Goal: Task Accomplishment & Management: Complete application form

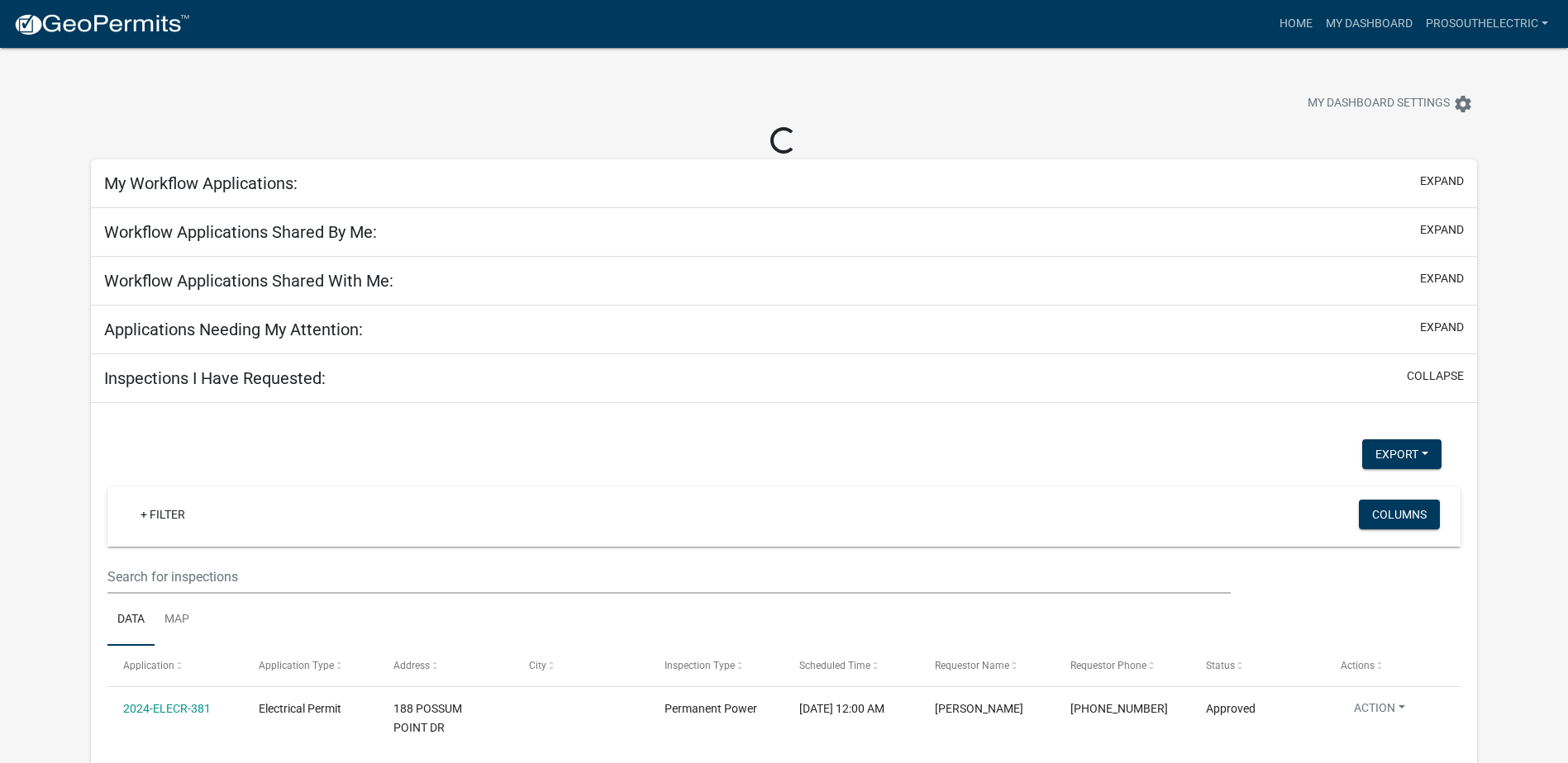
select select "3: 100"
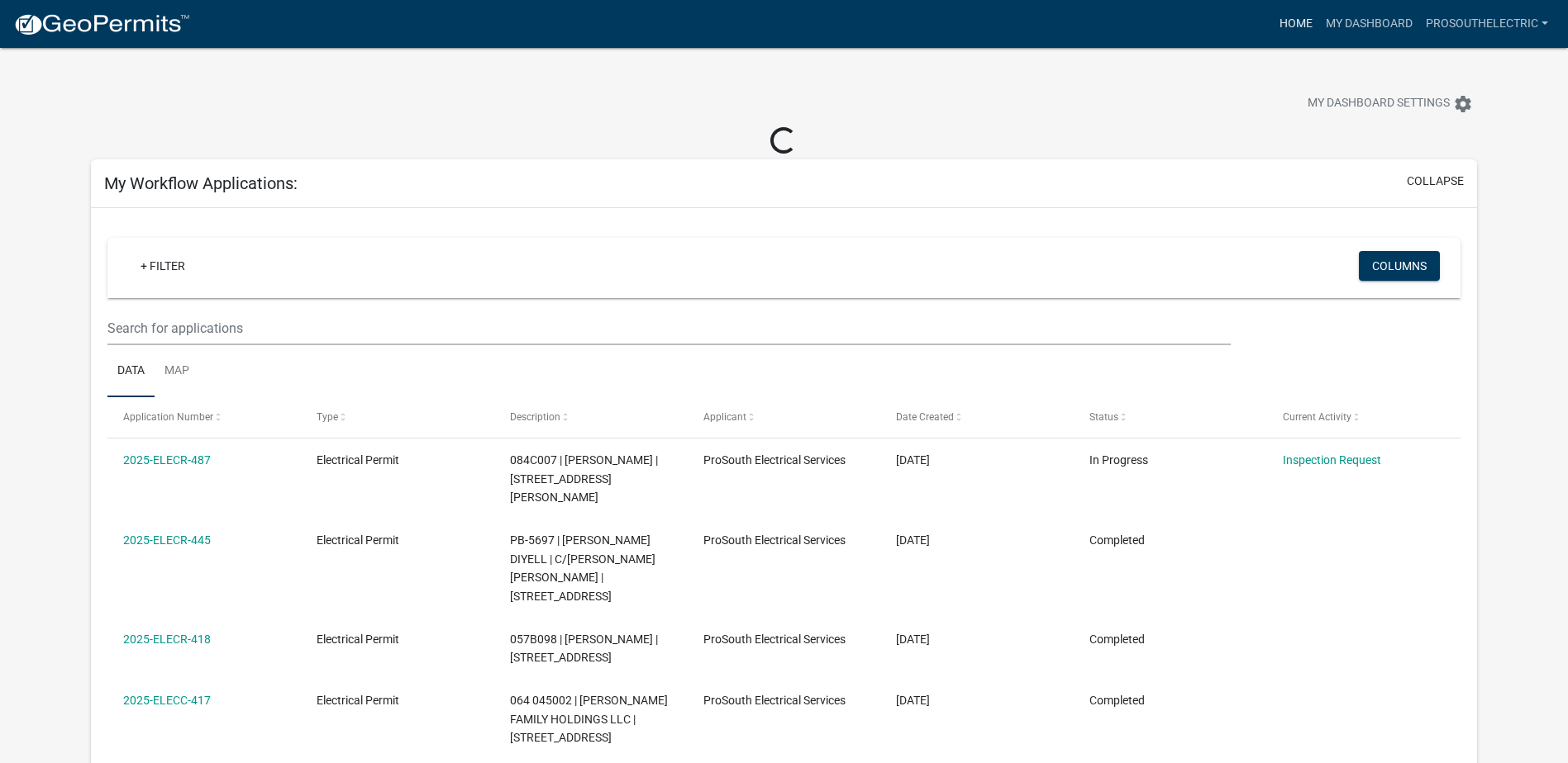
click at [1301, 22] on link "Home" at bounding box center [1296, 24] width 46 height 31
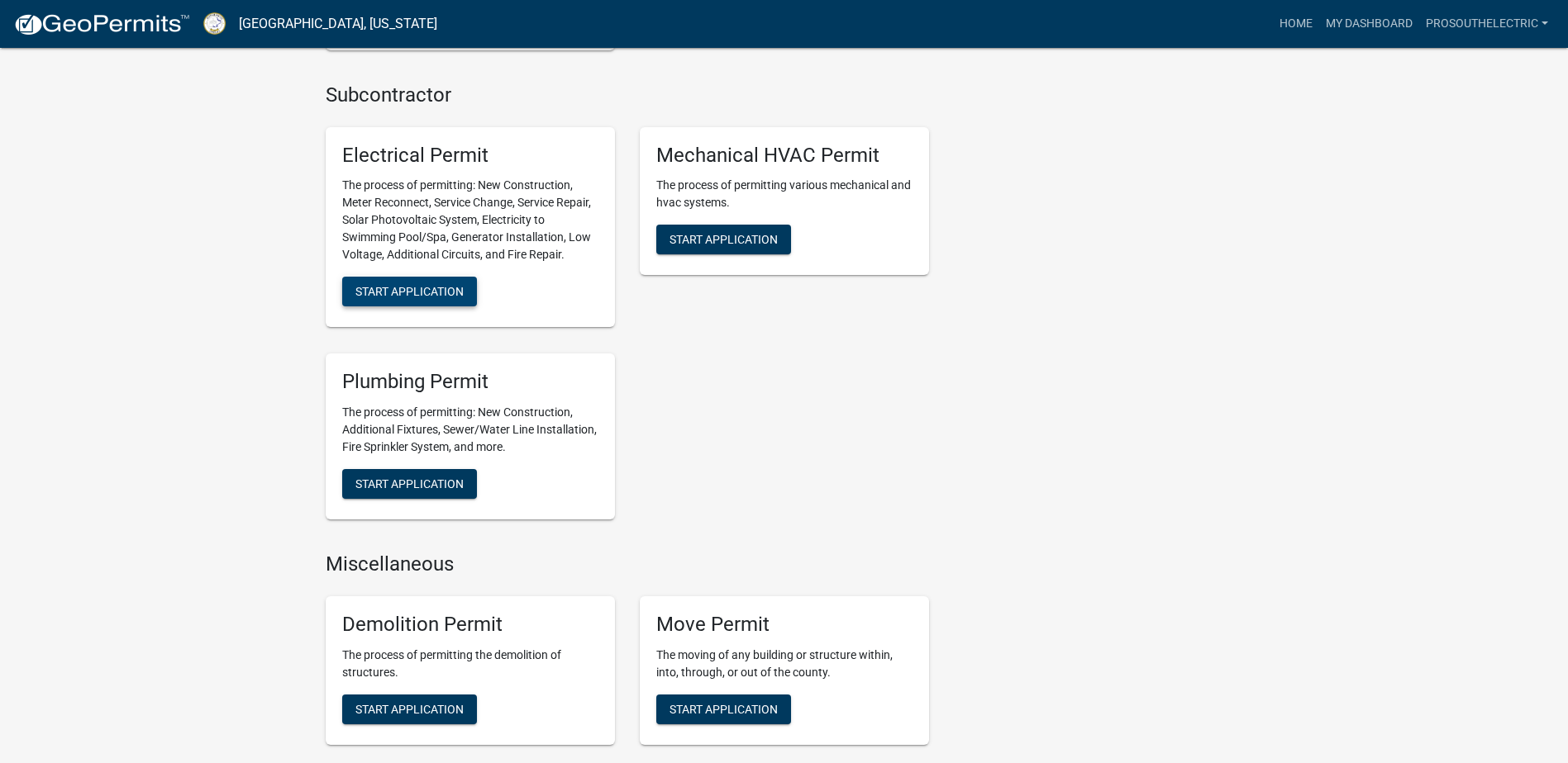
scroll to position [1322, 0]
click at [436, 284] on span "Start Application" at bounding box center [409, 290] width 109 height 13
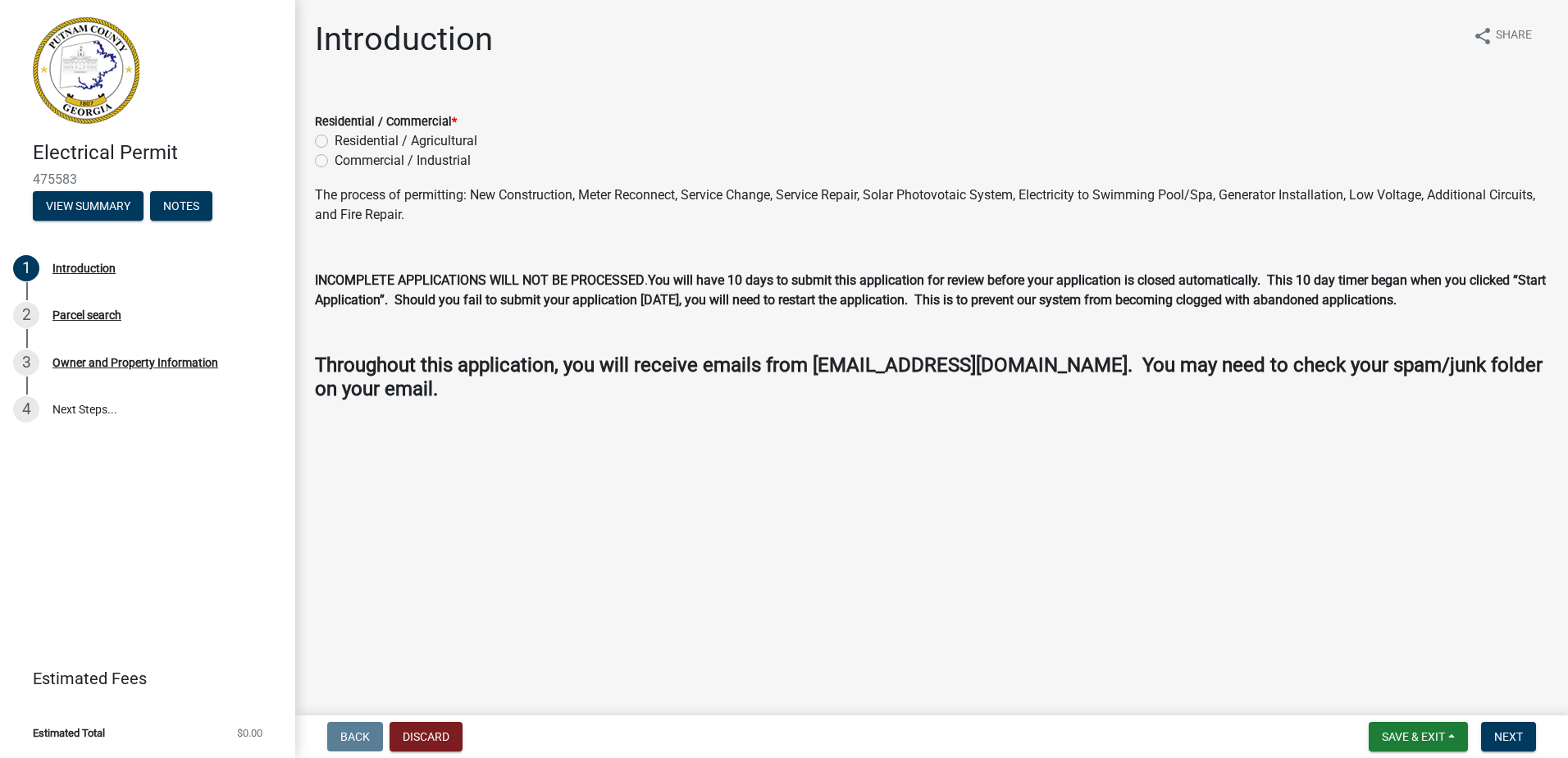
click at [441, 142] on label "Residential / Agricultural" at bounding box center [406, 142] width 142 height 20
click at [345, 142] on input "Residential / Agricultural" at bounding box center [340, 137] width 11 height 11
radio input "true"
click at [1521, 729] on button "Next" at bounding box center [1509, 737] width 55 height 29
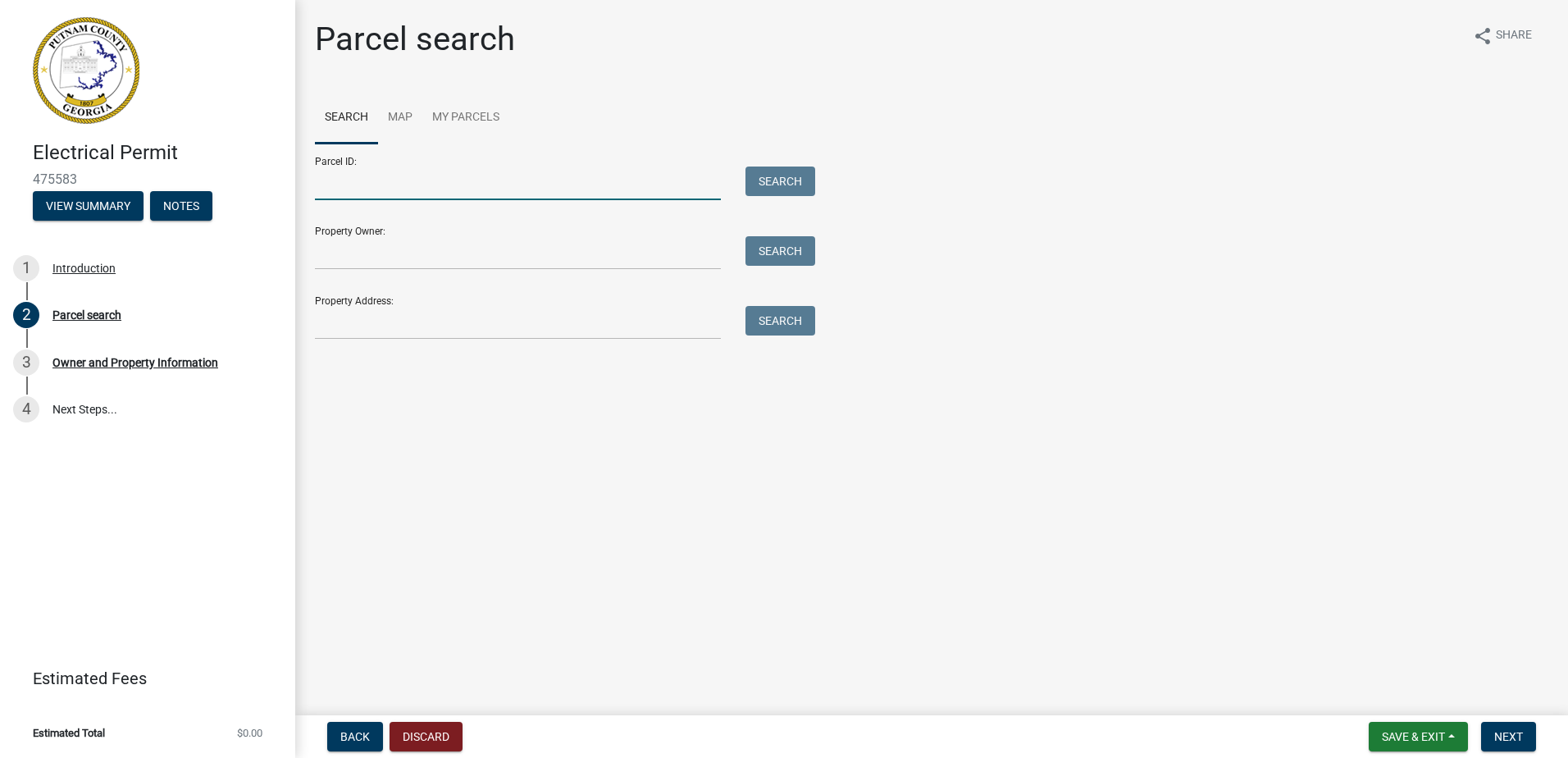
click at [434, 174] on input "Parcel ID:" at bounding box center [517, 183] width 406 height 34
paste input "057B177"
type input "057B177"
click at [765, 172] on button "Search" at bounding box center [780, 181] width 69 height 29
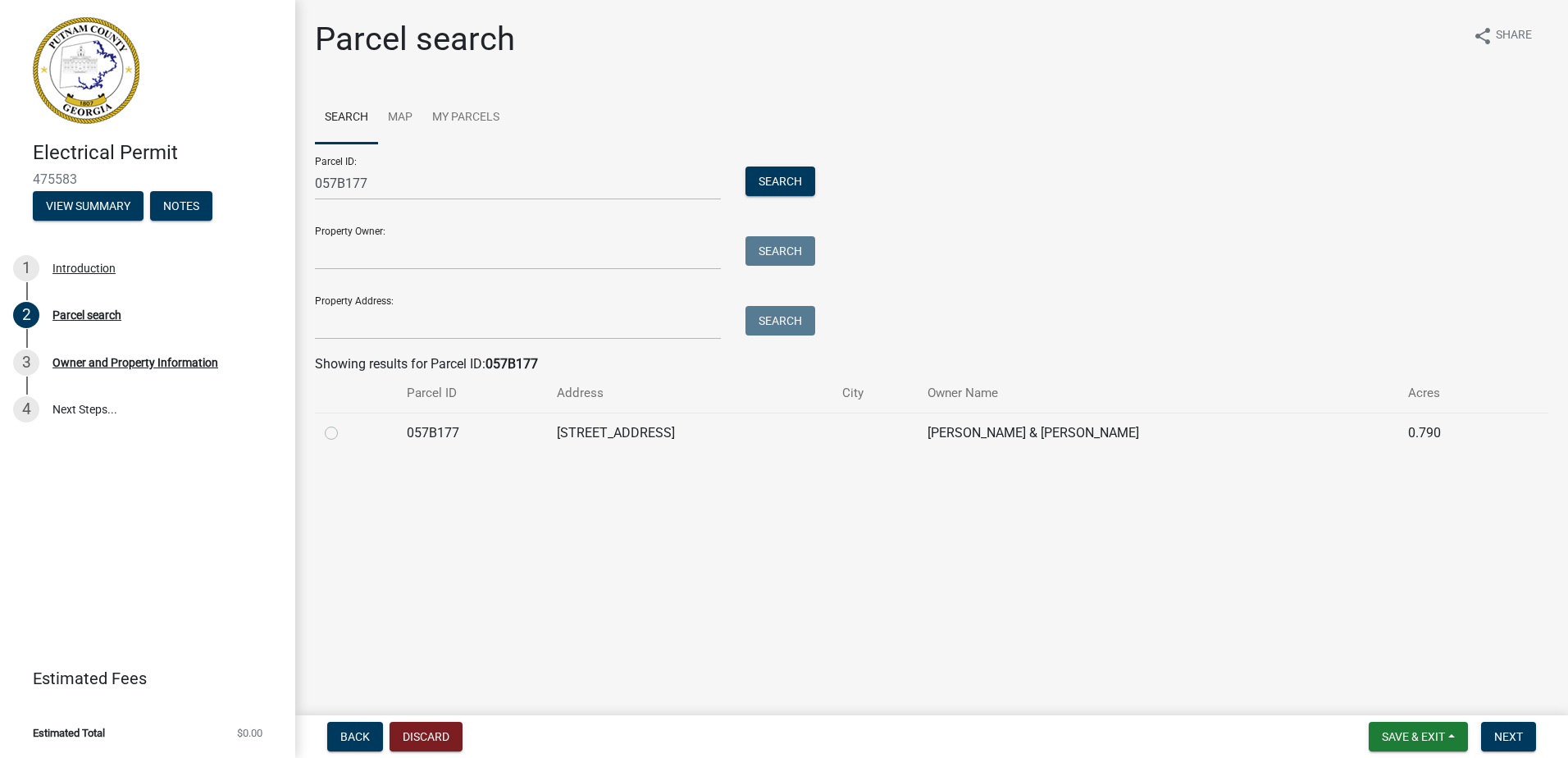
click at [344, 424] on label at bounding box center [344, 424] width 0 height 0
click at [344, 431] on input "radio" at bounding box center [350, 429] width 11 height 11
radio input "true"
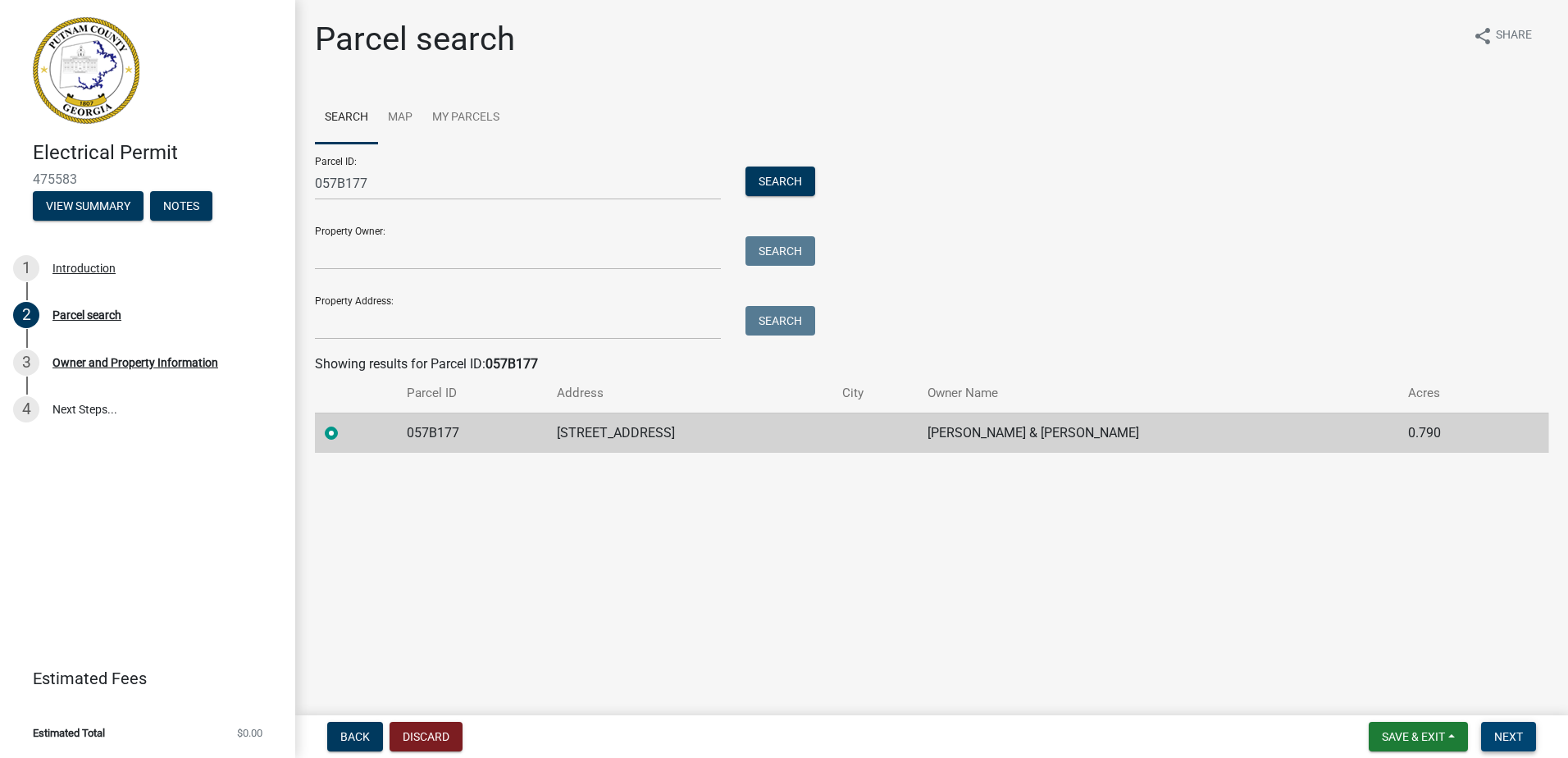
click at [1521, 734] on span "Next" at bounding box center [1508, 737] width 28 height 13
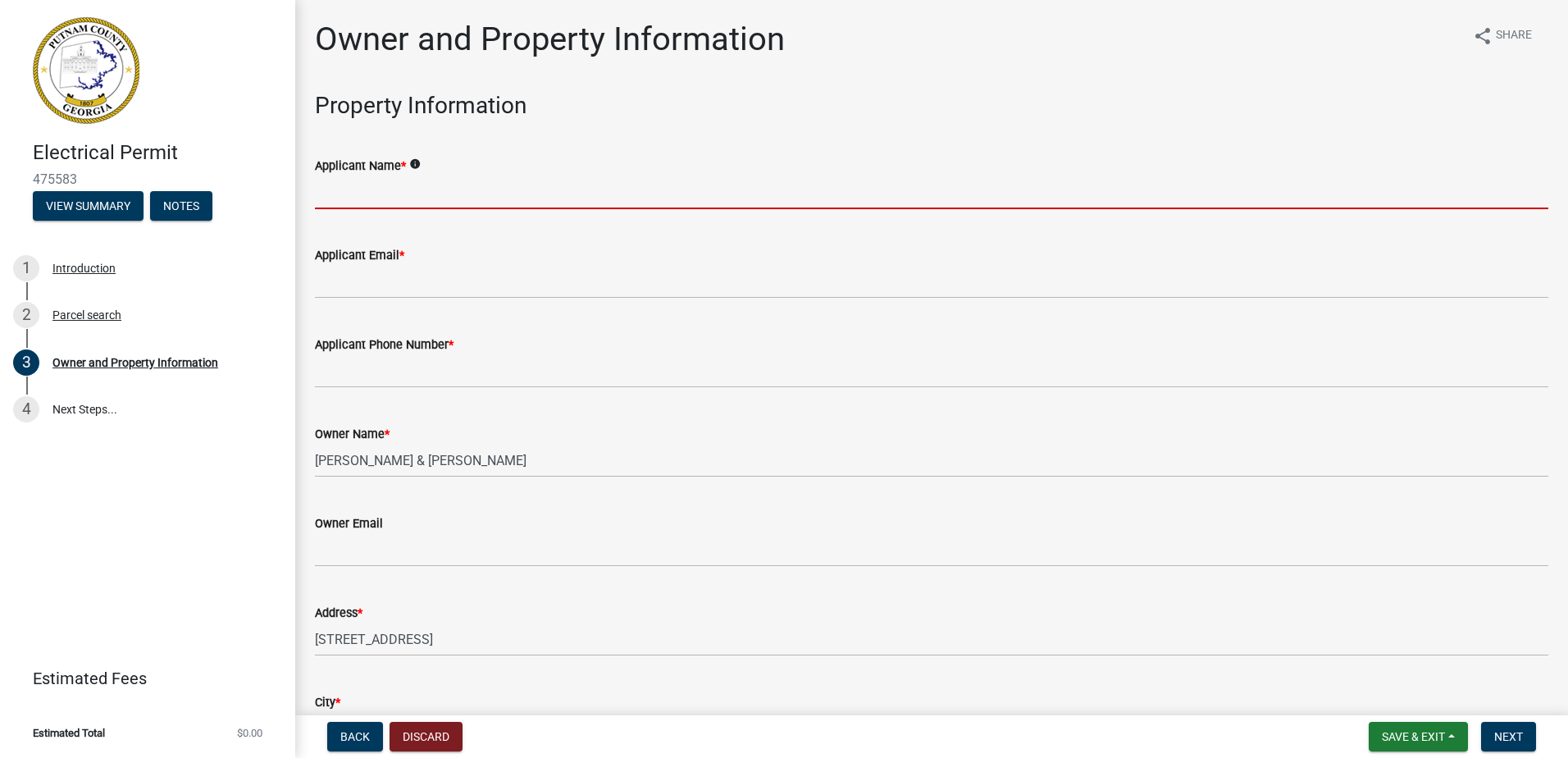
click at [531, 195] on input "Applicant Name *" at bounding box center [932, 192] width 1234 height 34
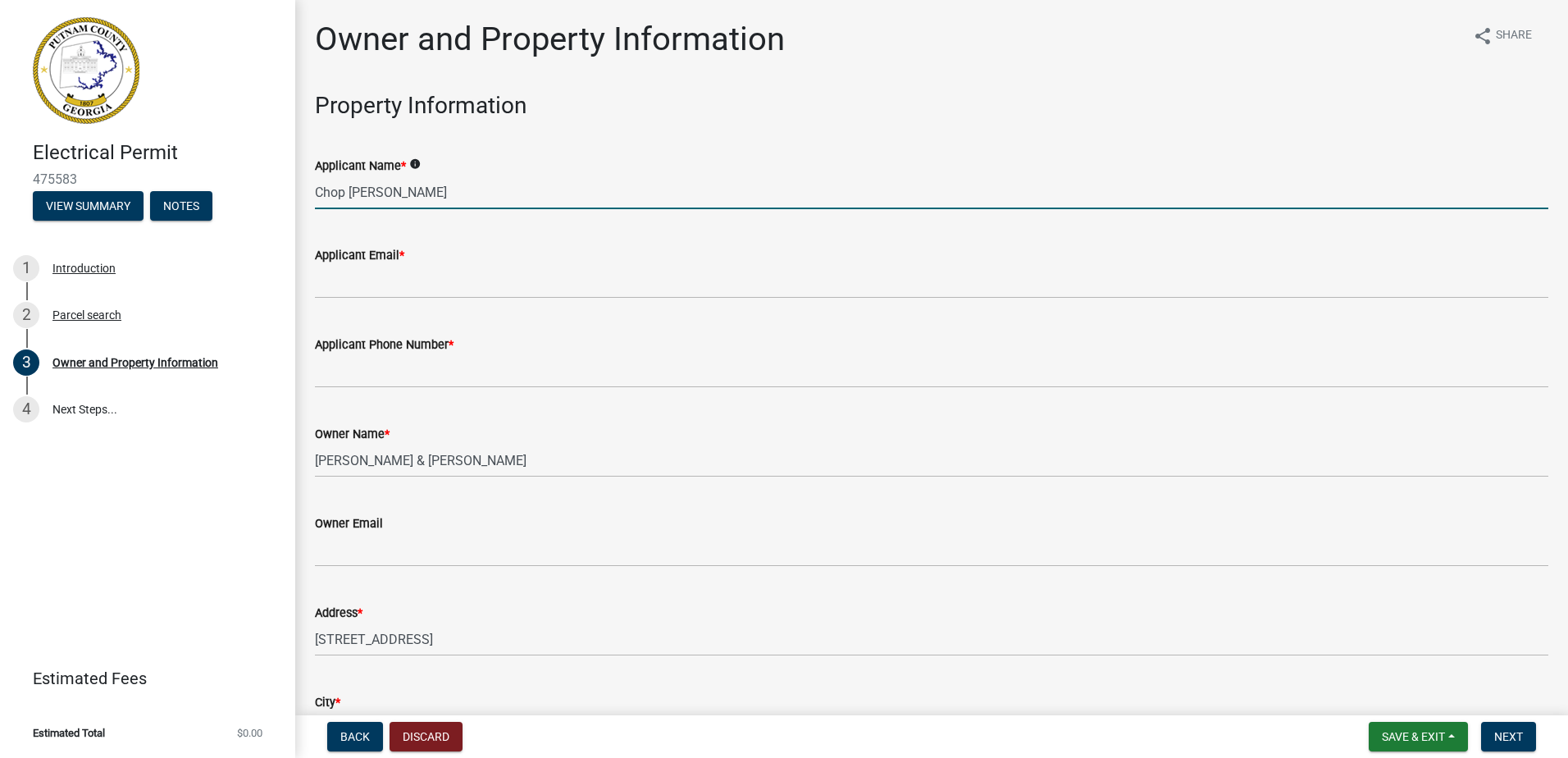
type input "Chop [PERSON_NAME]"
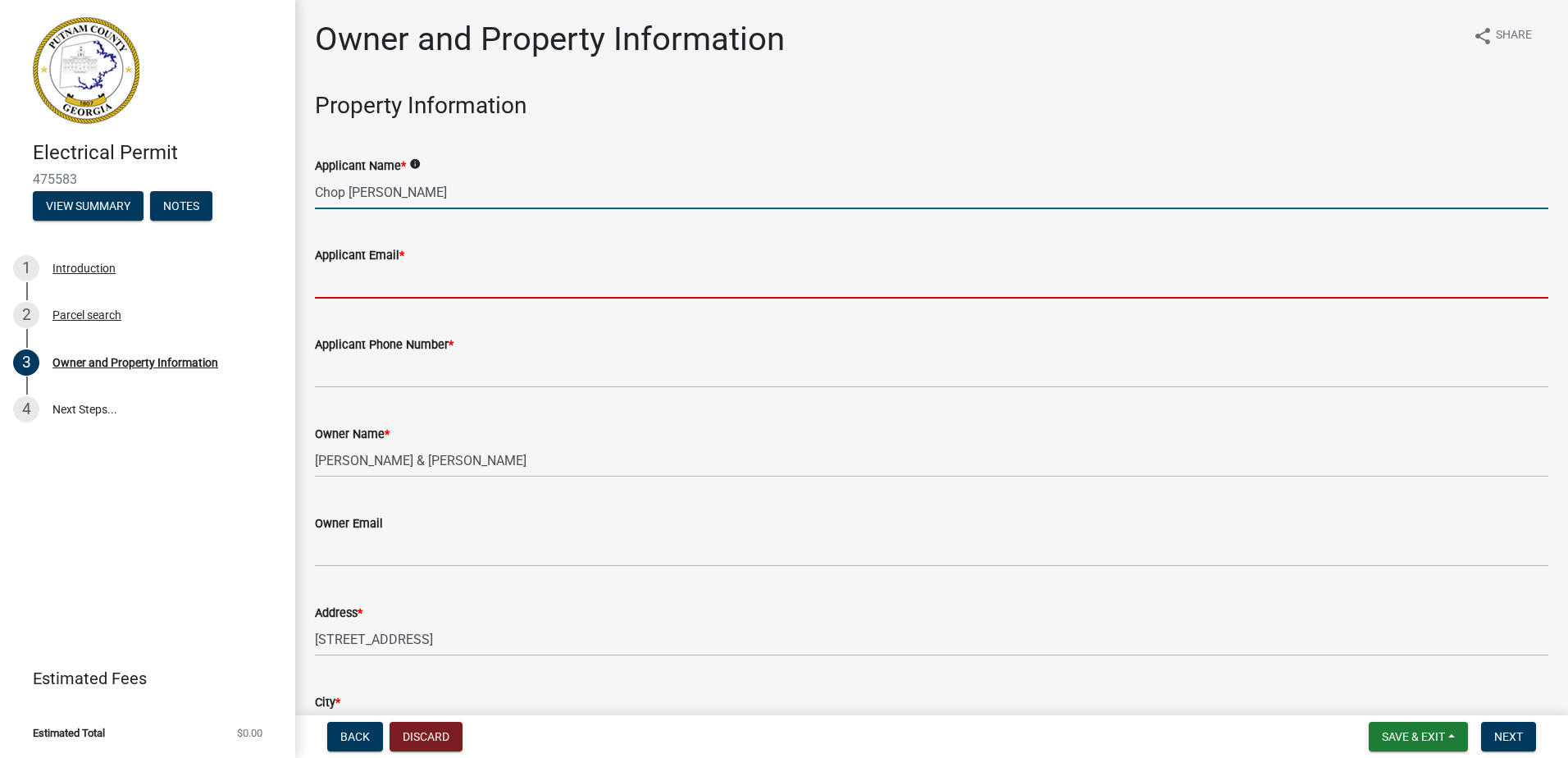
click at [497, 276] on input "Applicant Email *" at bounding box center [932, 281] width 1234 height 34
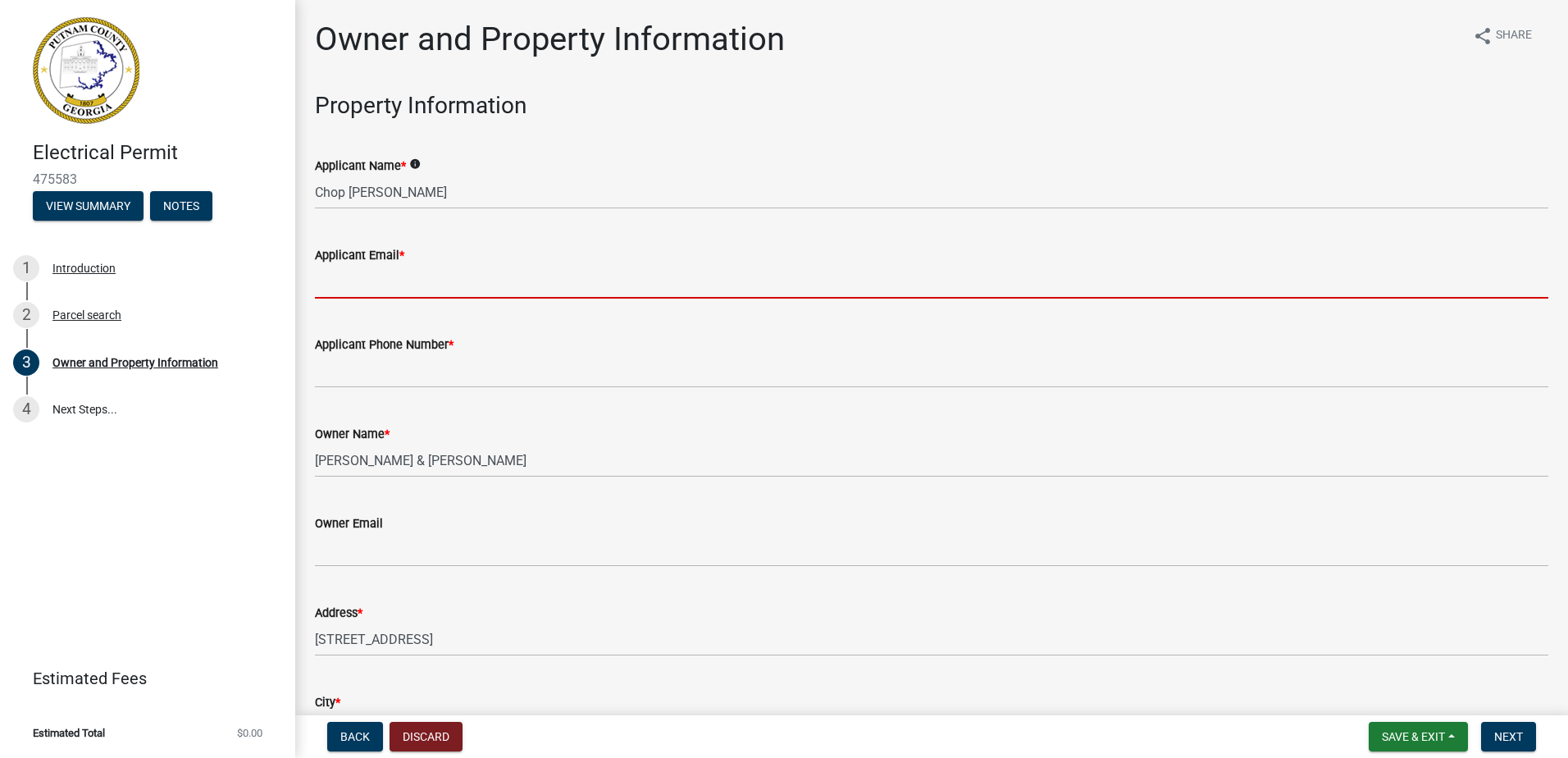
click at [469, 279] on input "Applicant Email *" at bounding box center [932, 281] width 1234 height 34
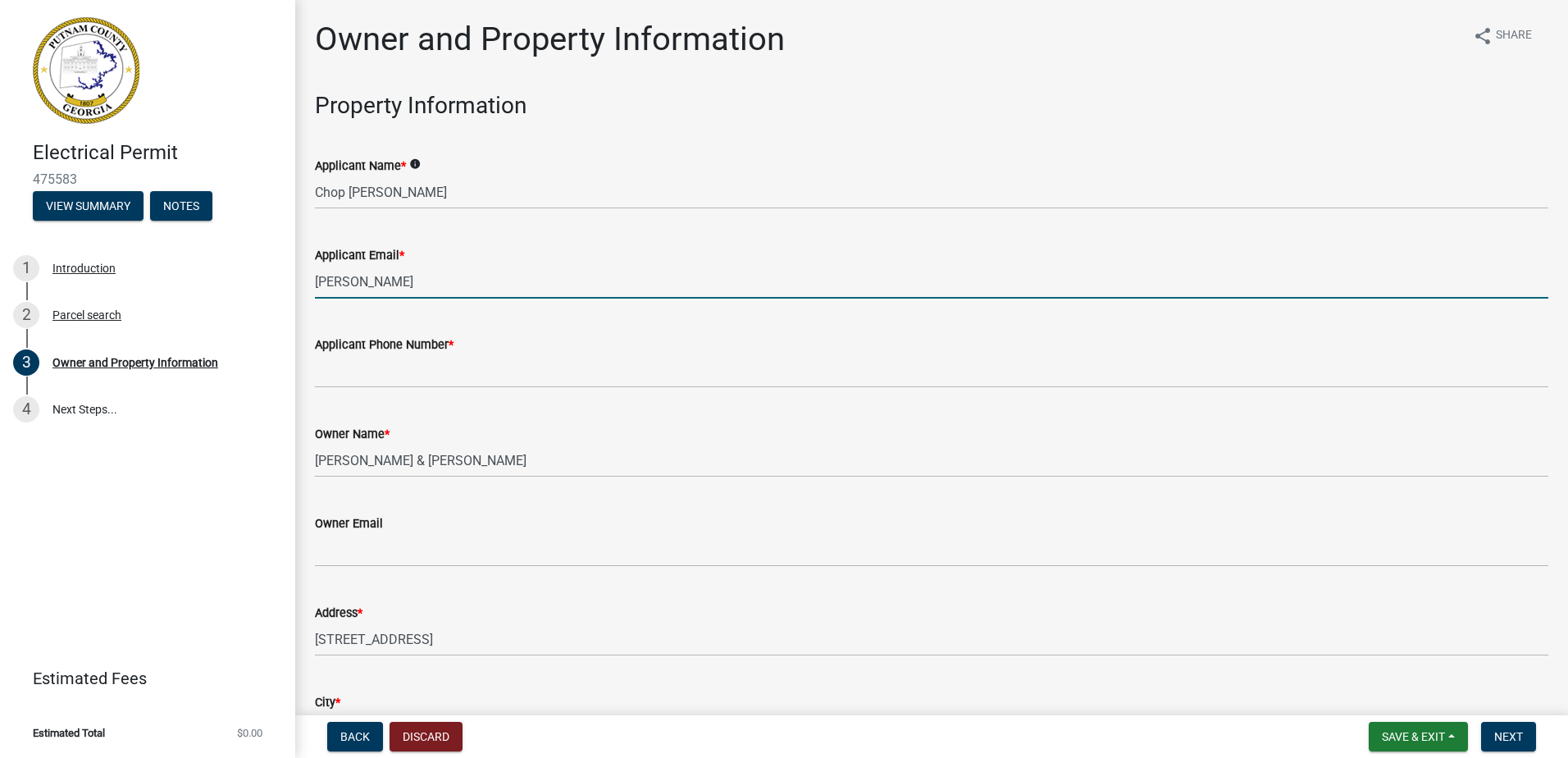
type input "[PERSON_NAME][EMAIL_ADDRESS][DOMAIN_NAME]"
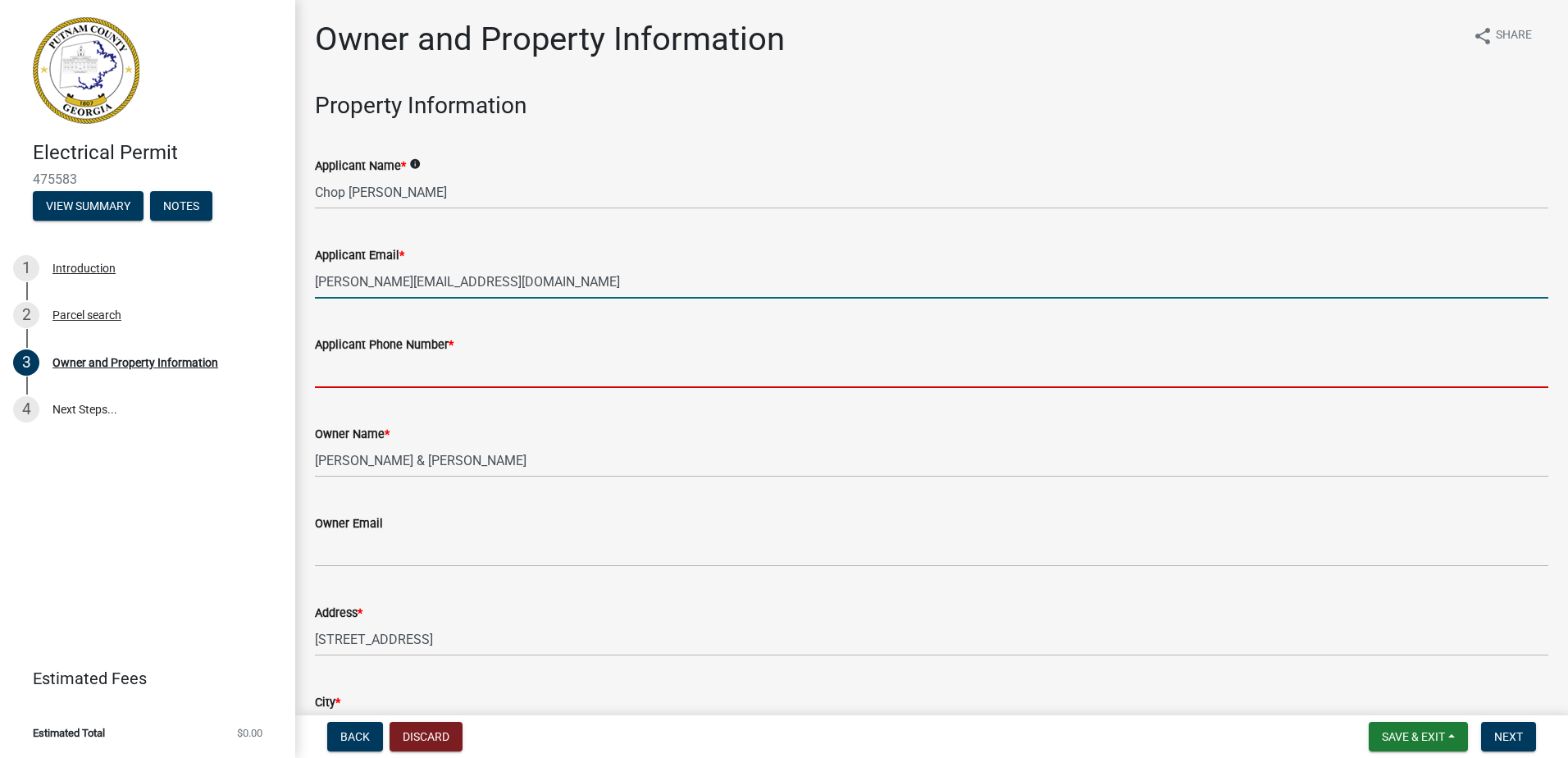
type input "6783817319"
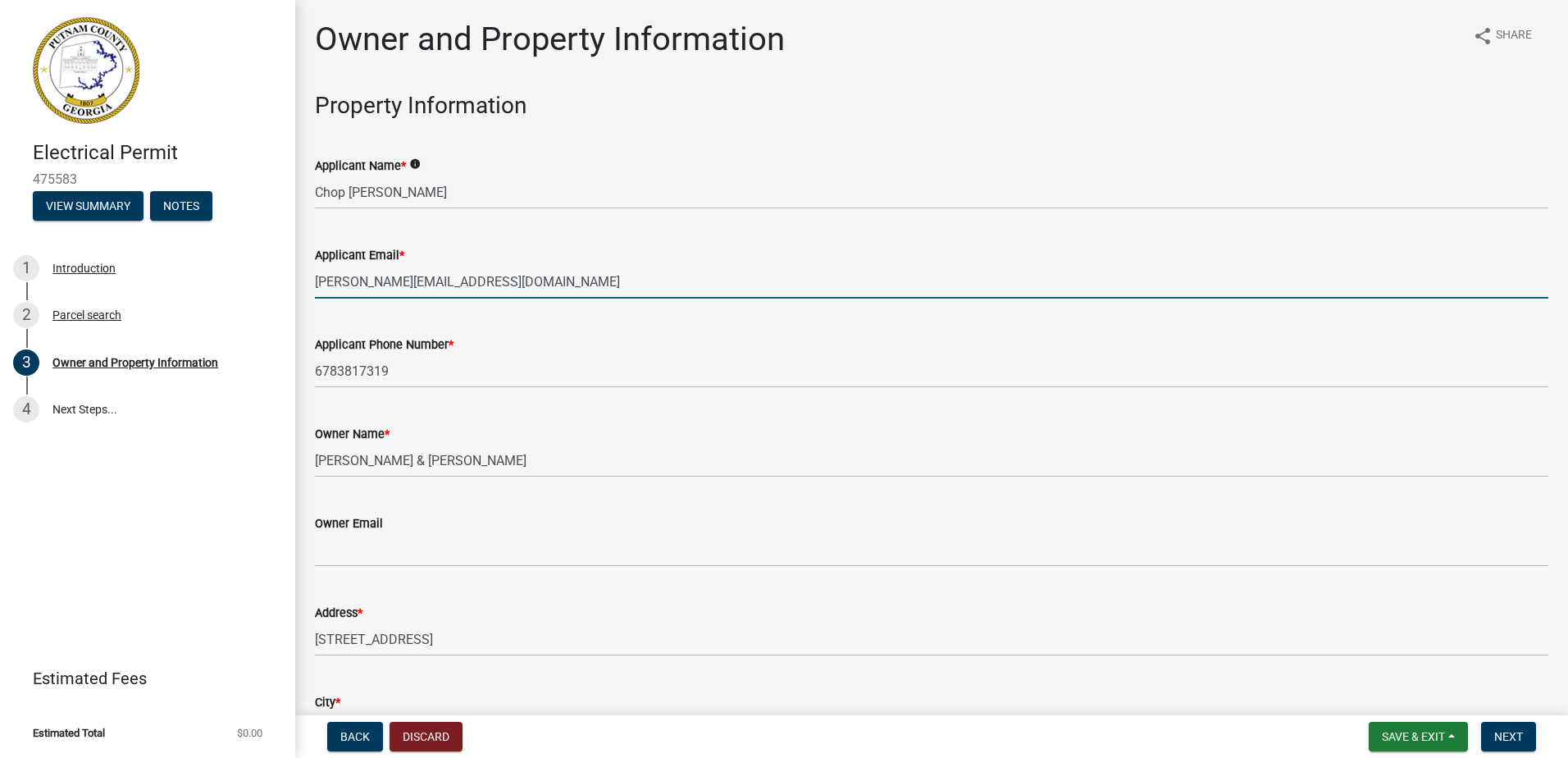
type input "[PERSON_NAME][EMAIL_ADDRESS][DOMAIN_NAME]"
type input "[STREET_ADDRESS][PERSON_NAME]"
type input "Eatonton"
type input "[US_STATE]"
type input "31024"
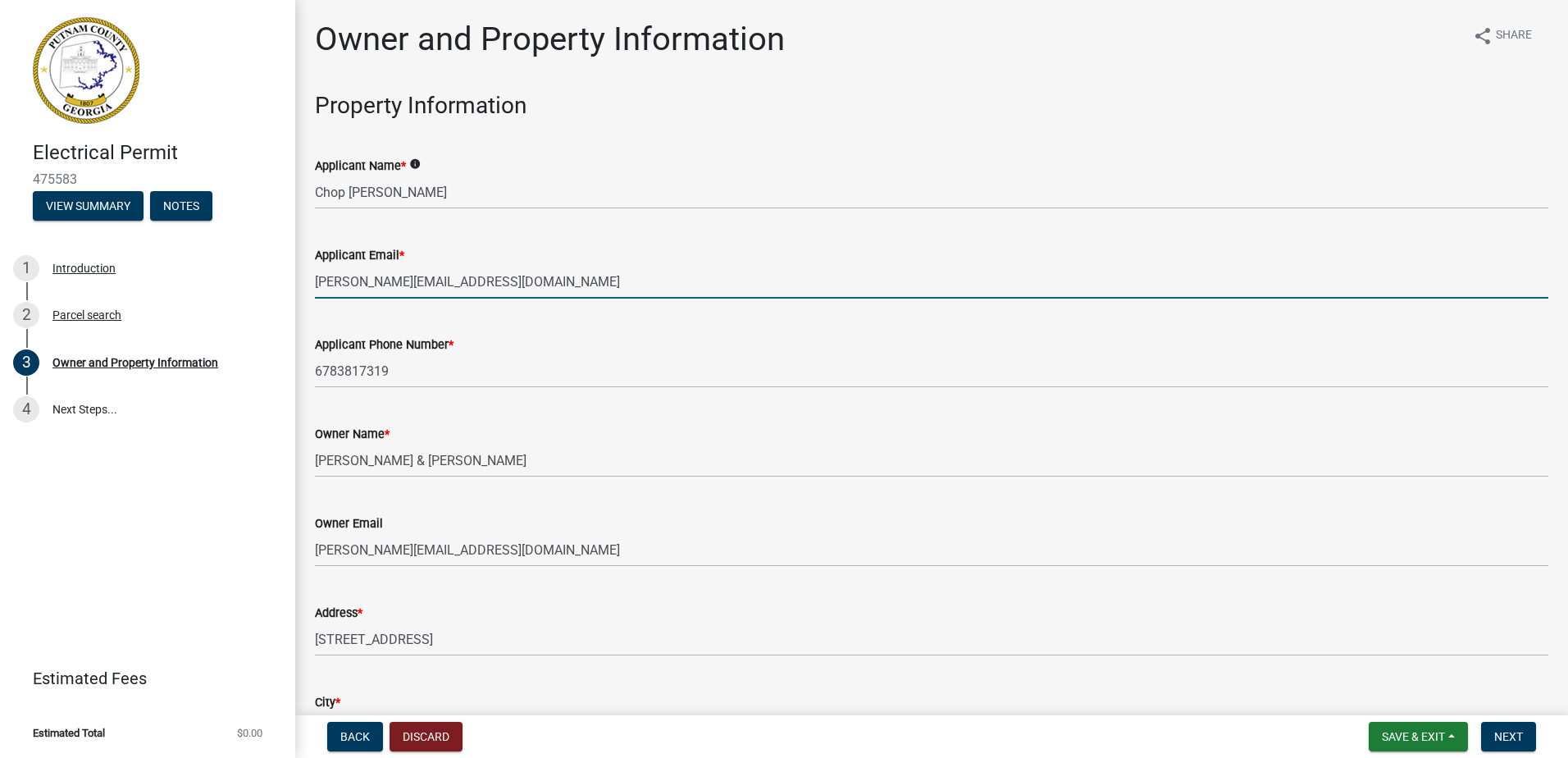
type input "6783817319"
type input "[US_STATE]"
type input "31024"
select select "9"
select select "2025"
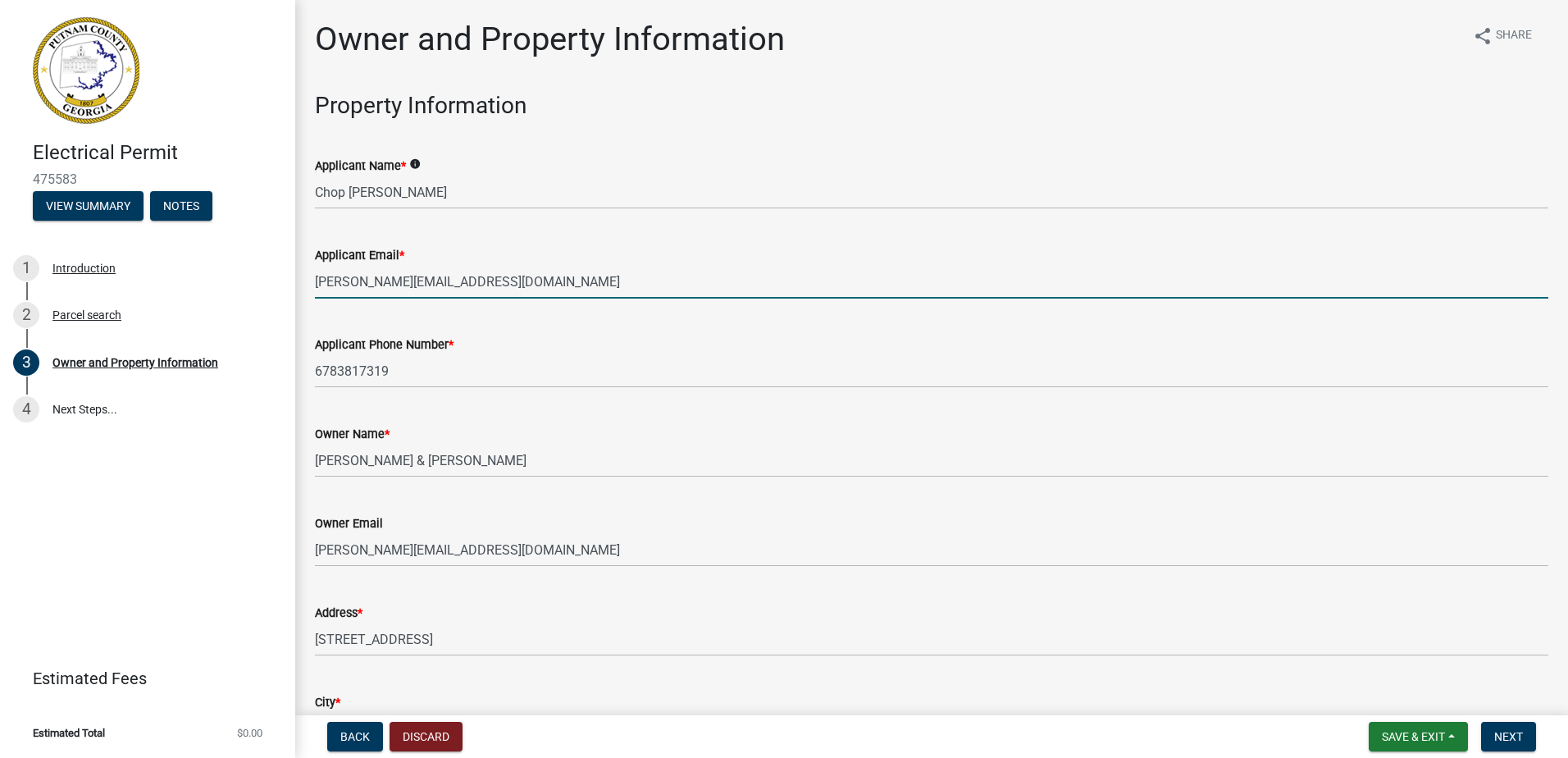
select select "9"
select select "2025"
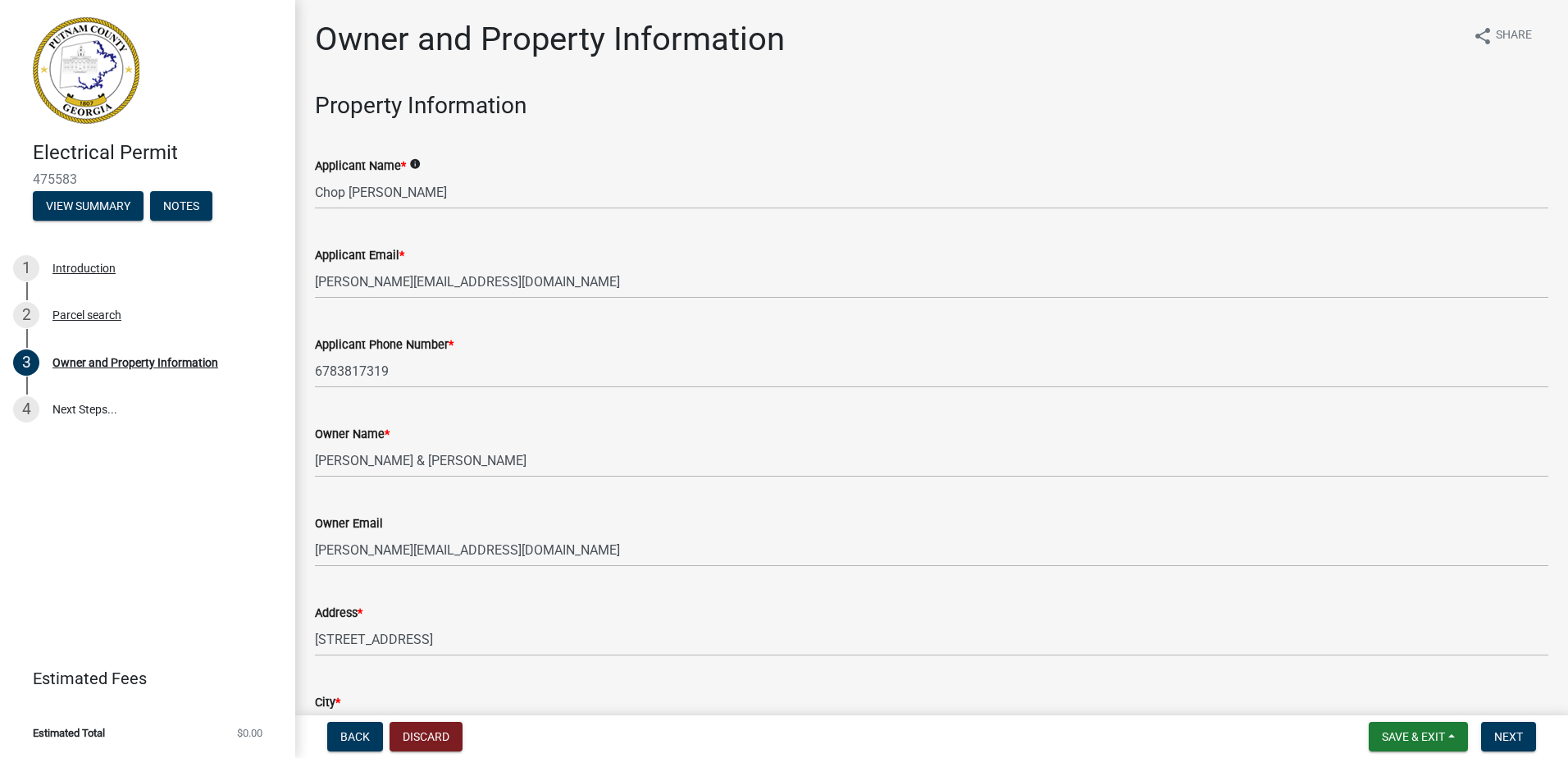
scroll to position [1949, 0]
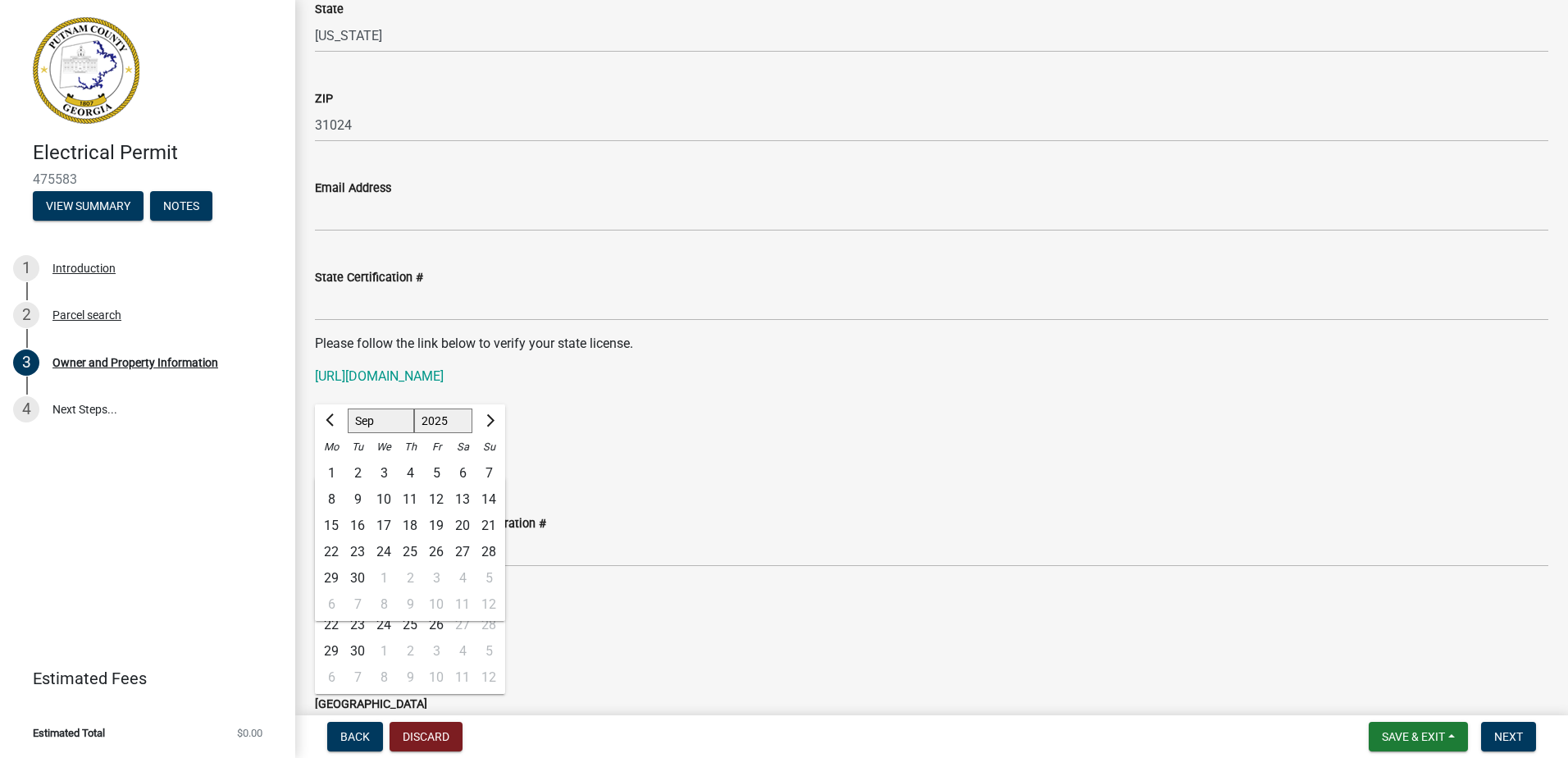
click at [476, 162] on div "Email Address" at bounding box center [932, 194] width 1234 height 77
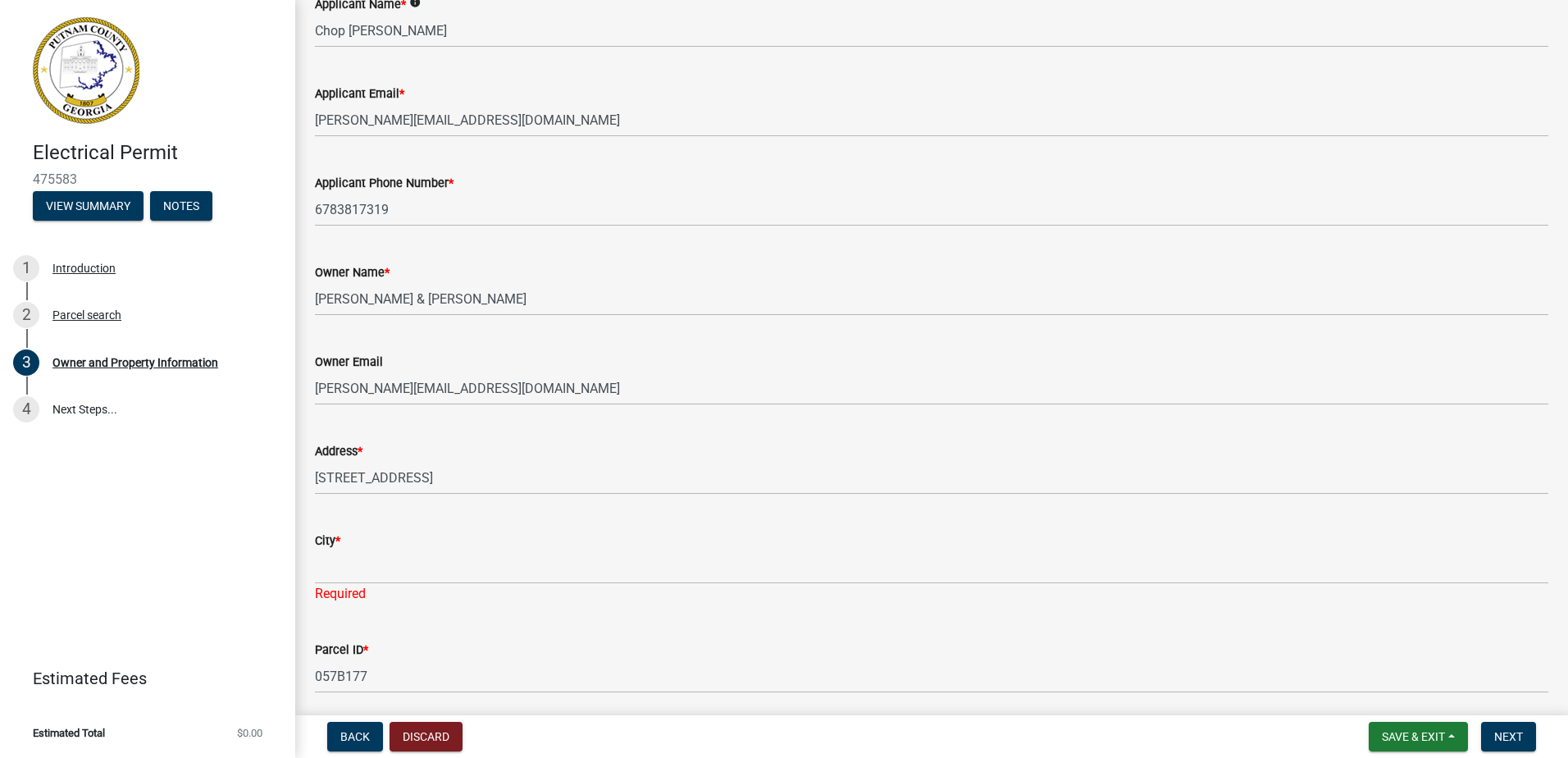
scroll to position [163, 0]
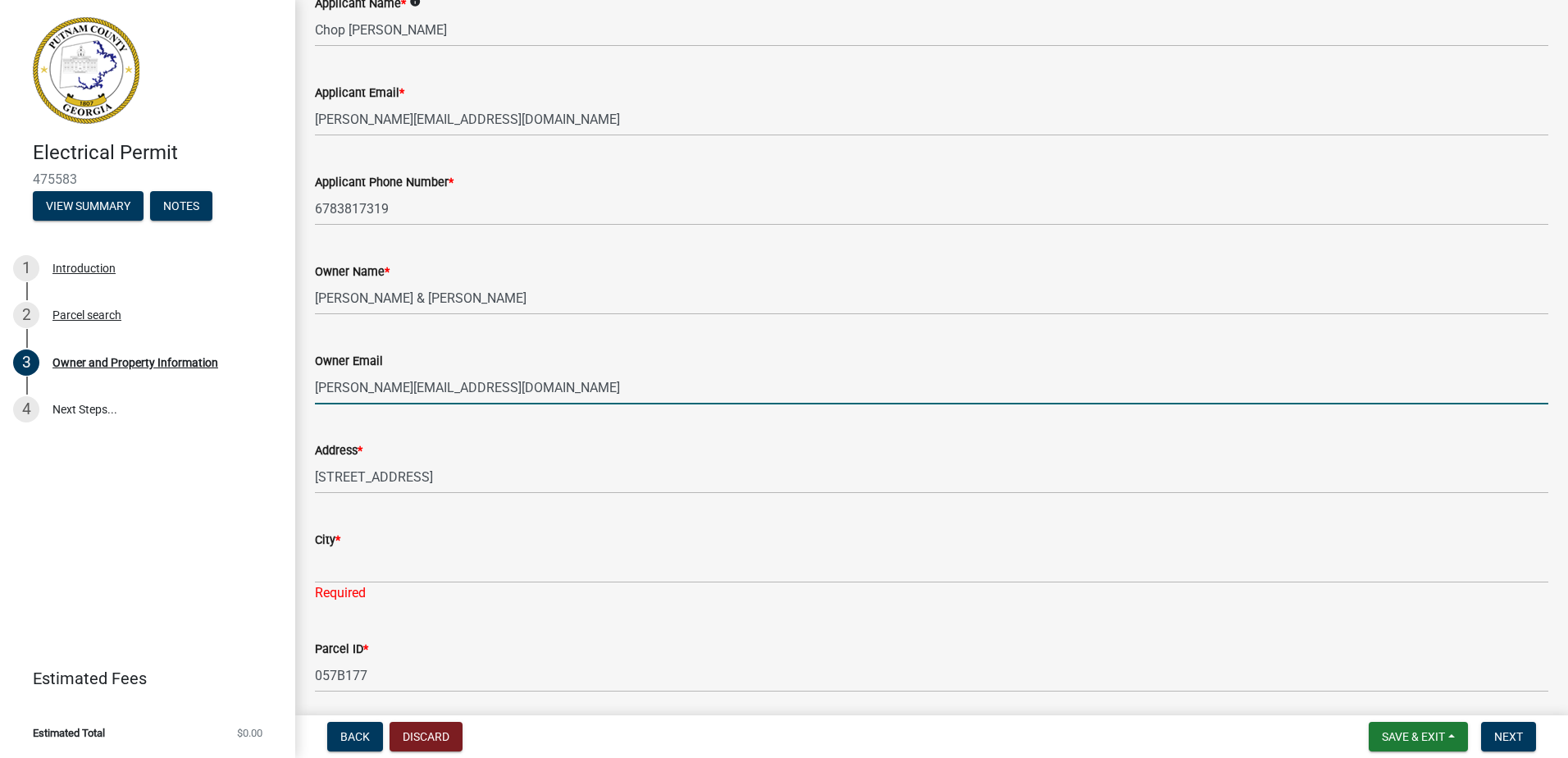
drag, startPoint x: 492, startPoint y: 388, endPoint x: 308, endPoint y: 393, distance: 184.1
click at [308, 393] on div "Owner Email [PERSON_NAME][EMAIL_ADDRESS][DOMAIN_NAME]" at bounding box center [932, 366] width 1258 height 77
paste input "[EMAIL_ADDRESS][DOMAIN_NAME]"
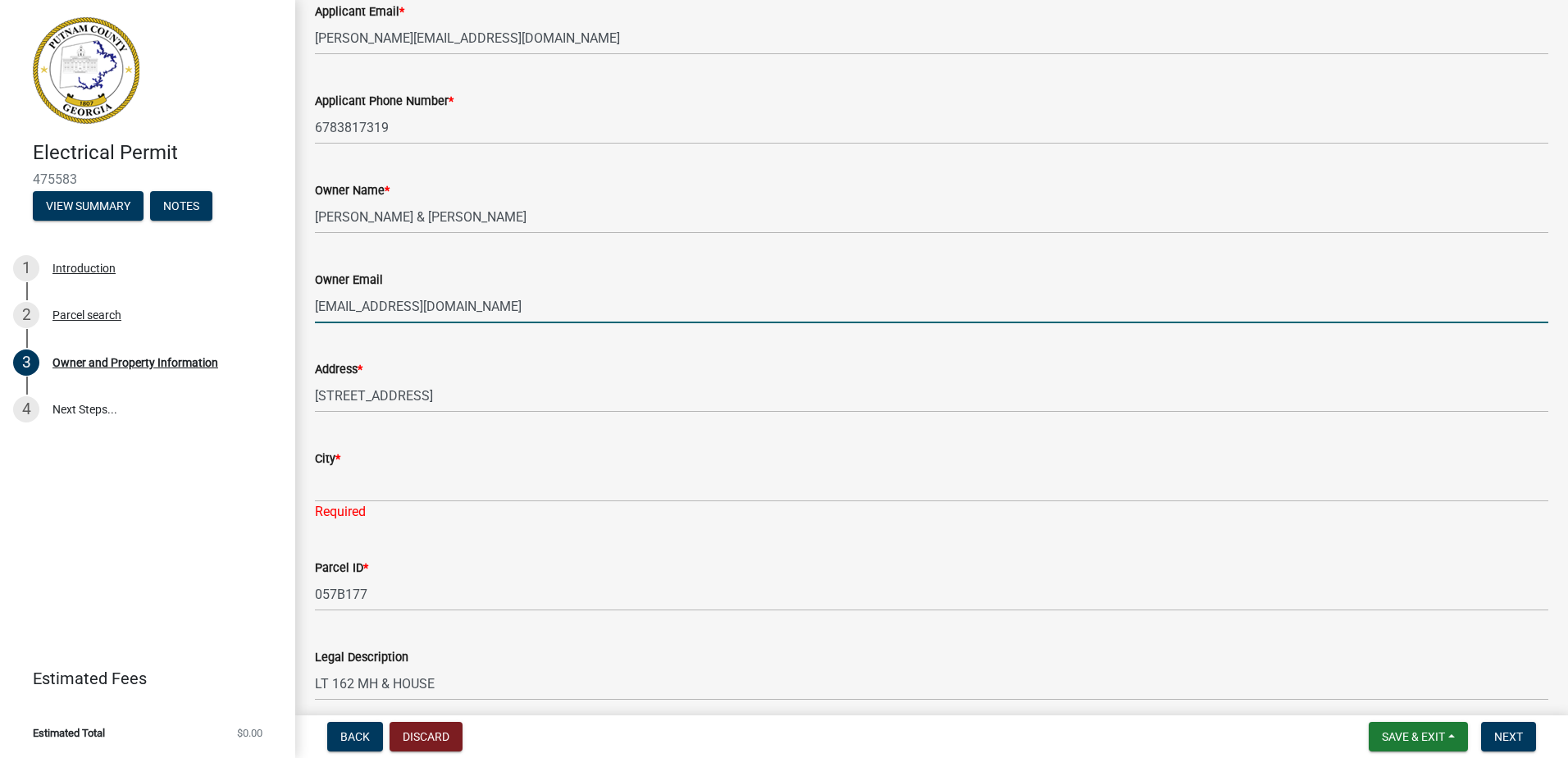
scroll to position [245, 0]
type input "[EMAIL_ADDRESS][DOMAIN_NAME]"
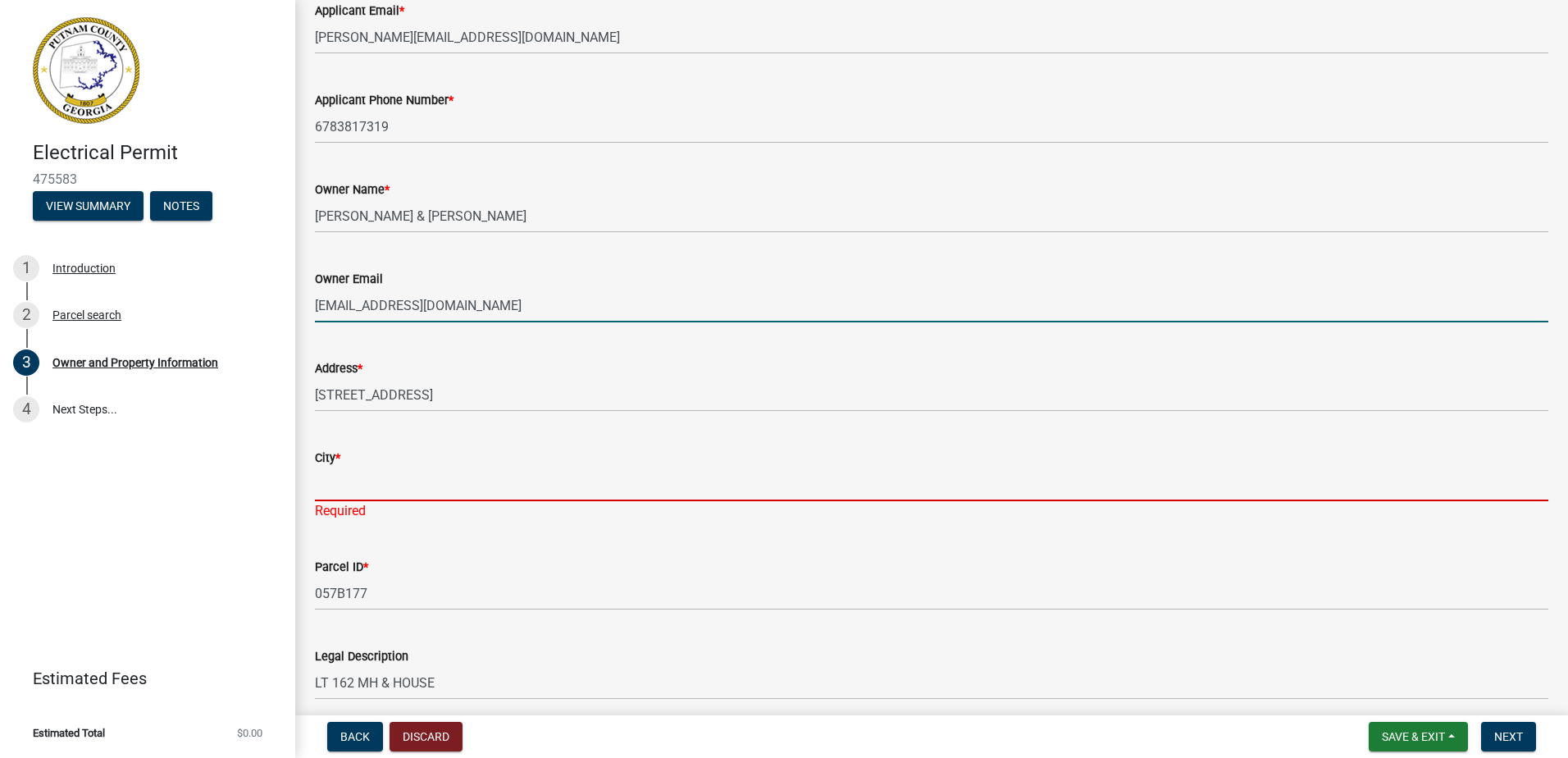
click at [384, 485] on input "City *" at bounding box center [932, 484] width 1234 height 34
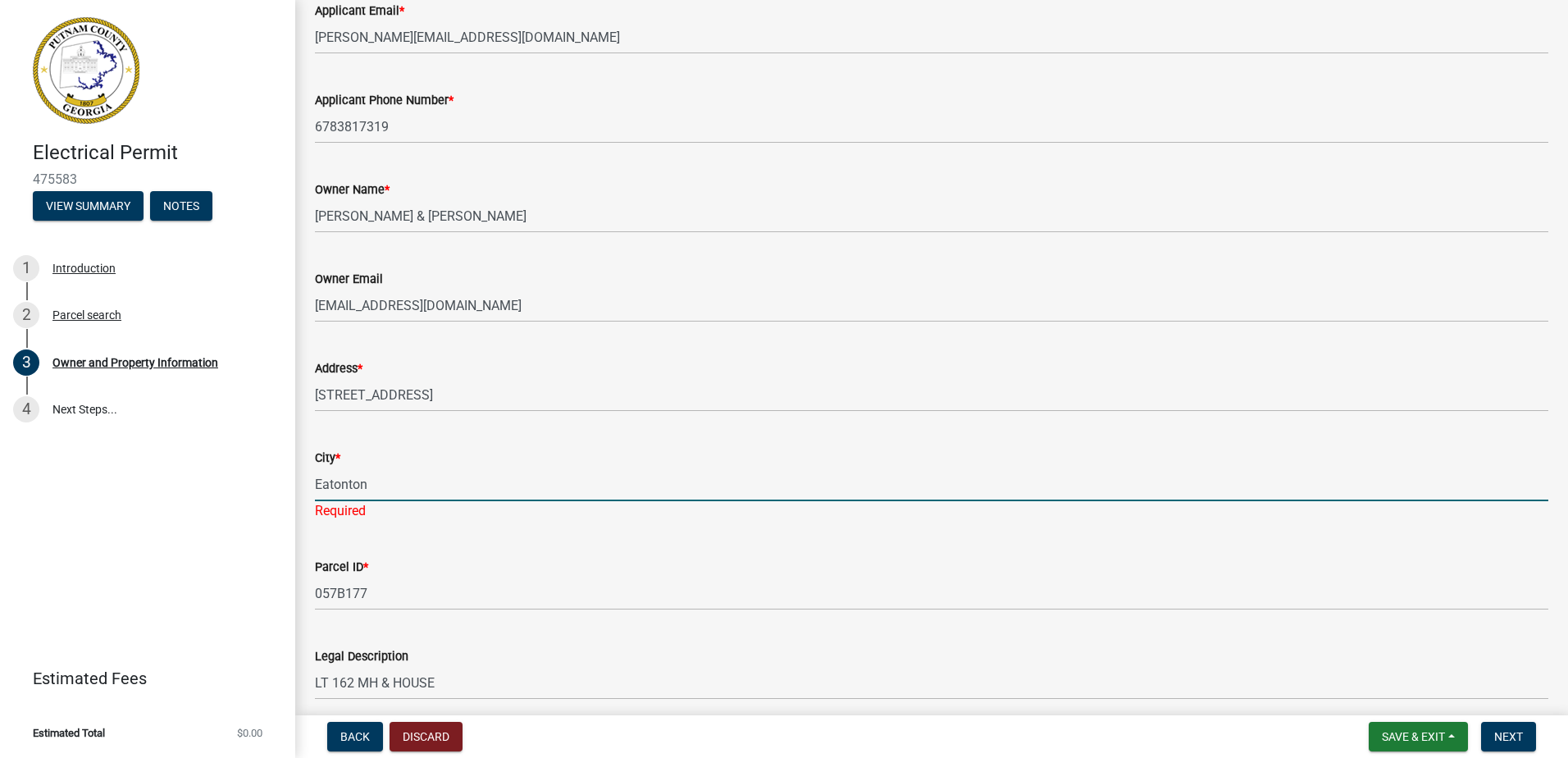
type input "Eatonton"
click at [547, 434] on div "City * Eatonton Required" at bounding box center [932, 472] width 1234 height 96
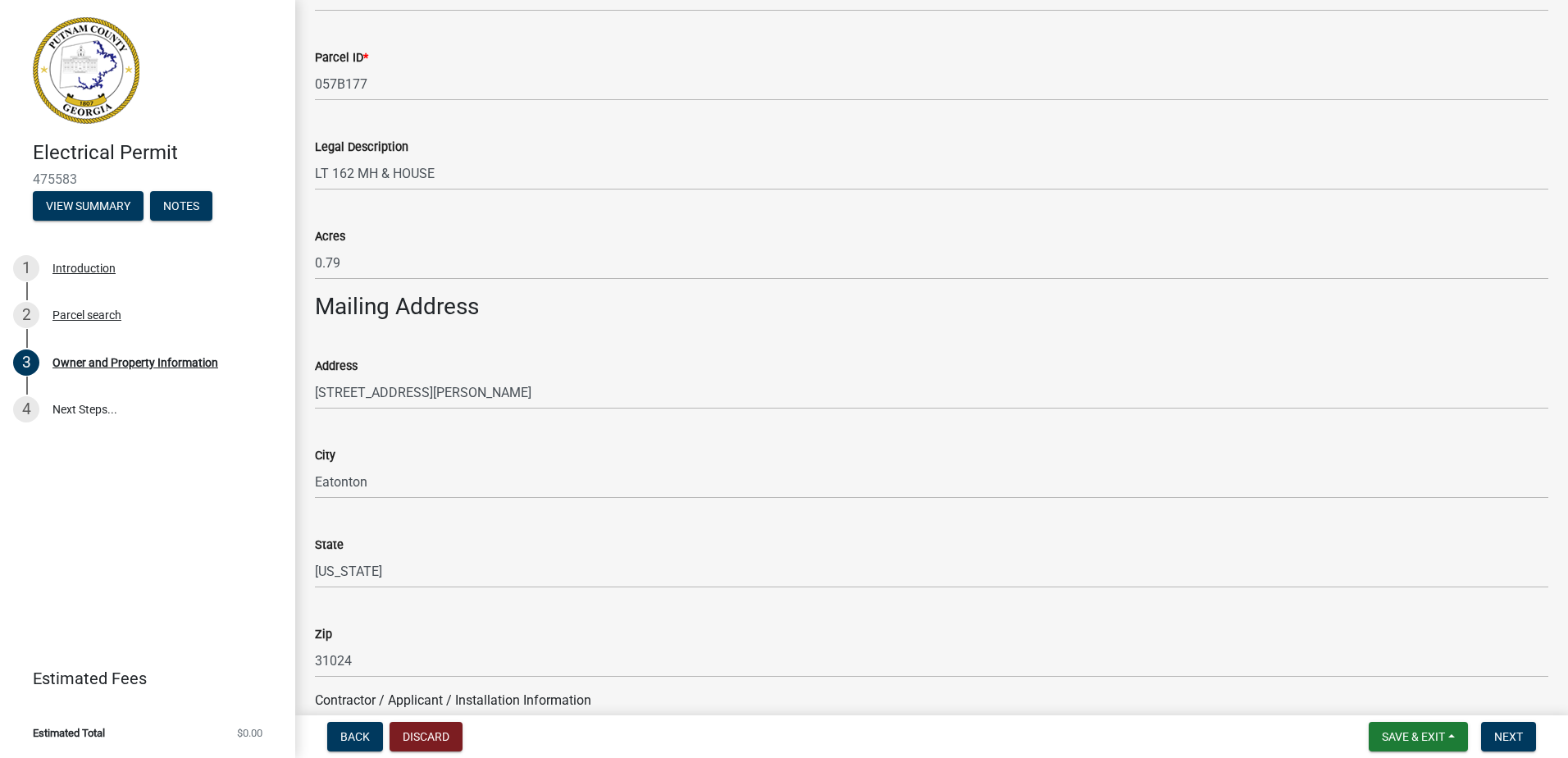
scroll to position [736, 0]
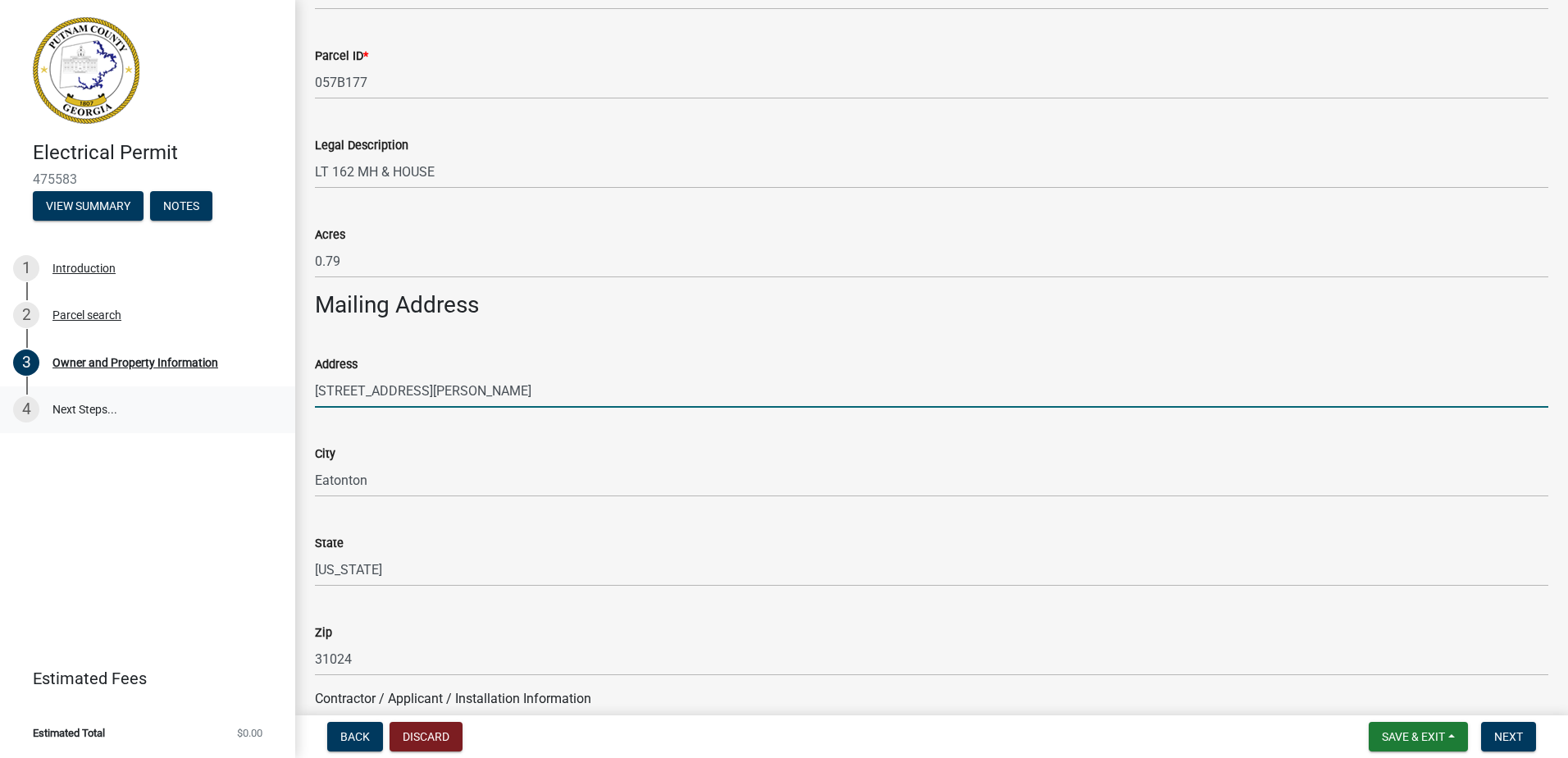
drag, startPoint x: 479, startPoint y: 384, endPoint x: 255, endPoint y: 390, distance: 224.1
click at [255, 390] on div "Electrical Permit 475583 View Summary Notes 1 Introduction 2 Parcel search 3 Ow…" at bounding box center [784, 379] width 1568 height 758
type input "1"
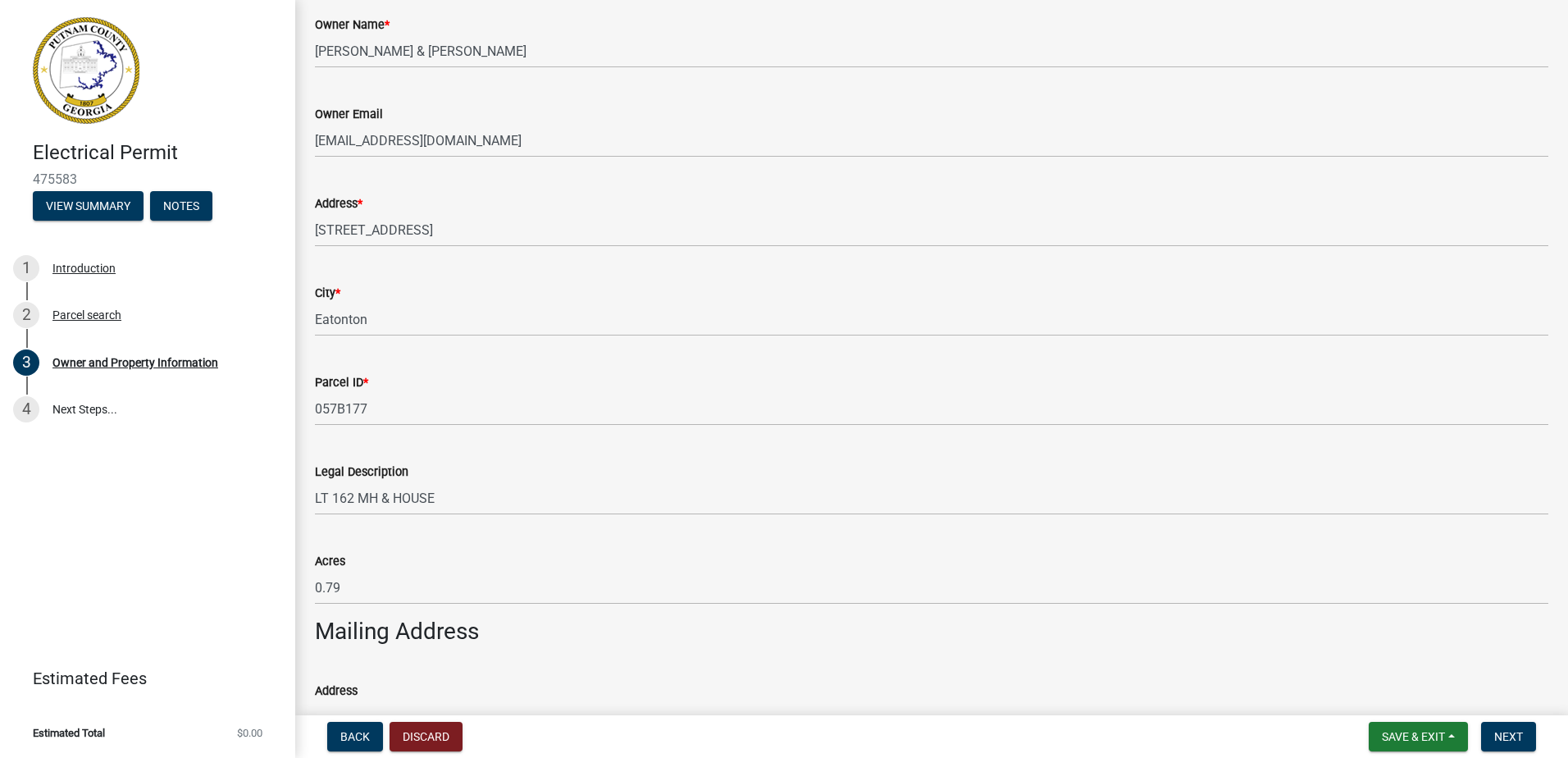
scroll to position [409, 0]
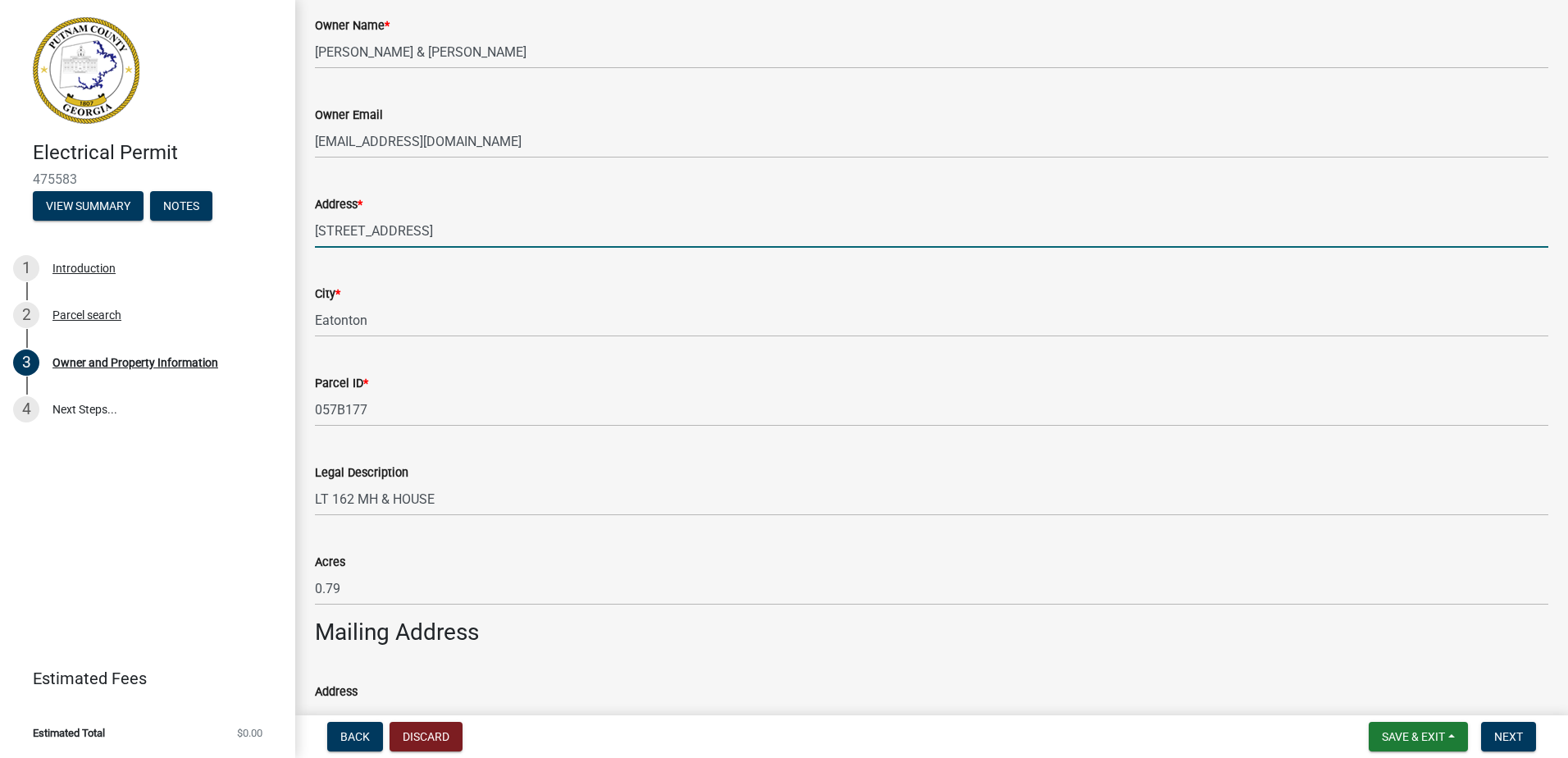
click at [423, 226] on input "[STREET_ADDRESS]" at bounding box center [932, 231] width 1234 height 34
drag, startPoint x: 423, startPoint y: 226, endPoint x: 406, endPoint y: 227, distance: 17.0
click at [406, 227] on input "[STREET_ADDRESS]" at bounding box center [932, 231] width 1234 height 34
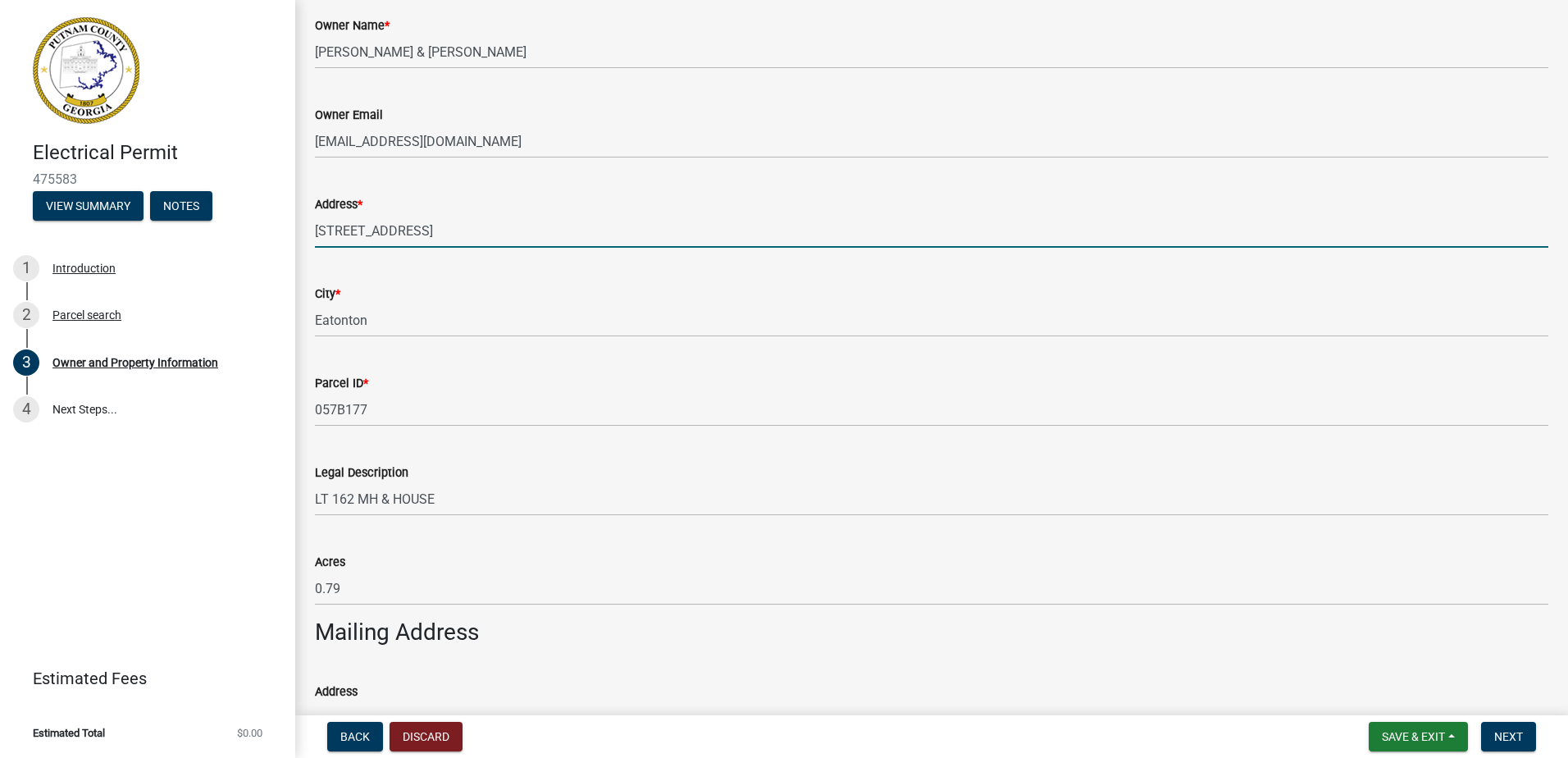
click at [406, 227] on input "[STREET_ADDRESS]" at bounding box center [932, 231] width 1234 height 34
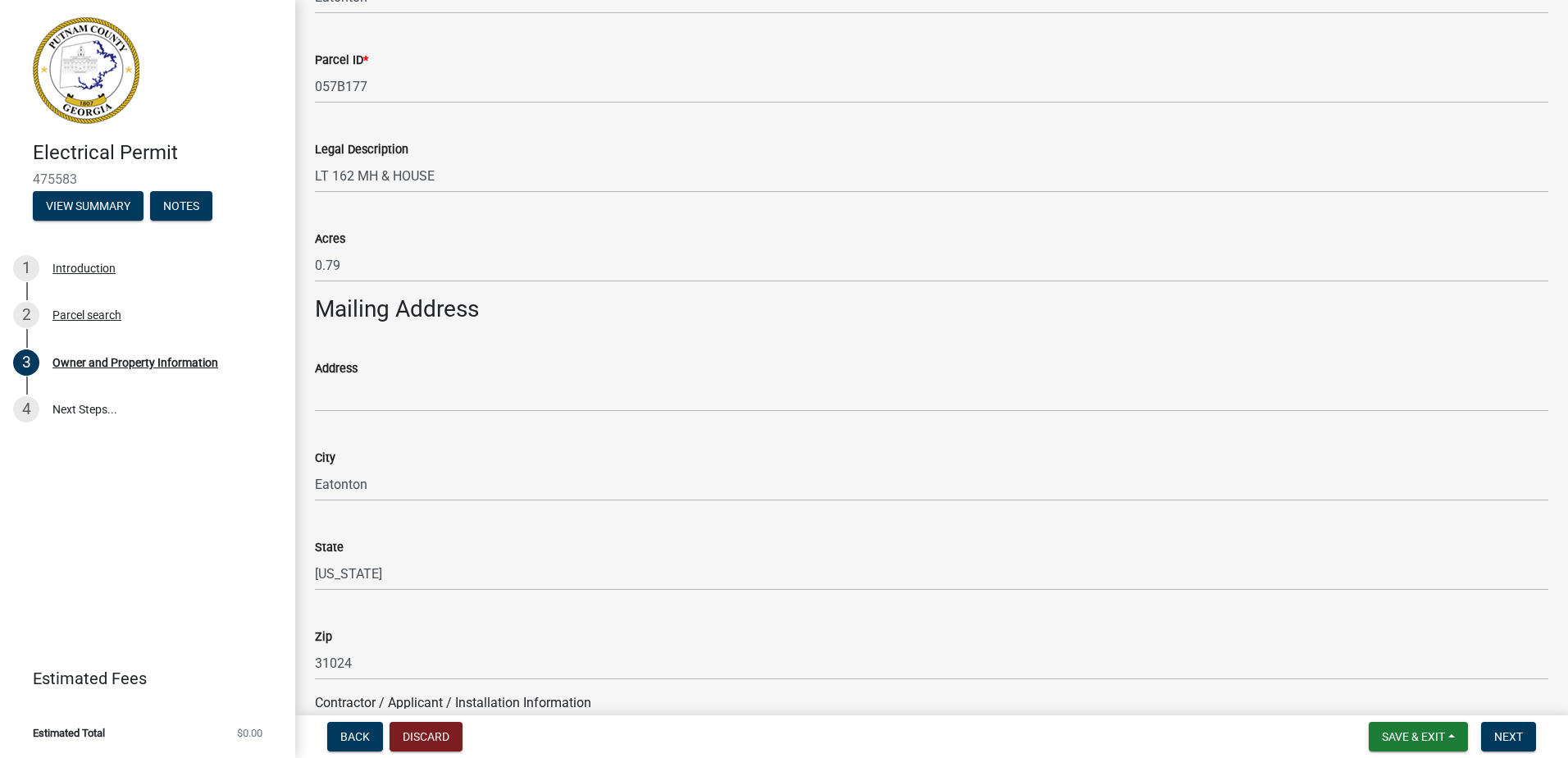
scroll to position [736, 0]
click at [400, 371] on div "Address" at bounding box center [932, 364] width 1234 height 20
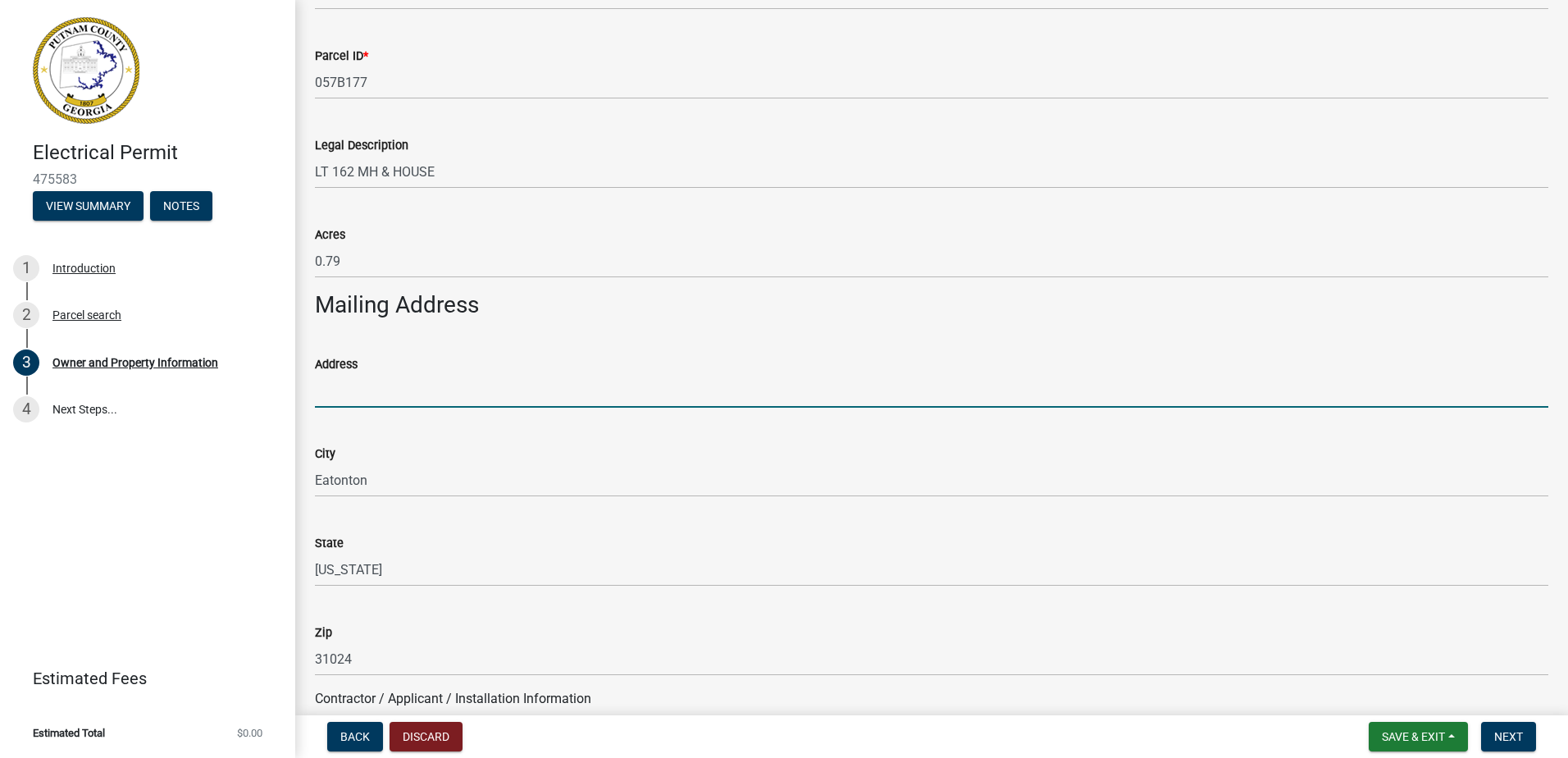
click at [393, 381] on input "Address" at bounding box center [932, 391] width 1234 height 34
paste input "[STREET_ADDRESS]"
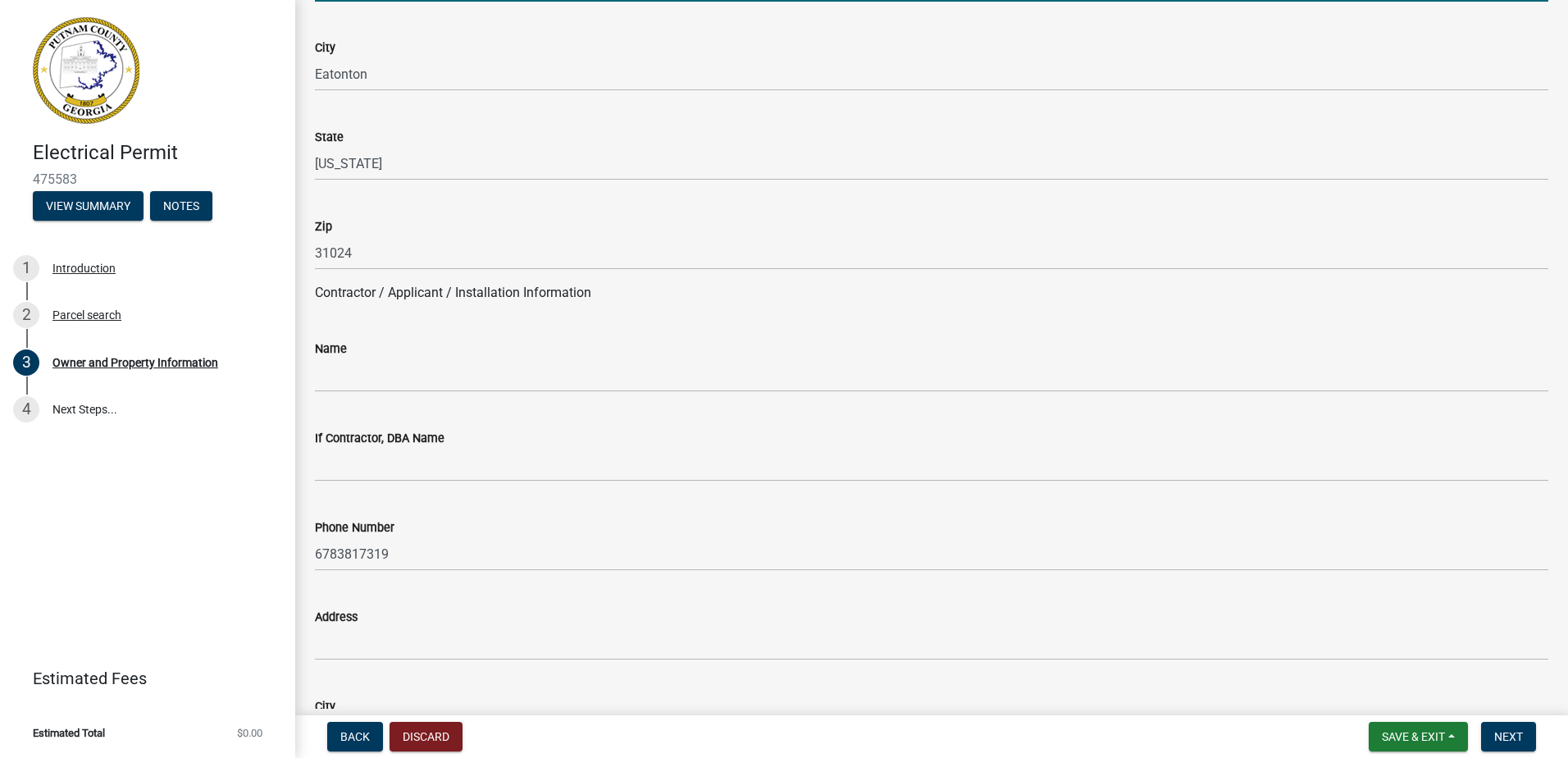
type input "[STREET_ADDRESS]"
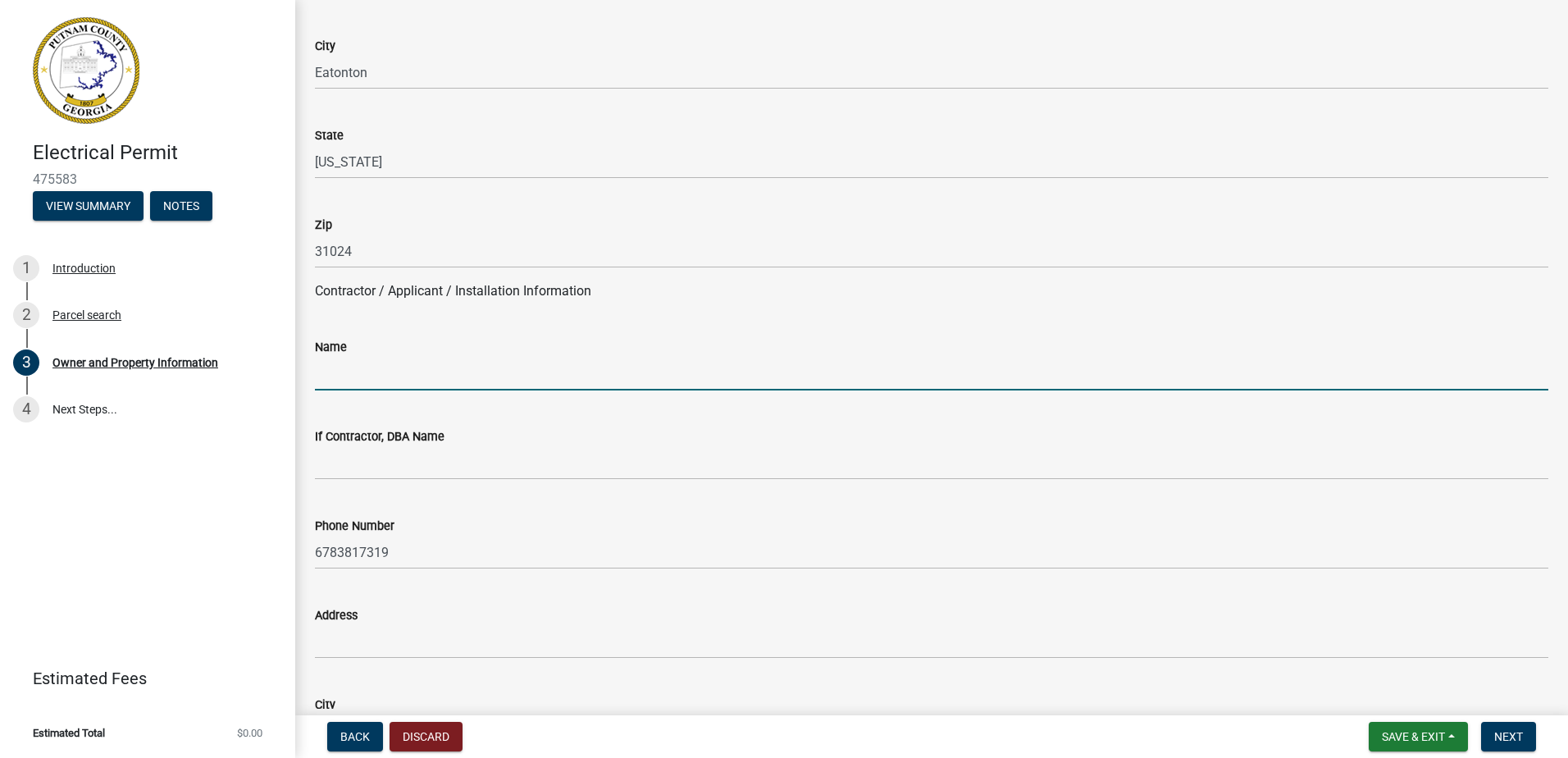
click at [381, 375] on input "Name" at bounding box center [932, 374] width 1234 height 34
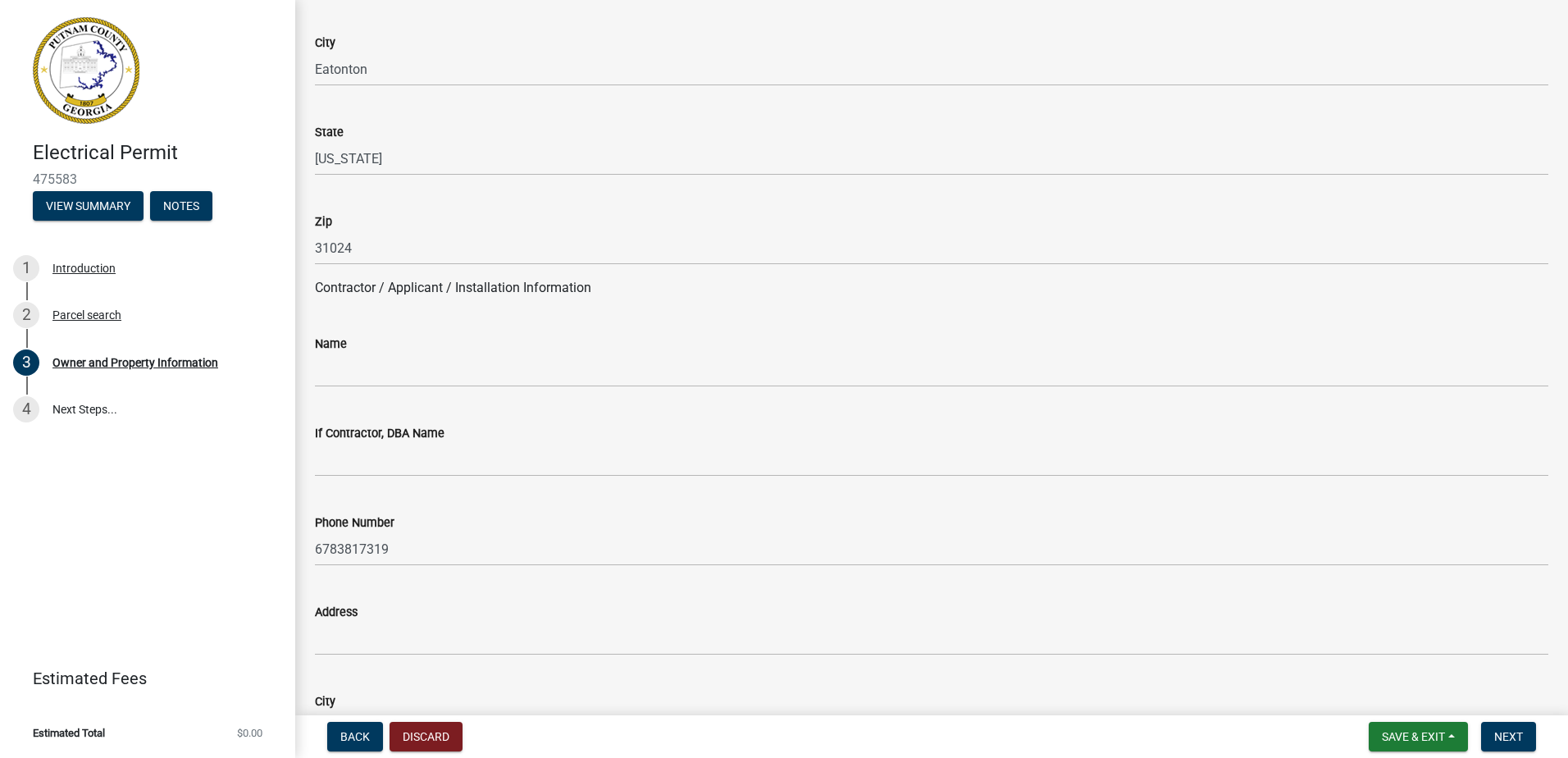
click at [482, 311] on div "Name" at bounding box center [932, 350] width 1234 height 77
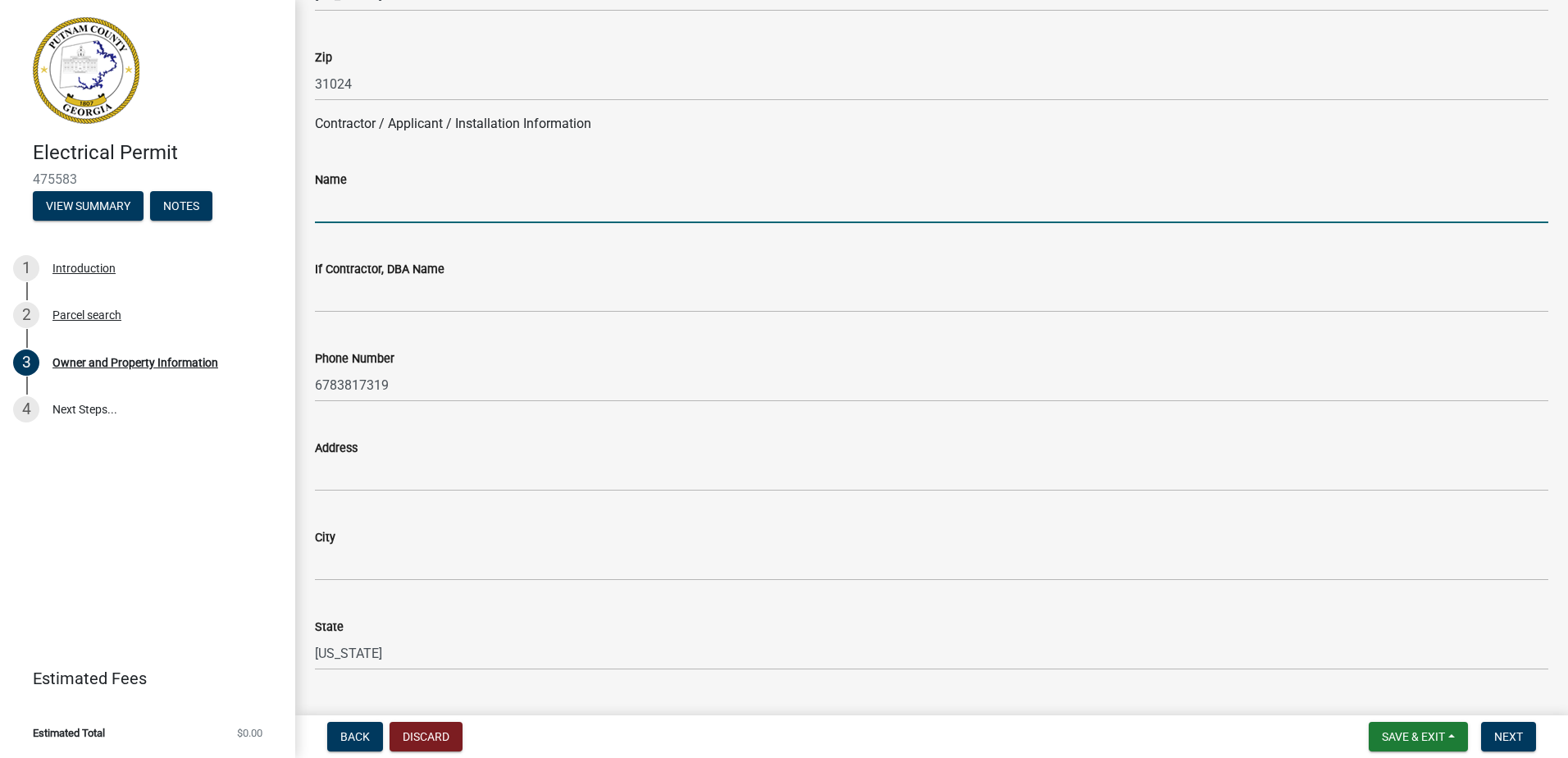
scroll to position [1312, 0]
click at [452, 199] on input "Name" at bounding box center [932, 205] width 1234 height 34
click at [489, 205] on input "Name" at bounding box center [932, 205] width 1234 height 34
type input "Chop [PERSON_NAME]"
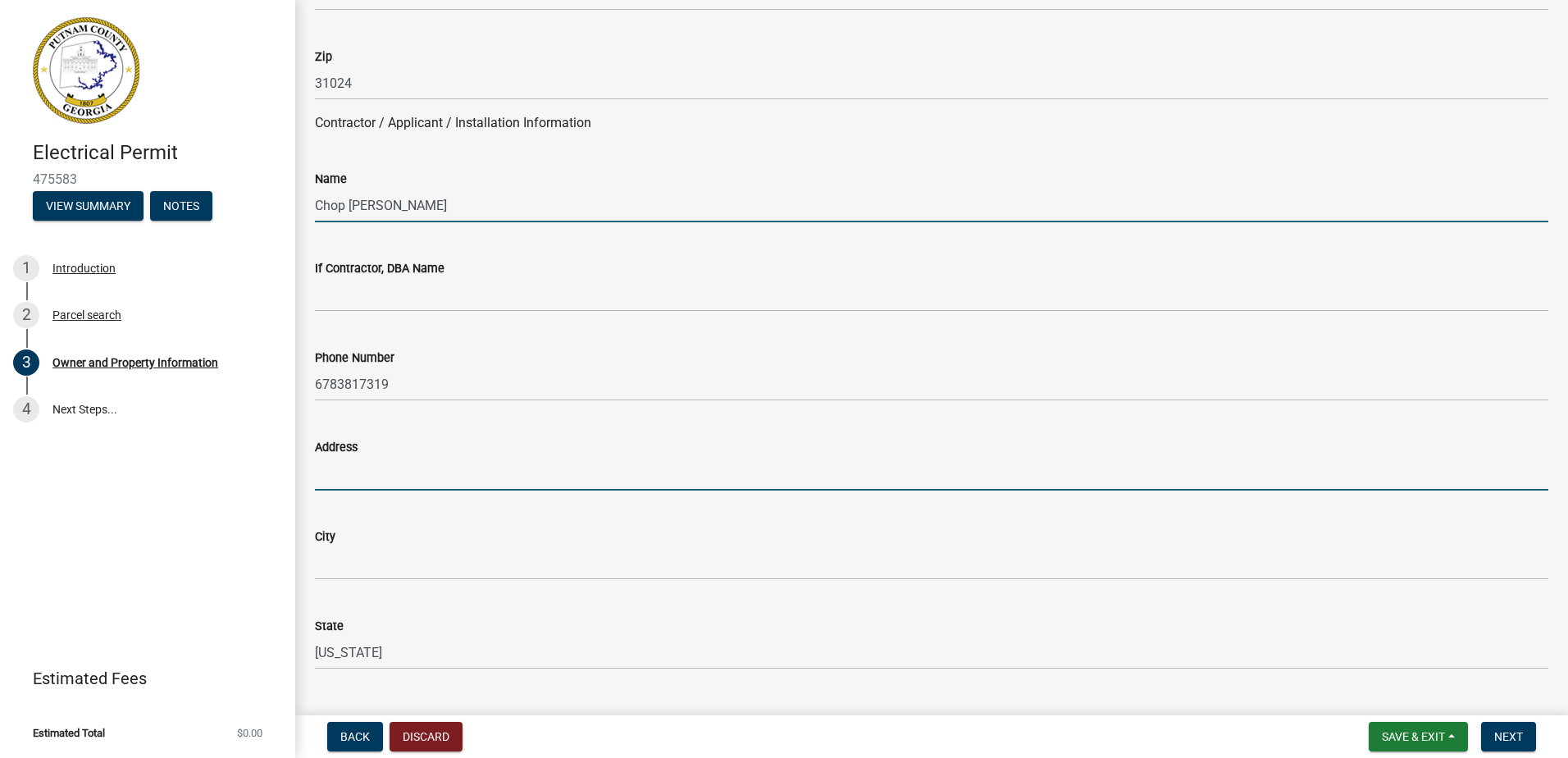
click at [384, 466] on input "Address" at bounding box center [932, 474] width 1234 height 34
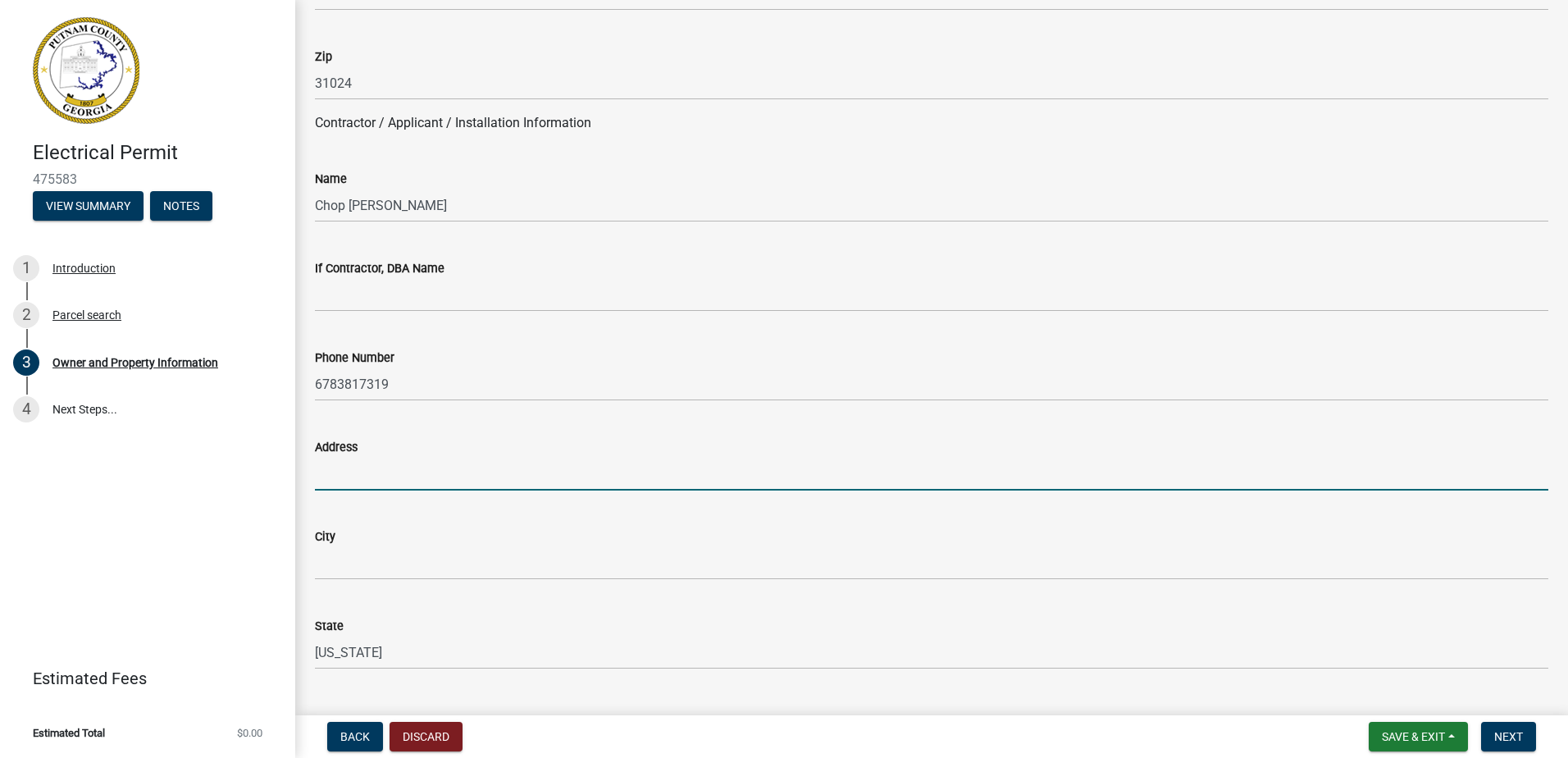
type input "[STREET_ADDRESS]"
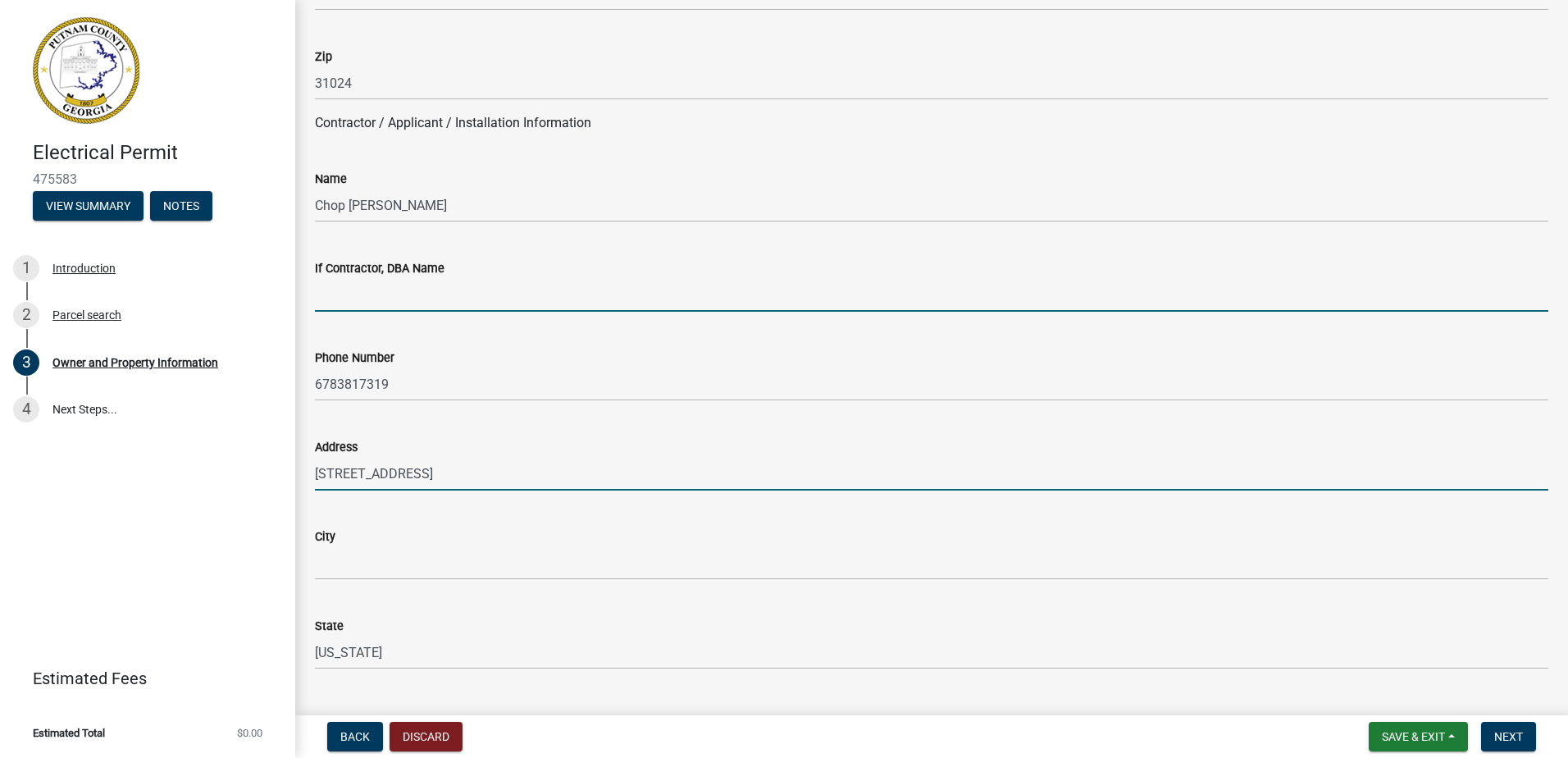
type input "ProSouth Electrical"
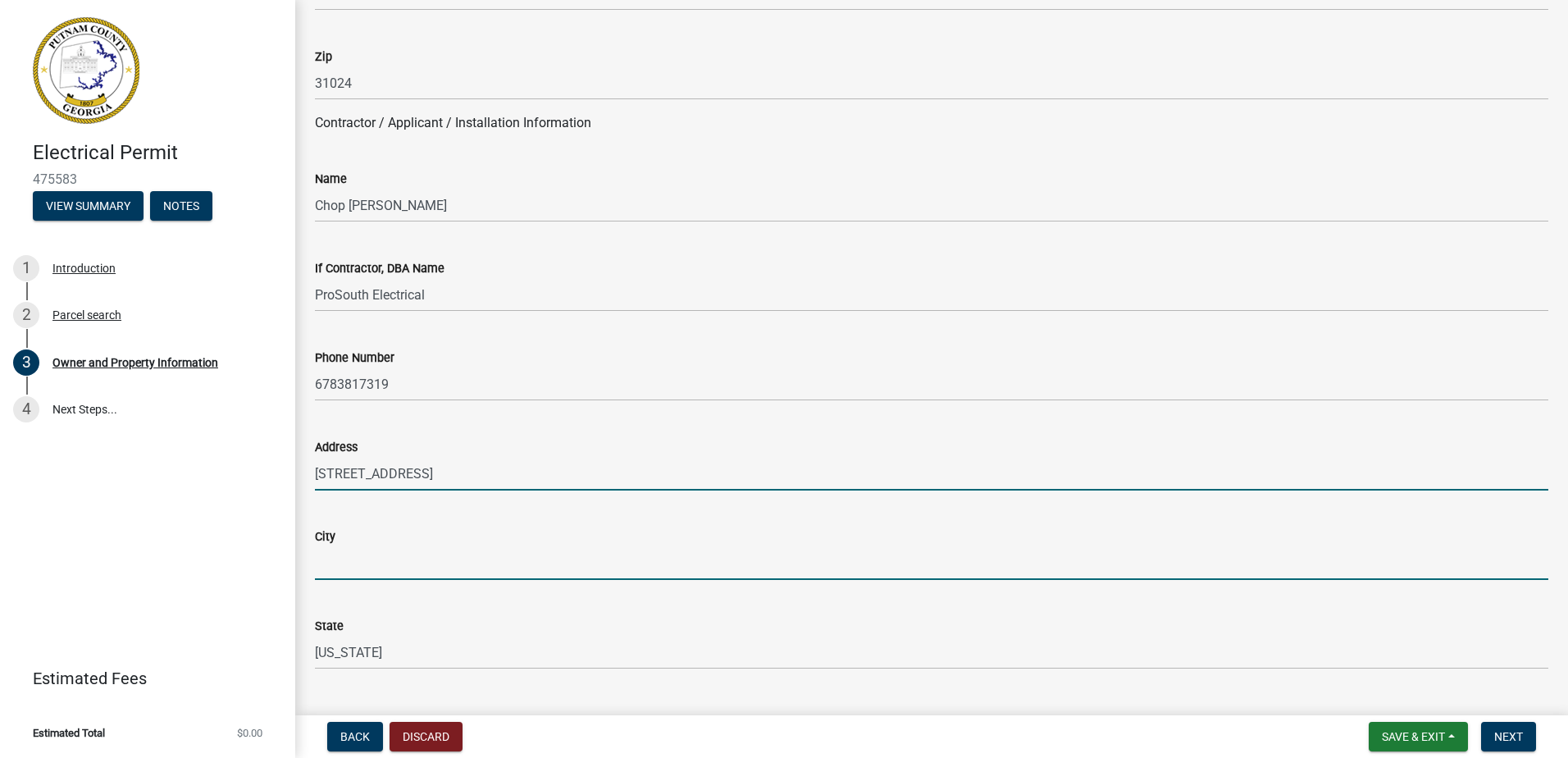
type input "Eatonton"
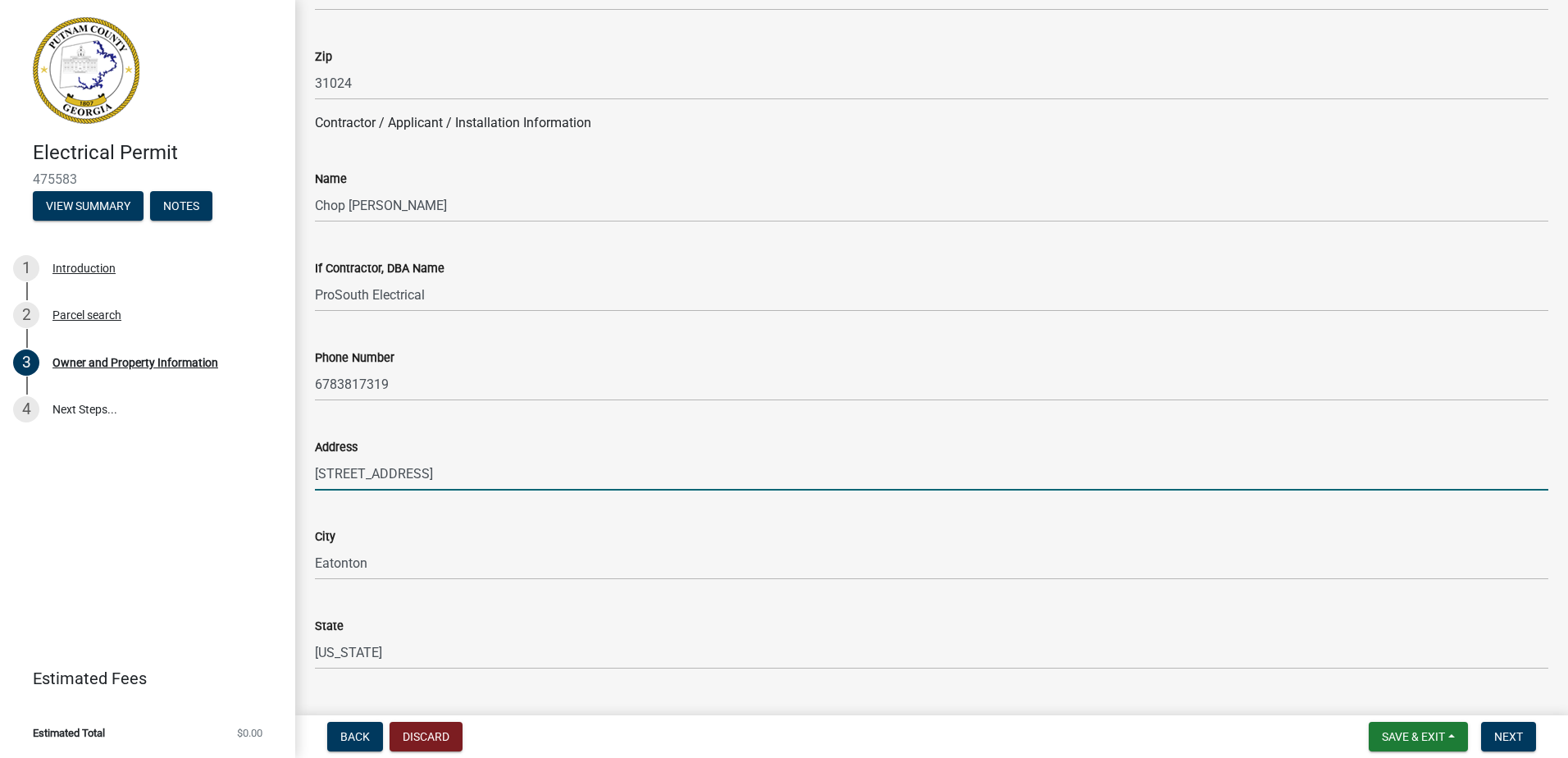
type input "[PERSON_NAME][EMAIL_ADDRESS][DOMAIN_NAME]"
type input "EN212003"
type input "[DATE]"
type input "2024-BL-162"
type input "[DATE]"
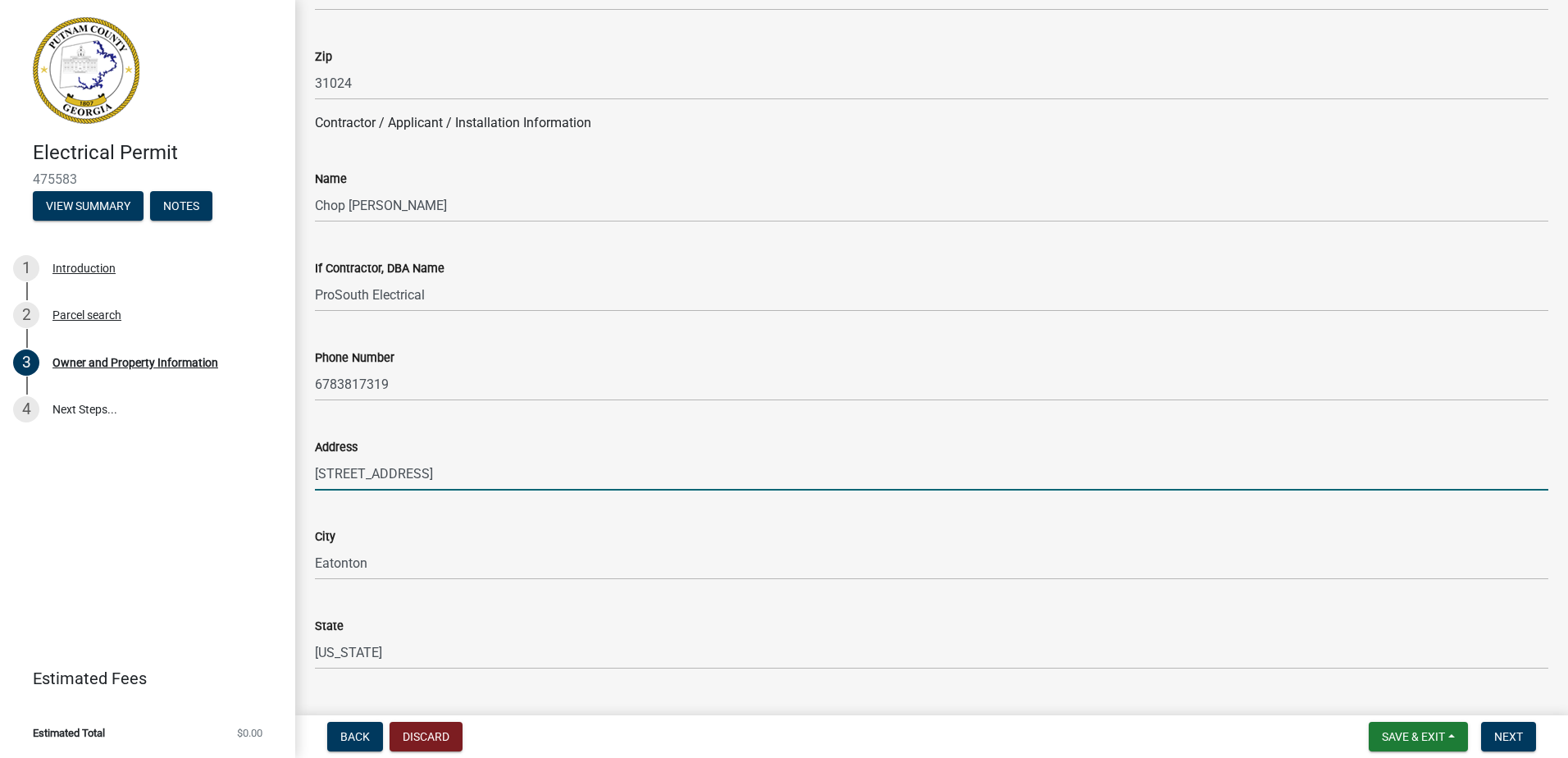
type input "[PERSON_NAME]"
type input "Chop [PERSON_NAME]"
type input "7709055081"
select select "9"
select select "2025"
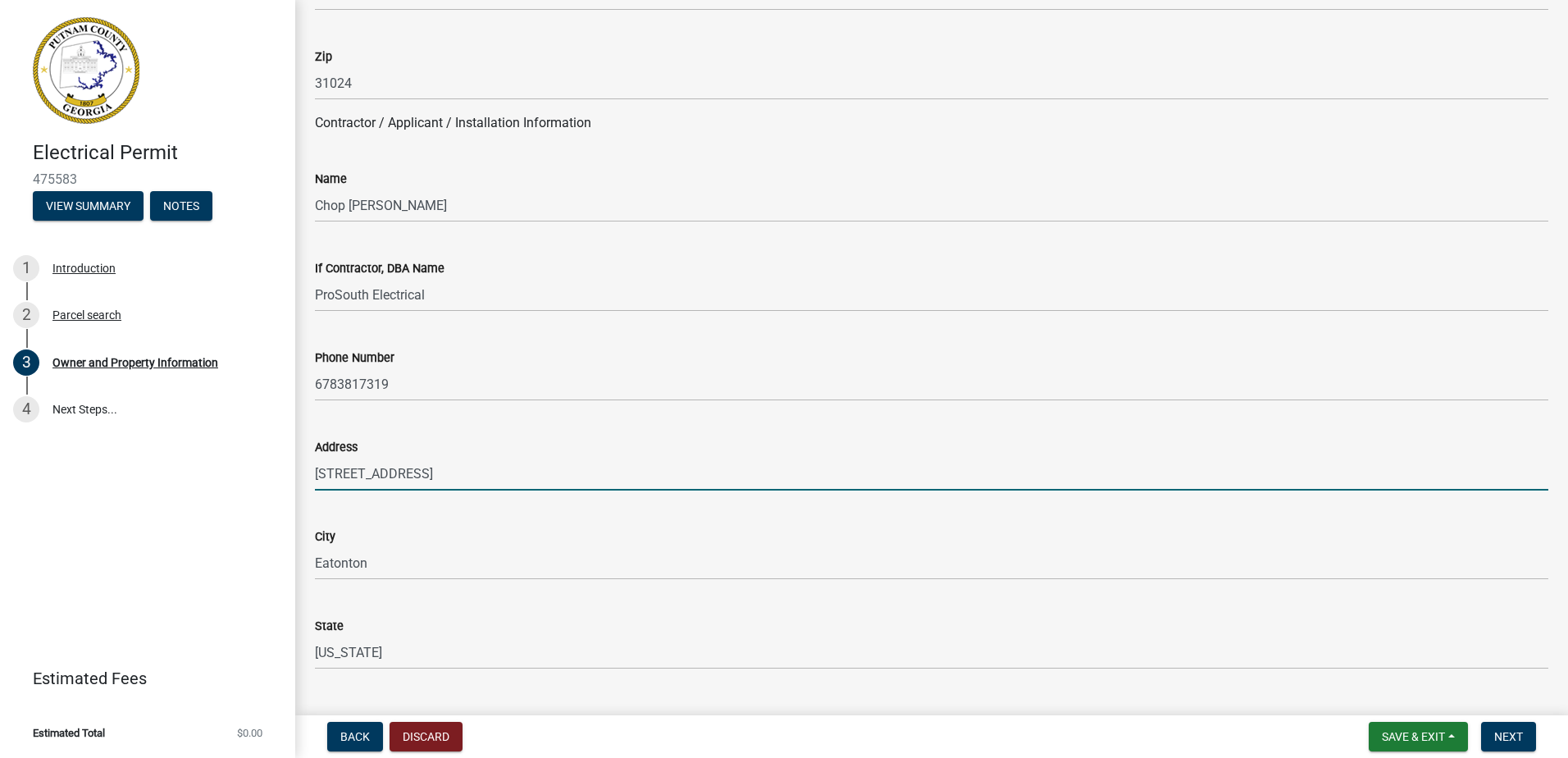
select select "9"
select select "2025"
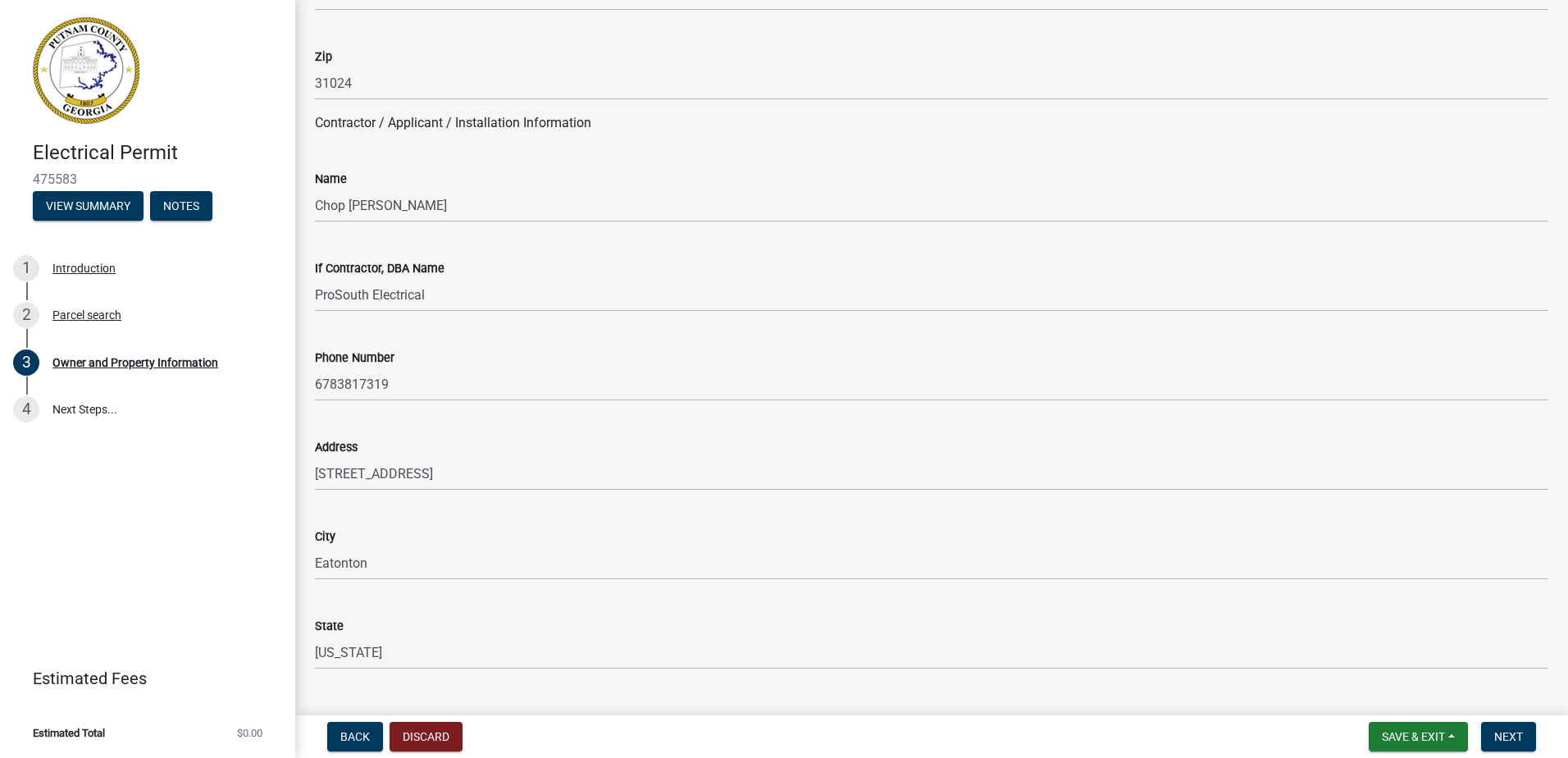
scroll to position [1930, 0]
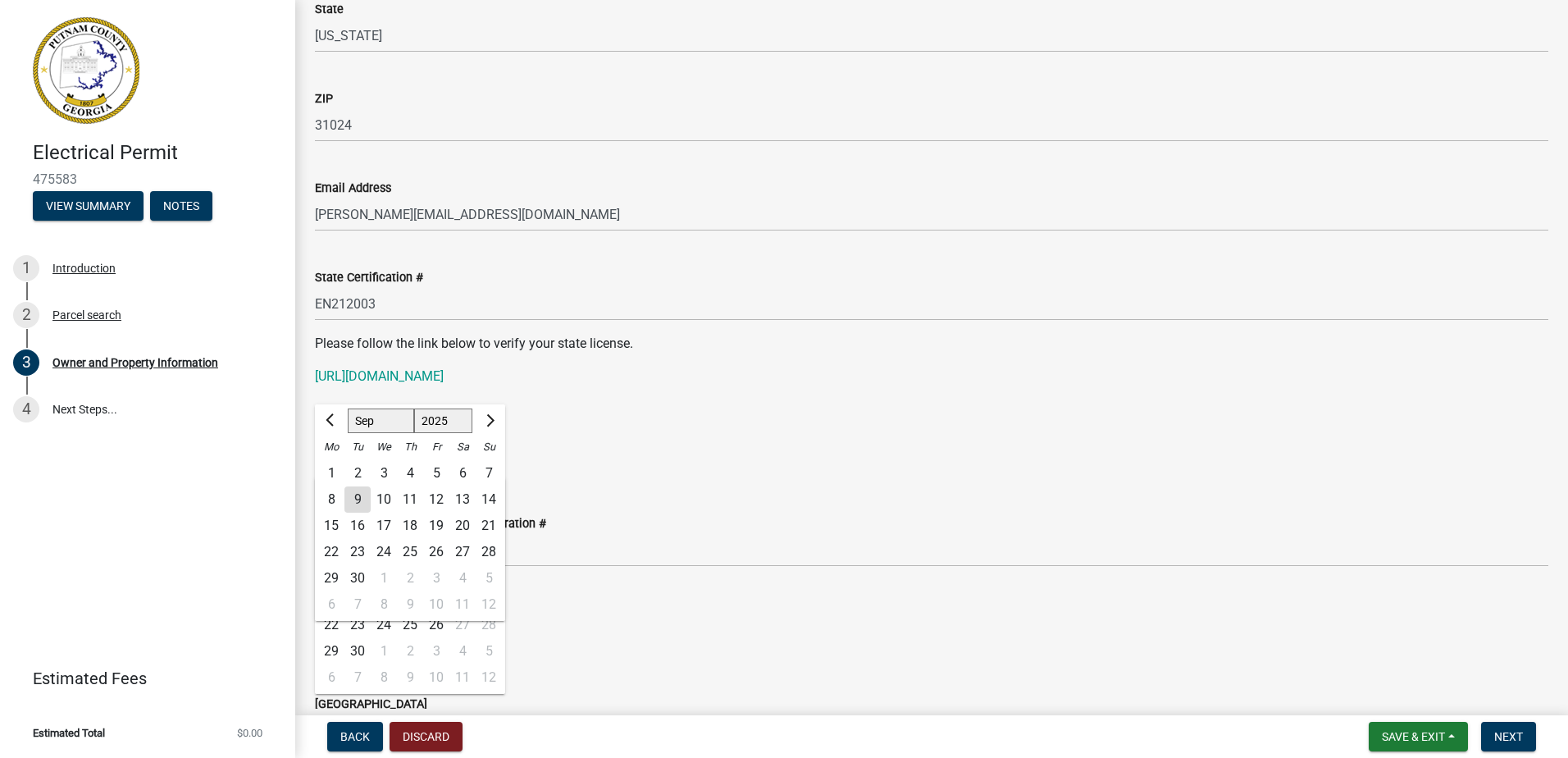
click at [713, 248] on div "State Certification # EN212003" at bounding box center [932, 283] width 1234 height 77
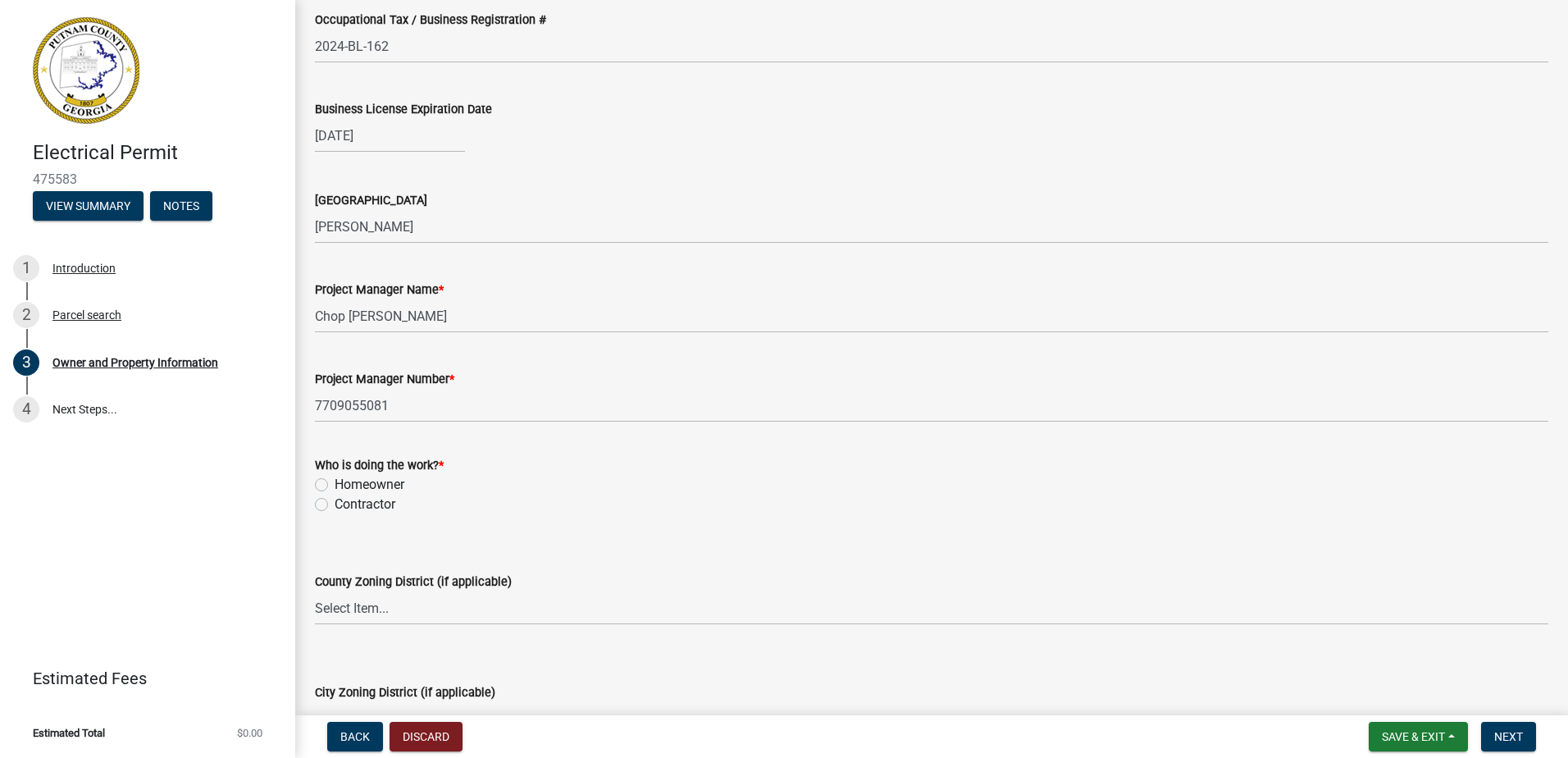
scroll to position [2462, 0]
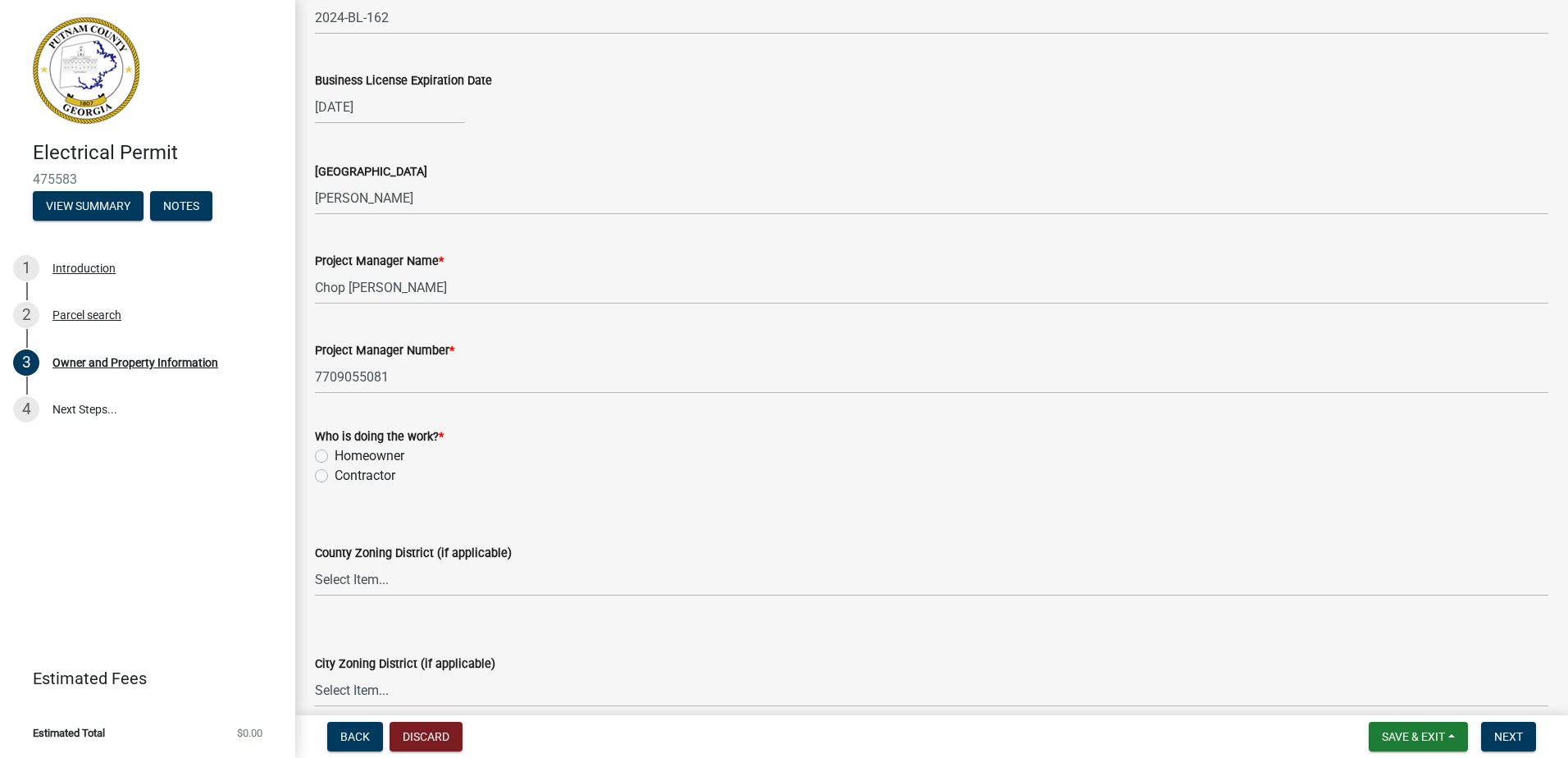
click at [377, 473] on label "Contractor" at bounding box center [365, 476] width 60 height 20
click at [345, 473] on input "Contractor" at bounding box center [340, 471] width 11 height 11
radio input "true"
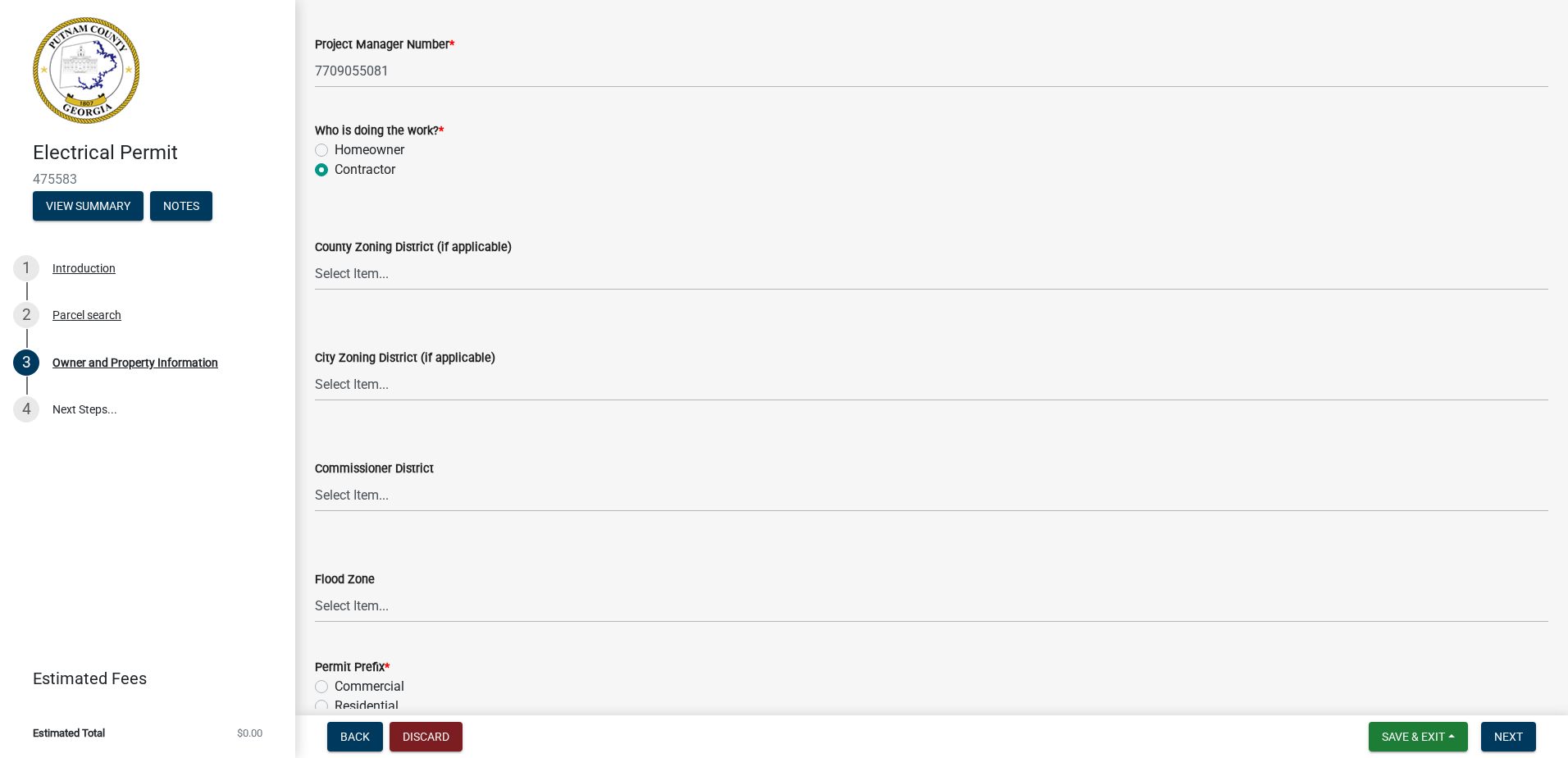
scroll to position [2854, 0]
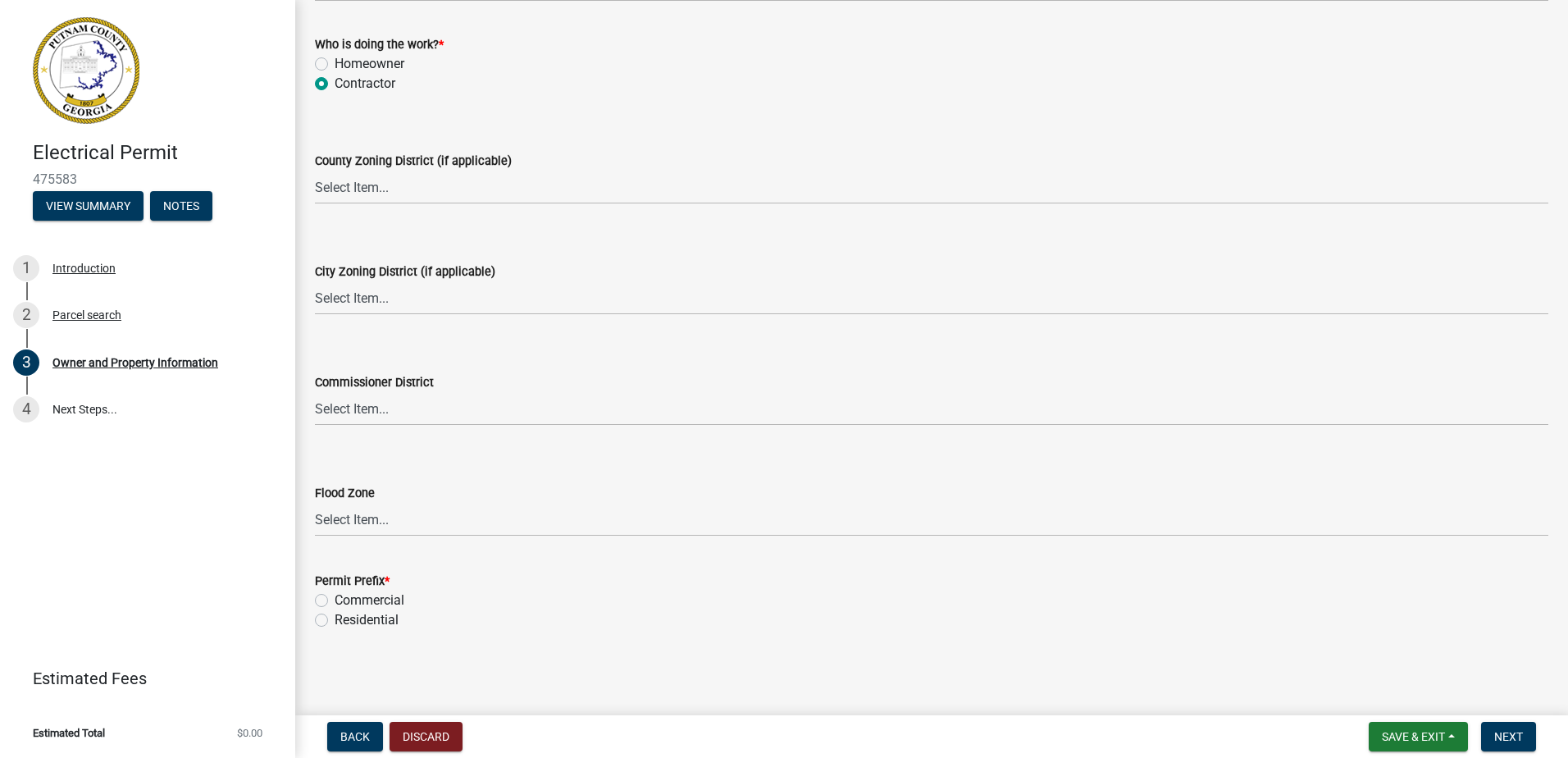
click at [376, 618] on label "Residential" at bounding box center [367, 621] width 64 height 20
click at [345, 618] on input "Residential" at bounding box center [340, 616] width 11 height 11
radio input "true"
click at [1502, 734] on span "Next" at bounding box center [1508, 737] width 28 height 13
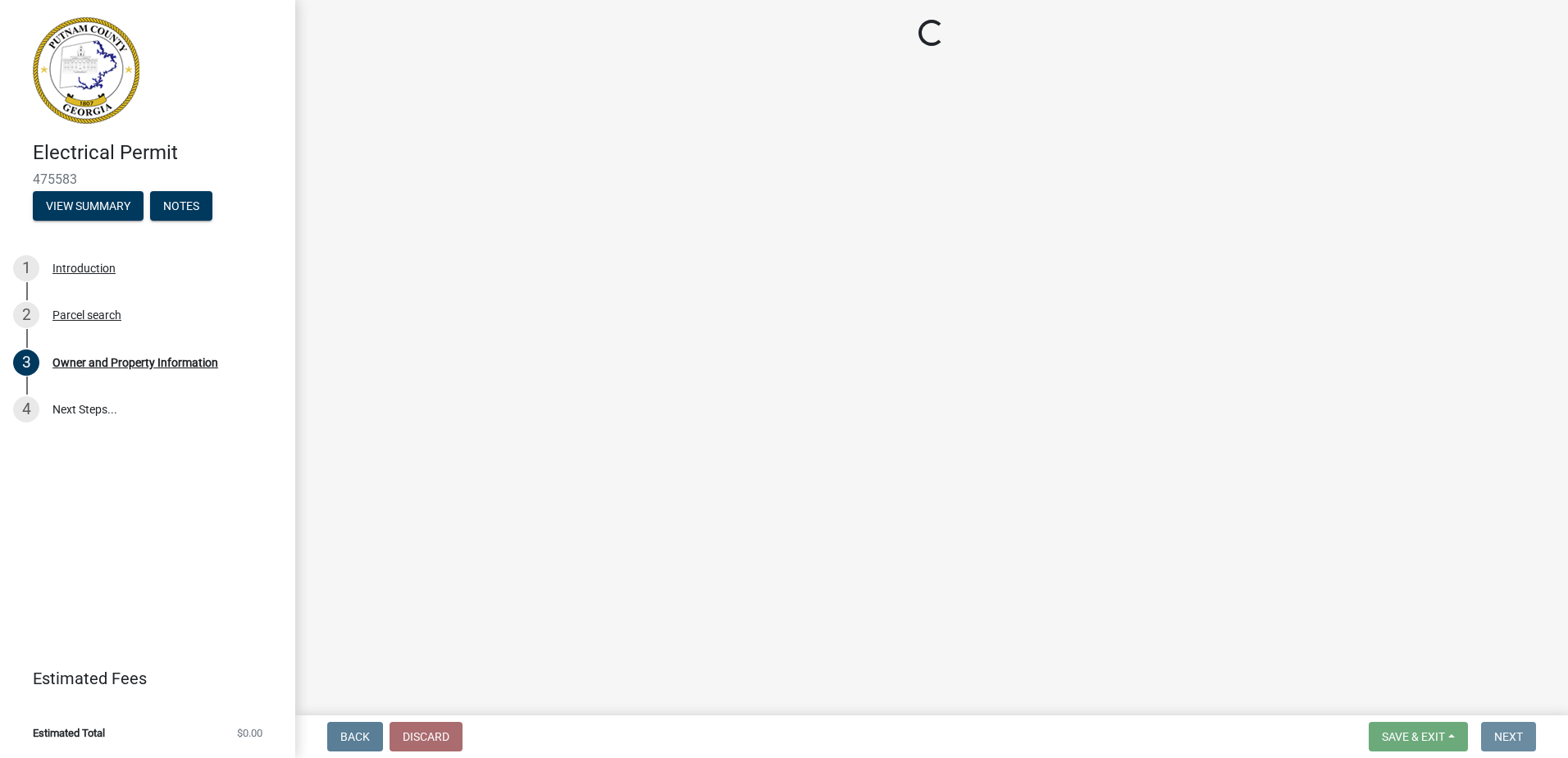
scroll to position [0, 0]
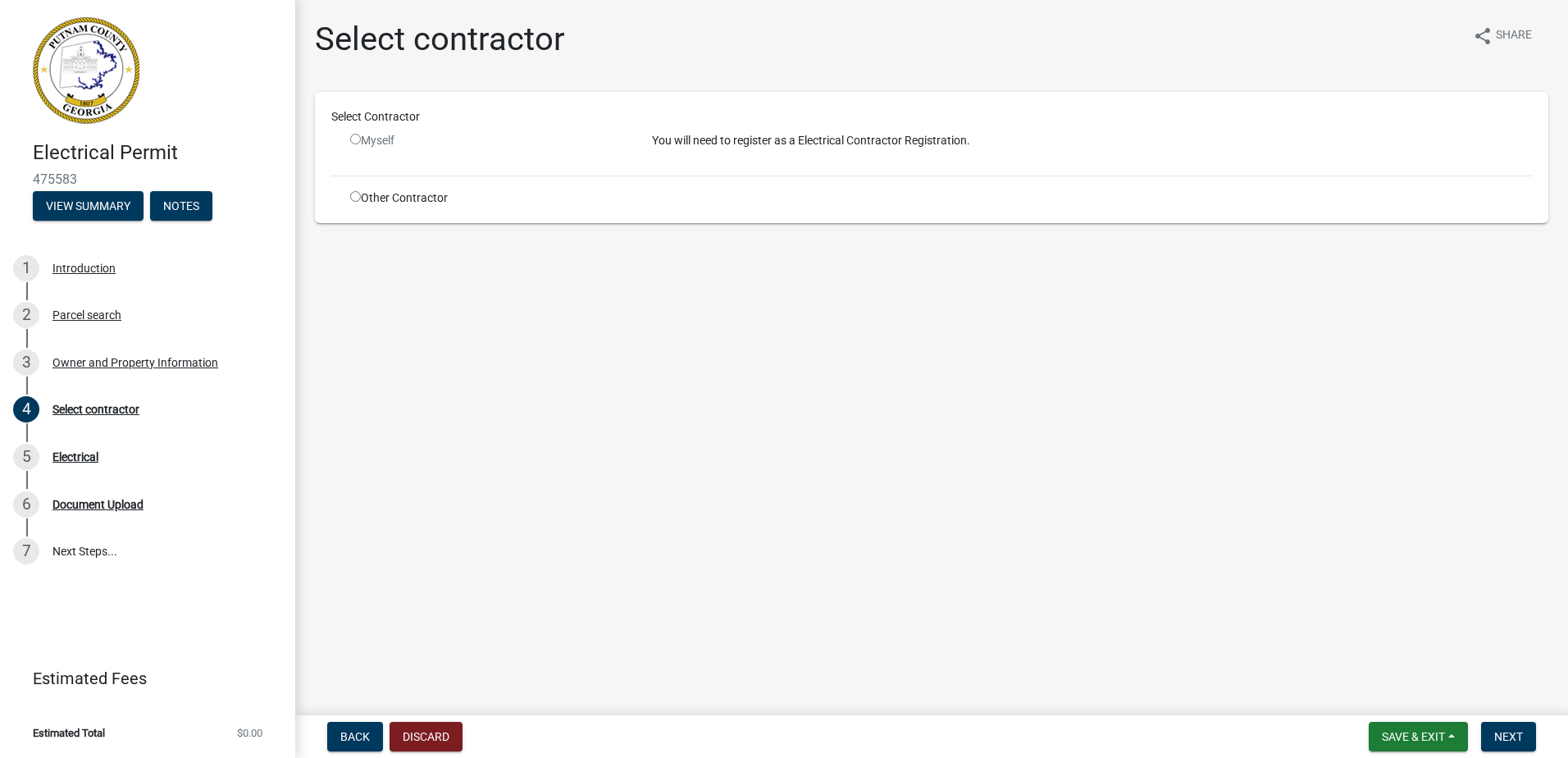
click at [402, 199] on div "Other Contractor" at bounding box center [488, 198] width 302 height 17
click at [349, 195] on div "Other Contractor" at bounding box center [488, 198] width 302 height 17
click at [352, 198] on input "radio" at bounding box center [356, 196] width 11 height 11
radio input "true"
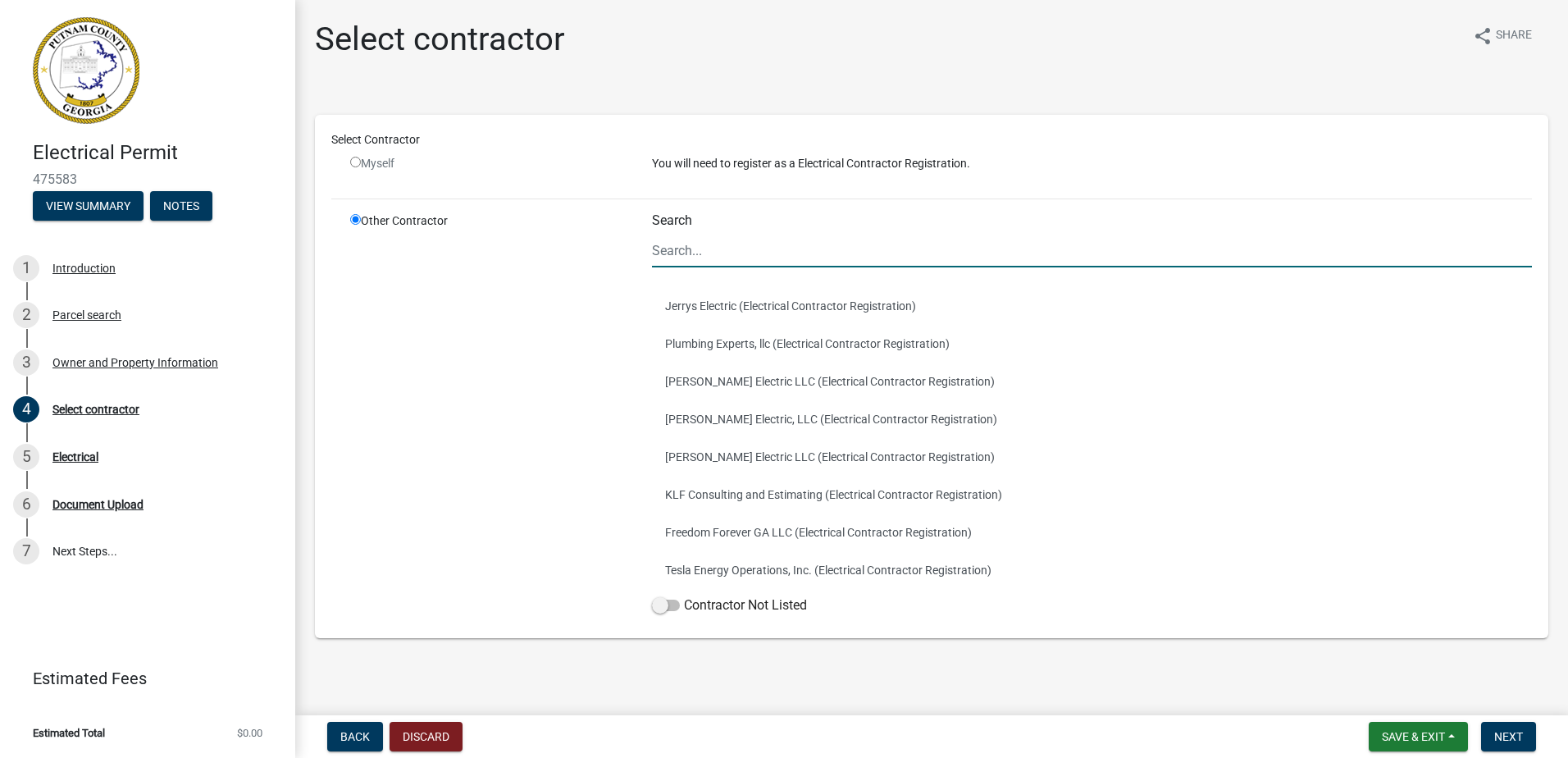
click at [670, 251] on input "Search" at bounding box center [1092, 250] width 880 height 34
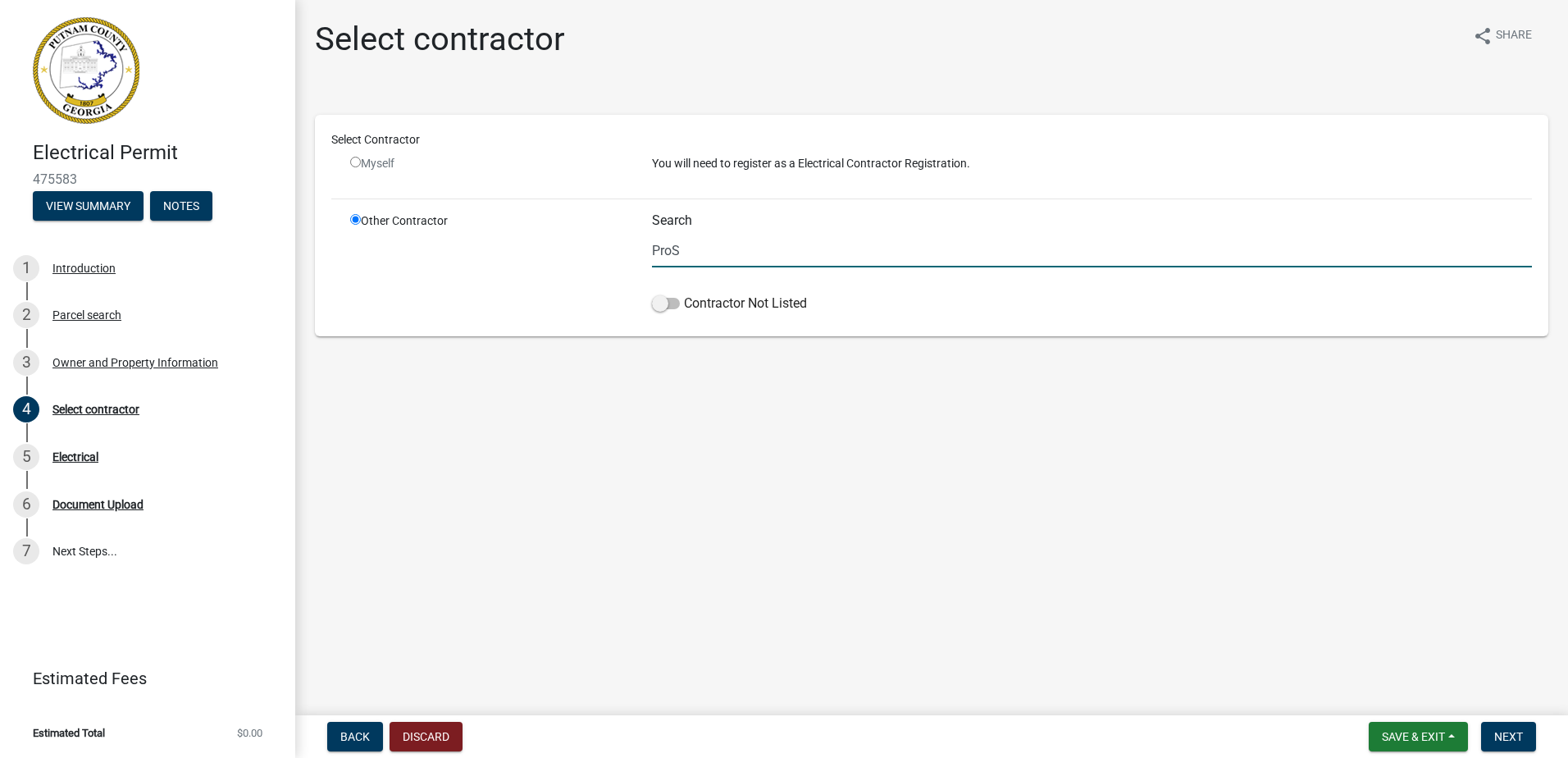
type input "ProS"
click at [746, 432] on main "Select contractor share Share Select Contractor Myself You will need to registe…" at bounding box center [931, 354] width 1273 height 709
click at [665, 306] on span at bounding box center [665, 303] width 28 height 12
click at [684, 294] on input "Contractor Not Listed" at bounding box center [684, 294] width 0 height 0
click at [78, 267] on div "Introduction" at bounding box center [84, 268] width 63 height 12
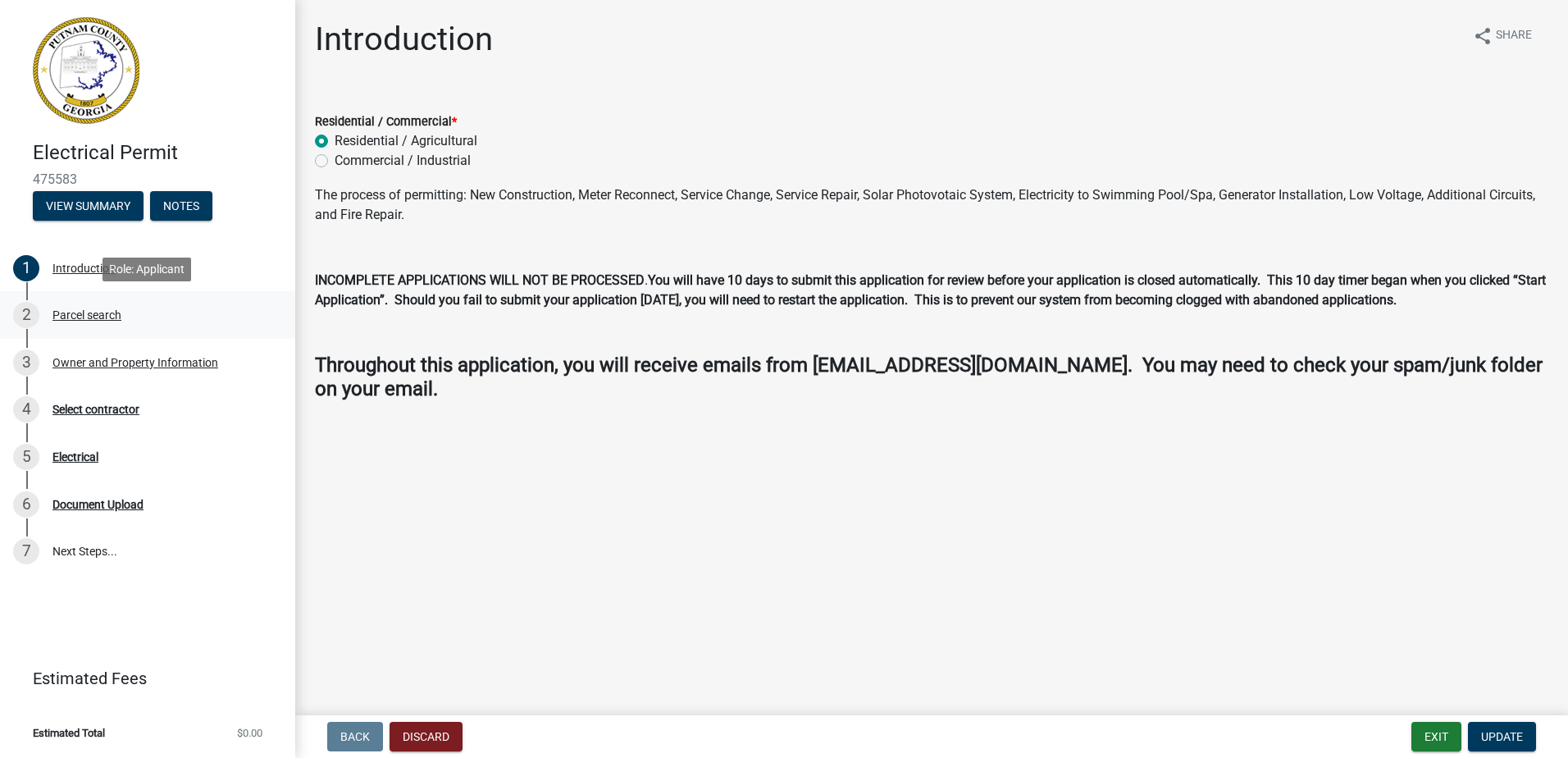
click at [106, 311] on div "Parcel search" at bounding box center [87, 315] width 68 height 12
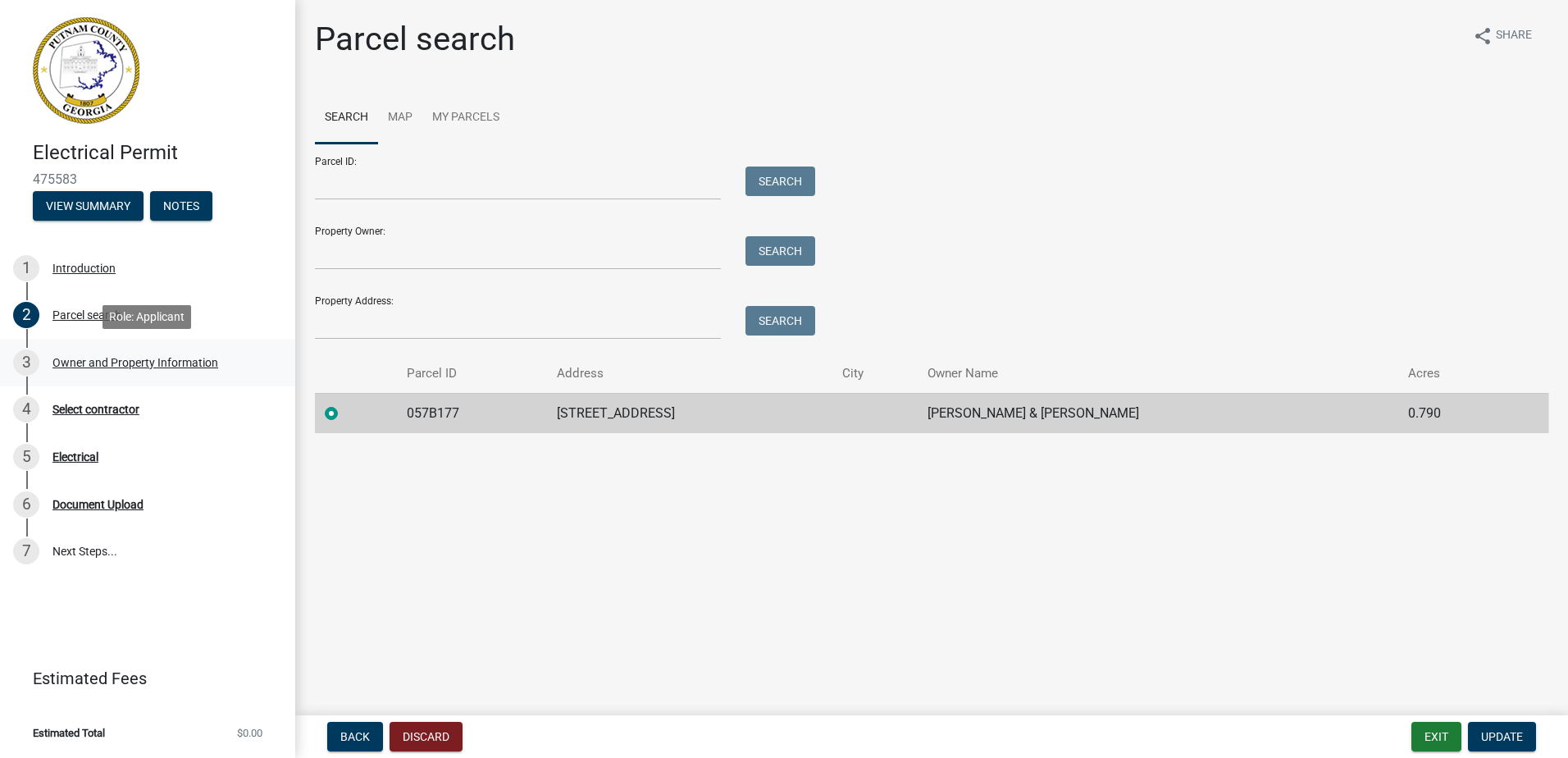
click at [106, 353] on div "3 Owner and Property Information" at bounding box center [141, 363] width 256 height 26
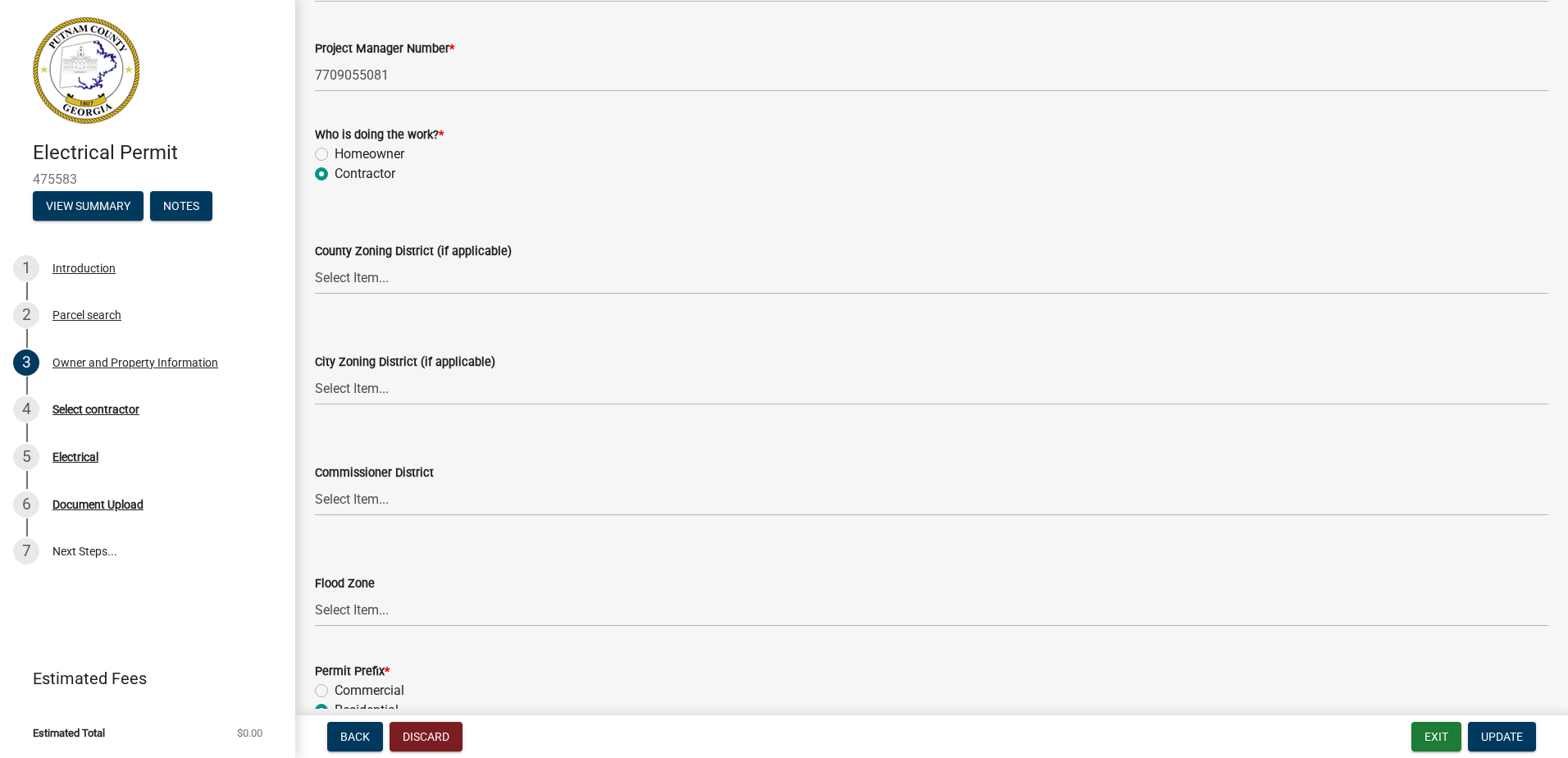
scroll to position [2854, 0]
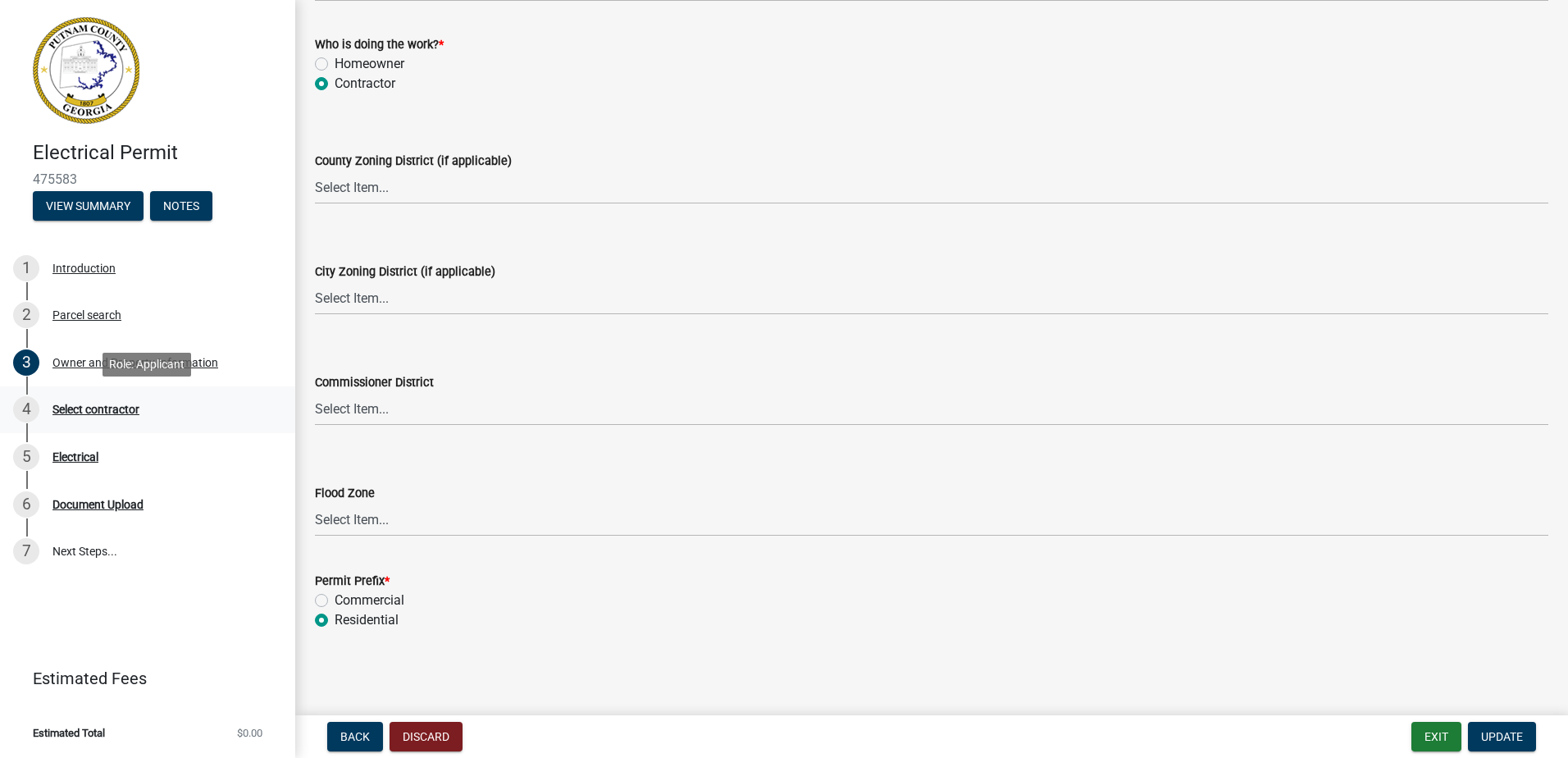
click at [105, 405] on div "Select contractor" at bounding box center [96, 409] width 87 height 12
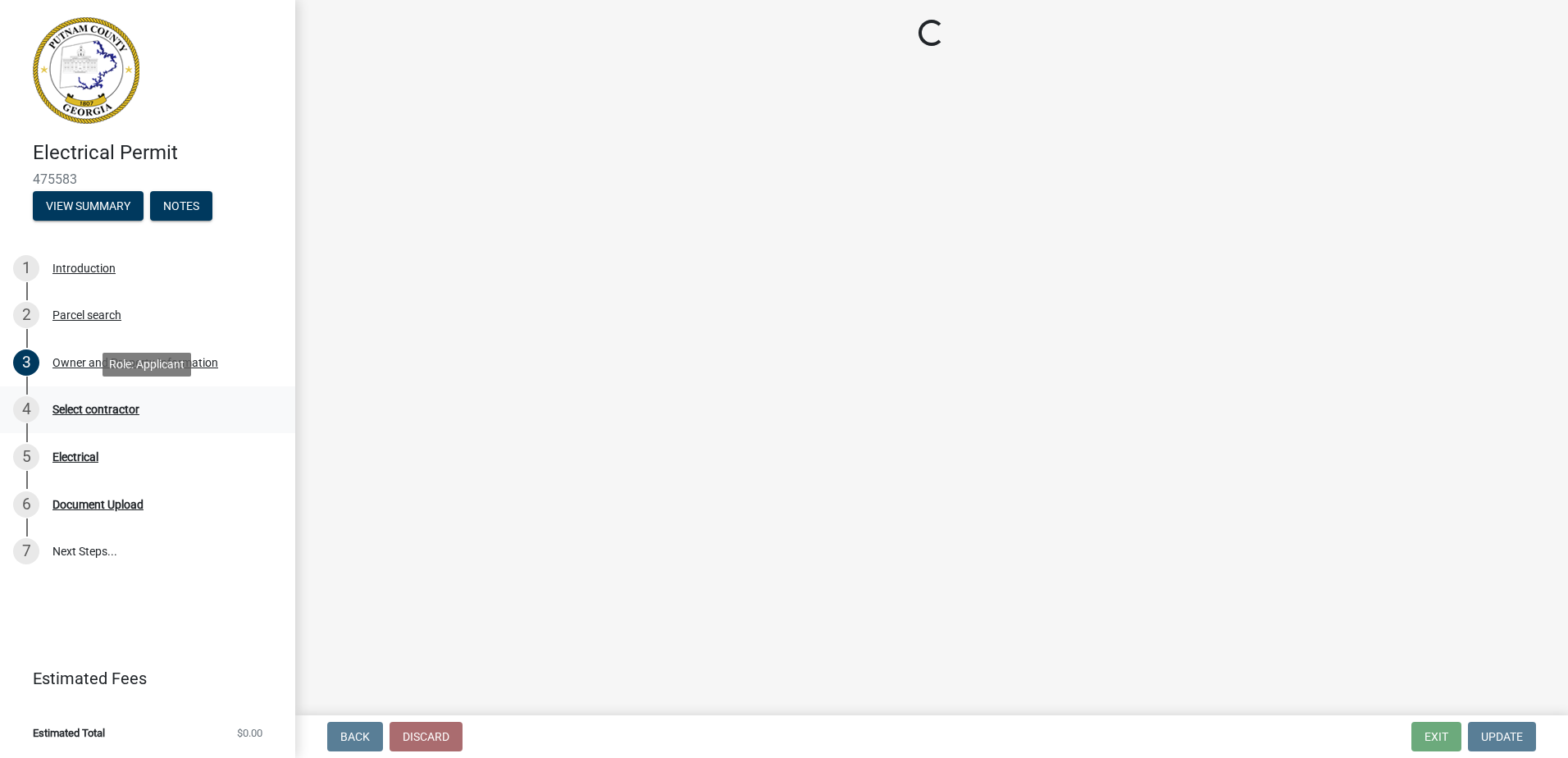
scroll to position [0, 0]
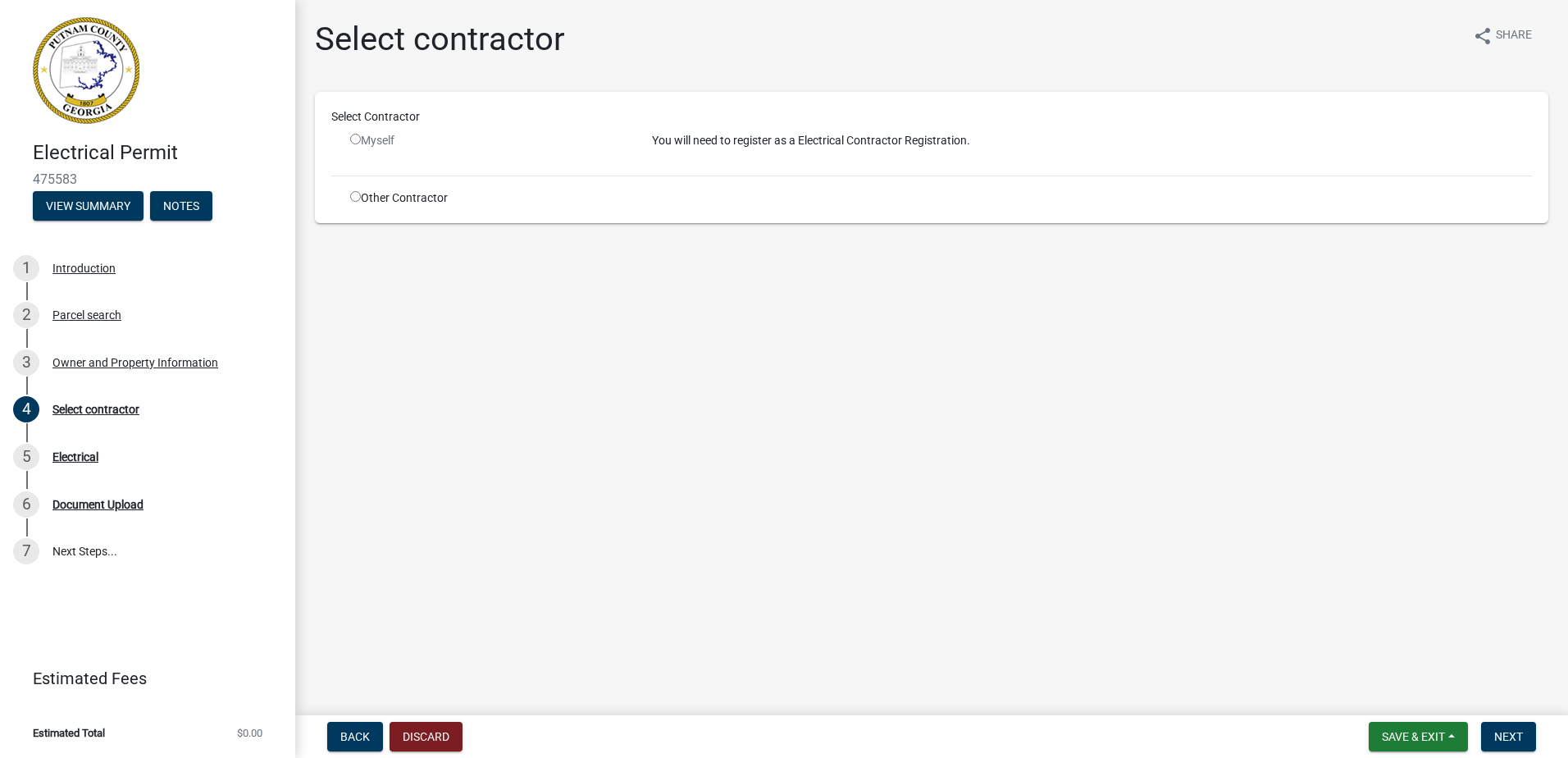
click at [356, 195] on input "radio" at bounding box center [356, 196] width 11 height 11
radio input "true"
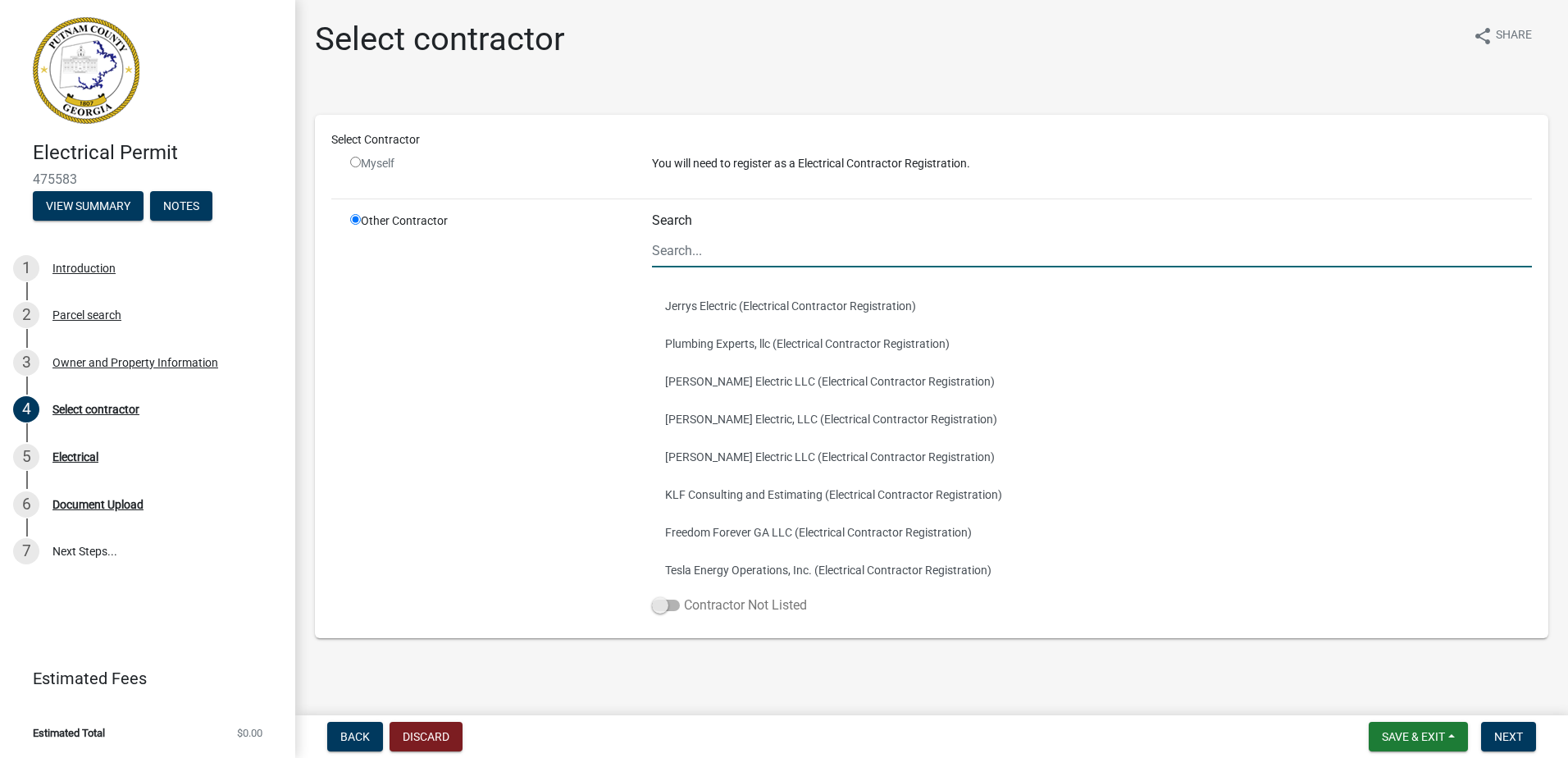
click at [667, 603] on span at bounding box center [665, 605] width 28 height 12
click at [684, 595] on input "Contractor Not Listed" at bounding box center [684, 595] width 0 height 0
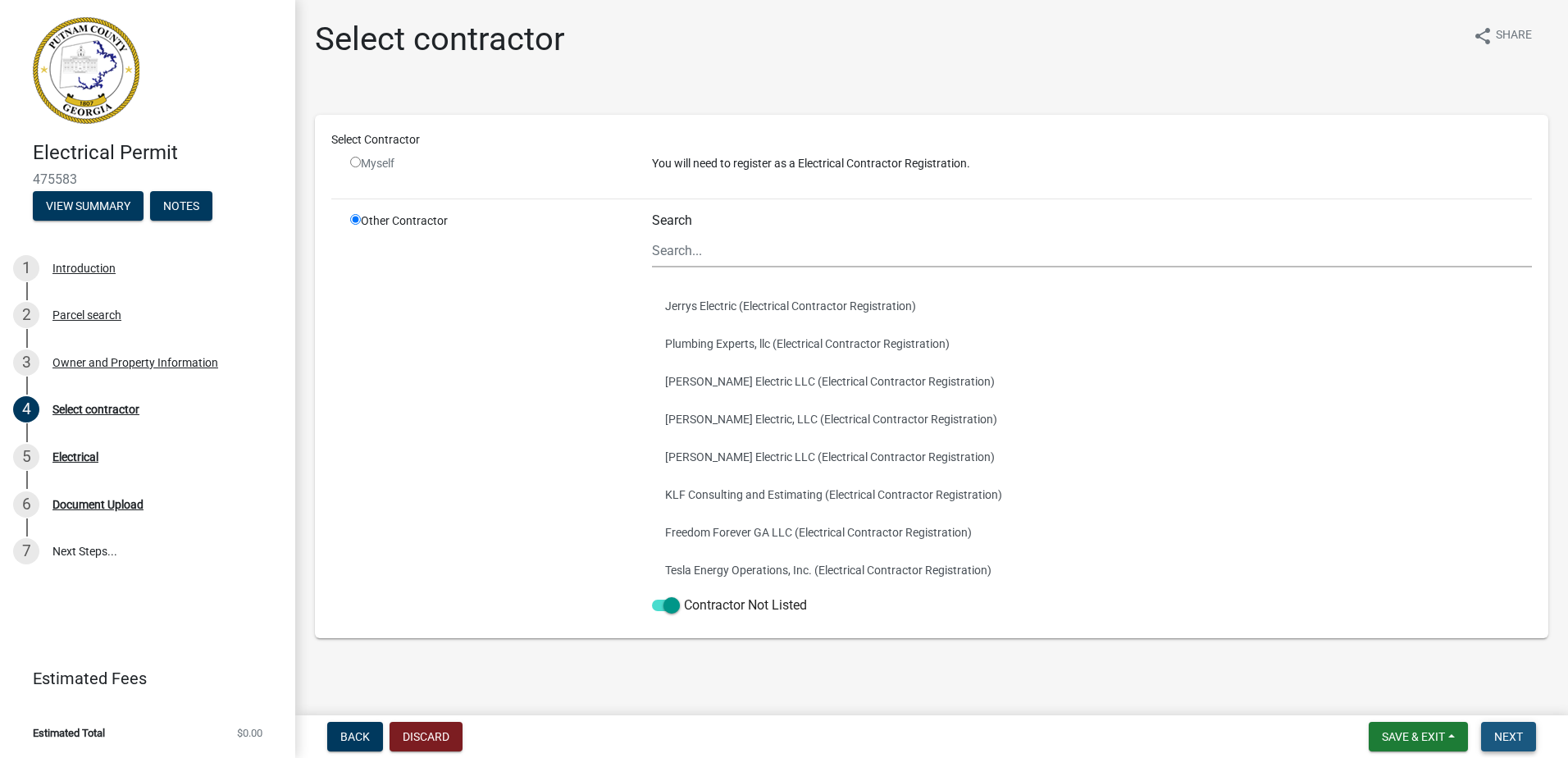
click at [1511, 732] on span "Next" at bounding box center [1508, 737] width 28 height 13
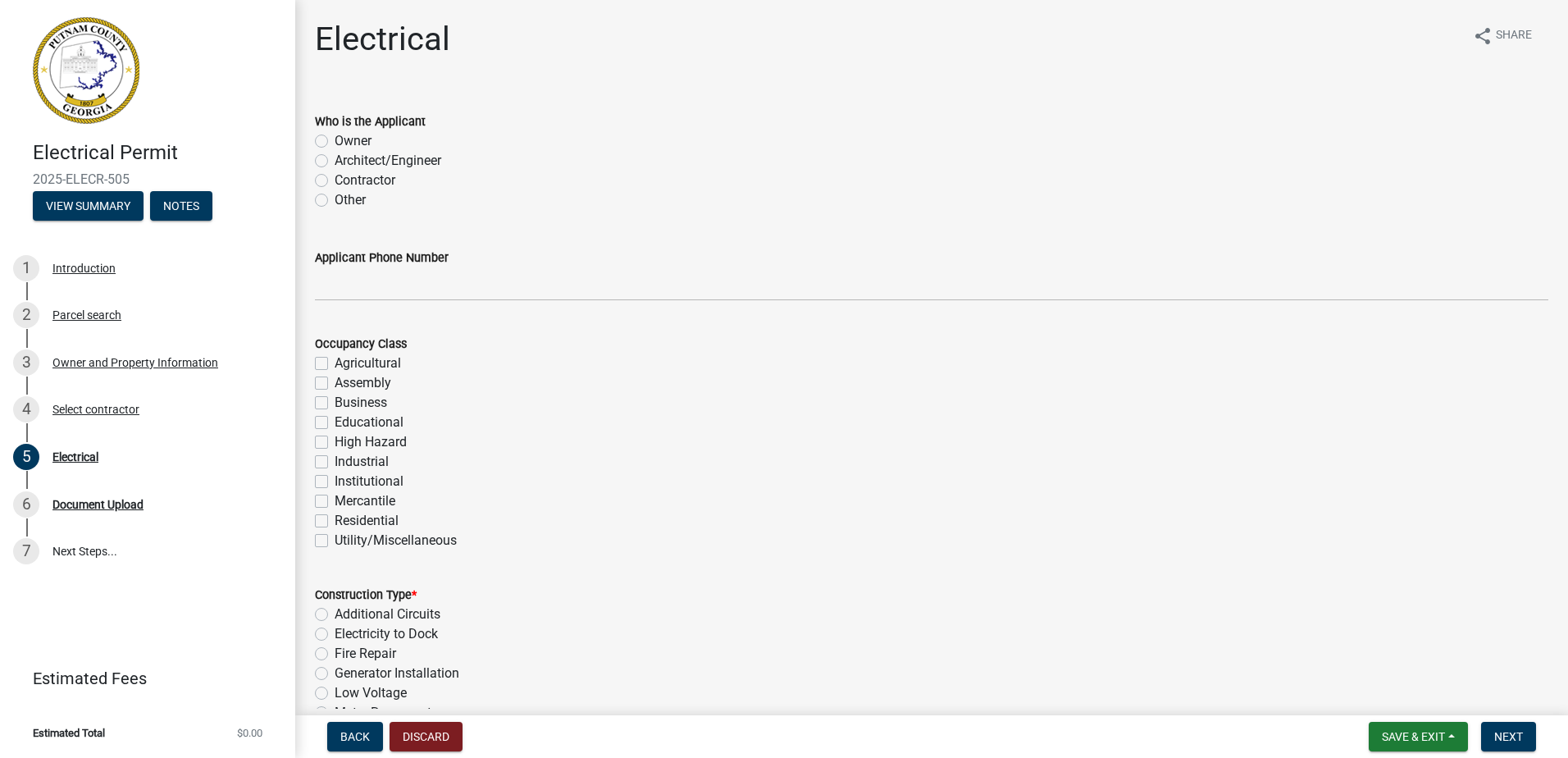
click at [363, 178] on label "Contractor" at bounding box center [365, 181] width 60 height 20
click at [345, 178] on input "Contractor" at bounding box center [340, 176] width 11 height 11
radio input "true"
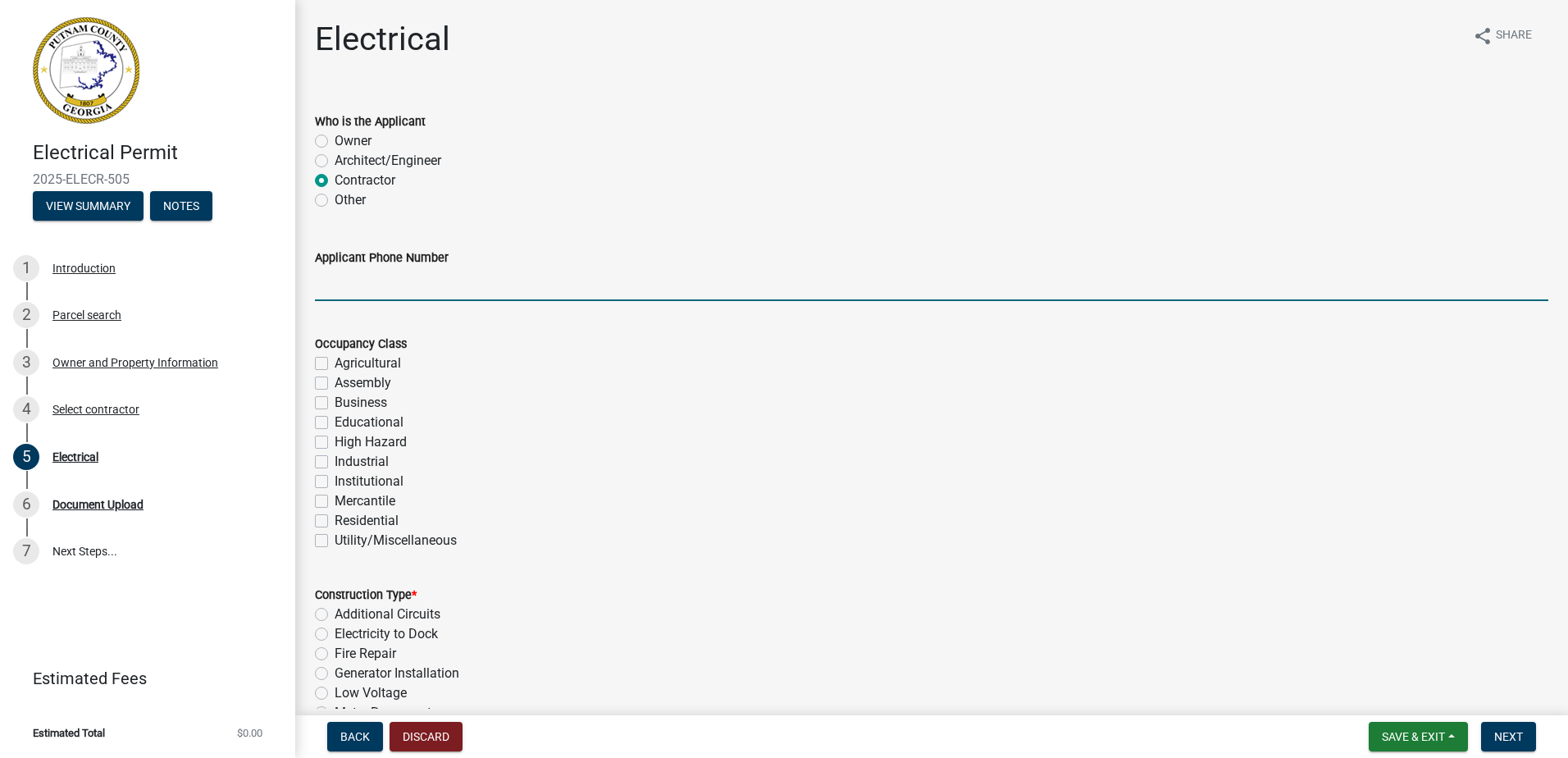
click at [434, 282] on input "Applicant Phone Number" at bounding box center [932, 284] width 1234 height 34
type input "6783817319"
type input "25000"
type input "400"
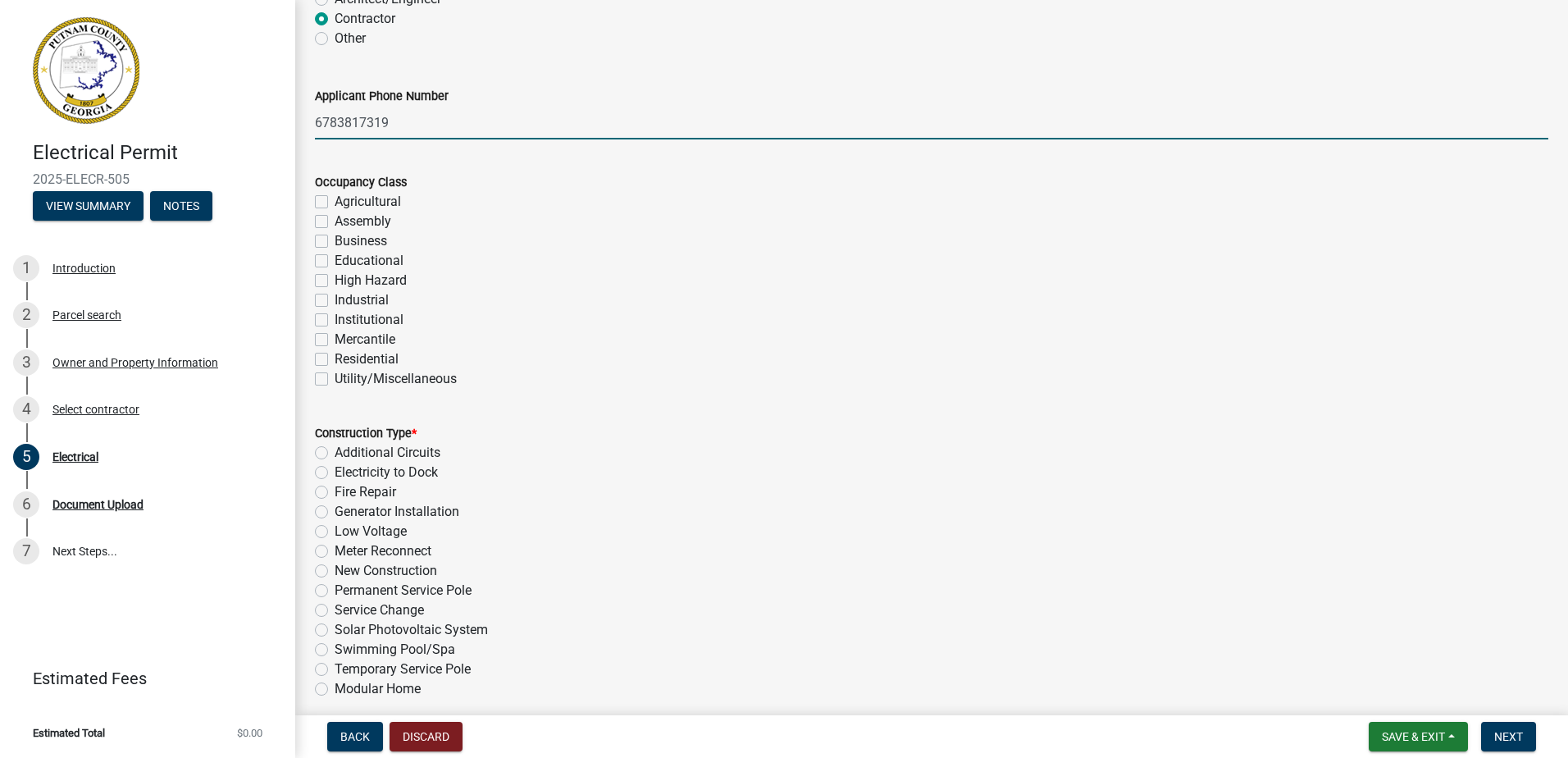
scroll to position [163, 0]
click at [374, 354] on label "Residential" at bounding box center [367, 359] width 64 height 20
click at [345, 354] on input "Residential" at bounding box center [340, 354] width 11 height 11
checkbox input "true"
checkbox input "false"
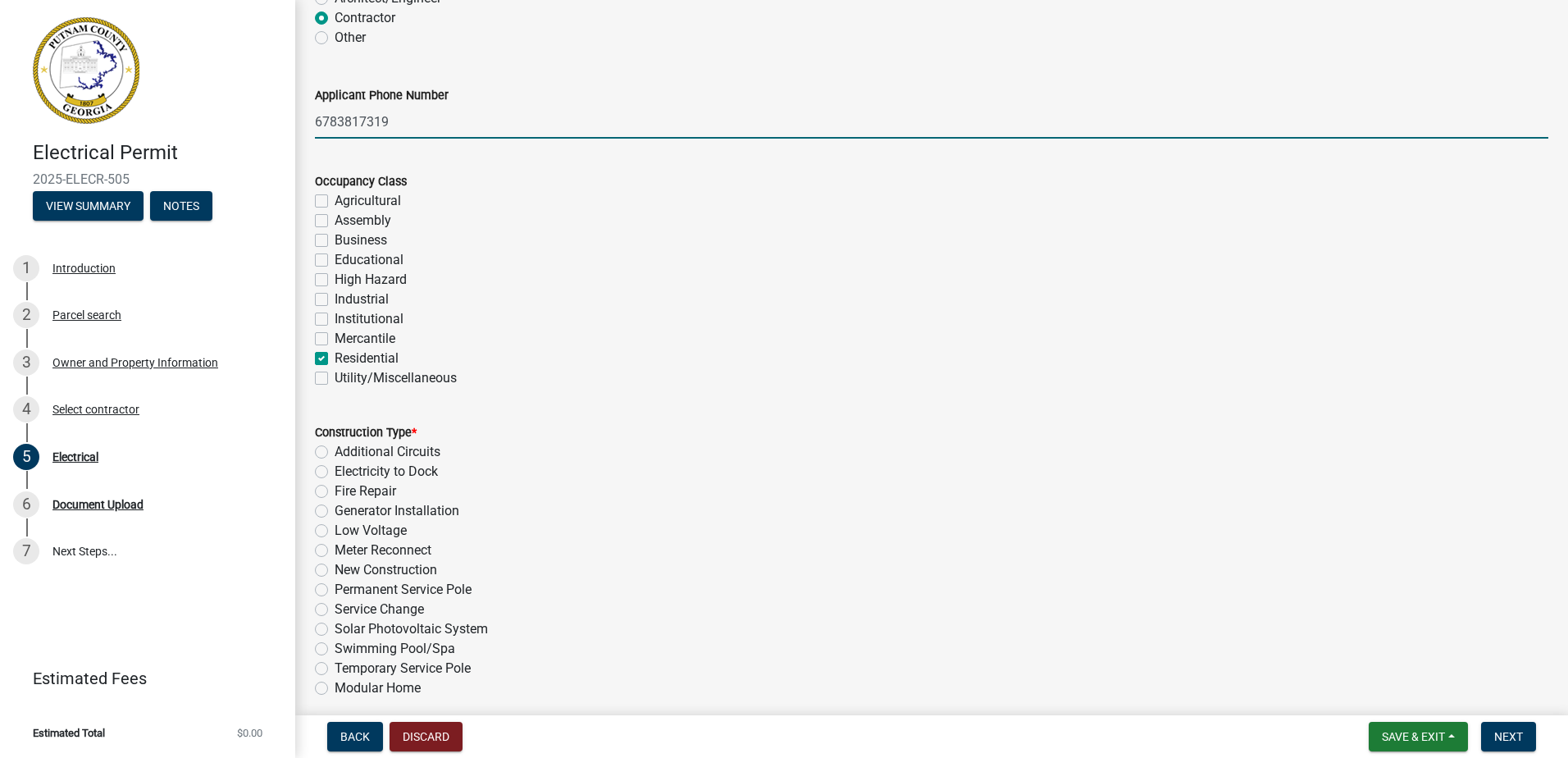
checkbox input "false"
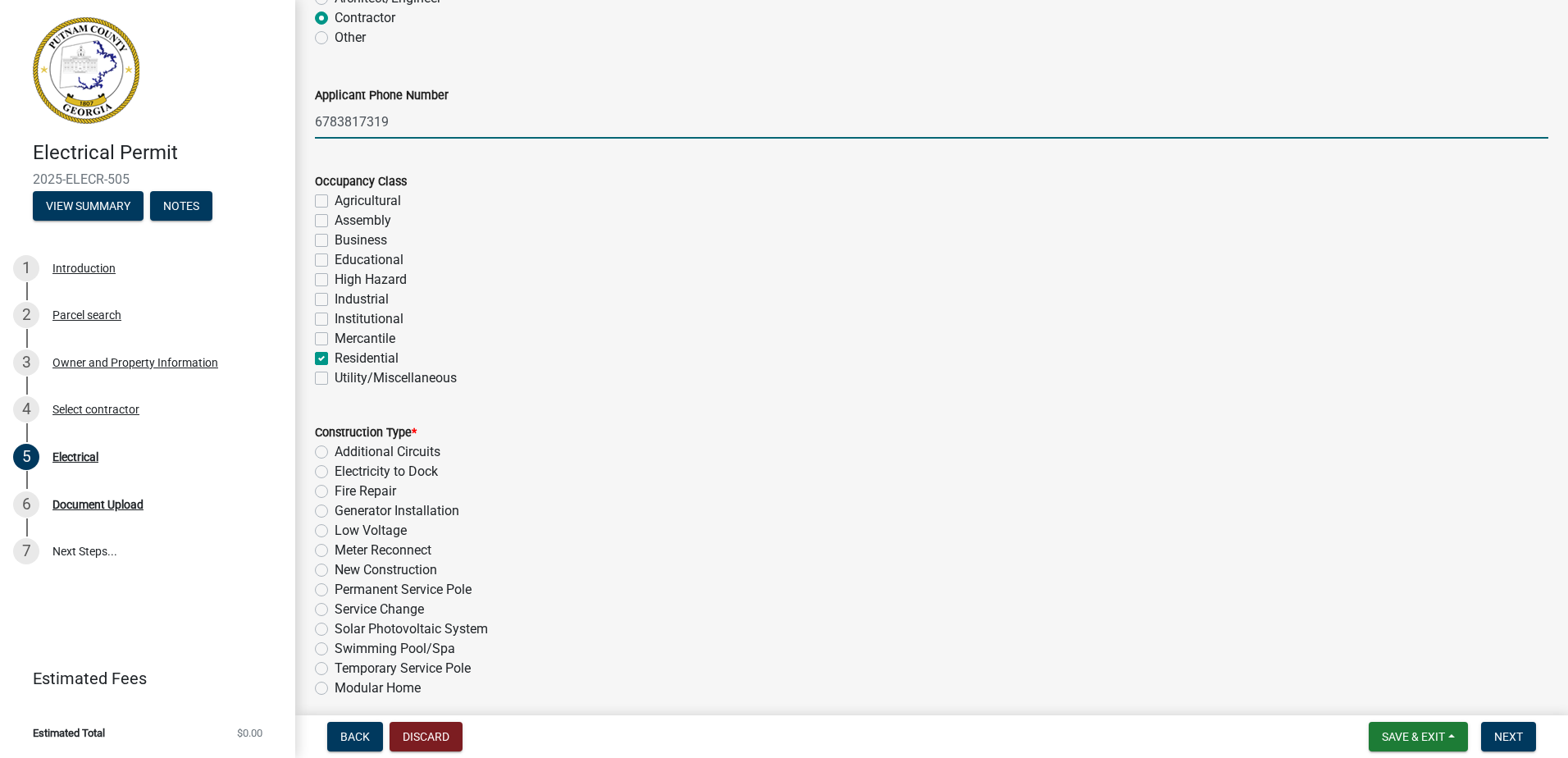
checkbox input "false"
checkbox input "true"
checkbox input "false"
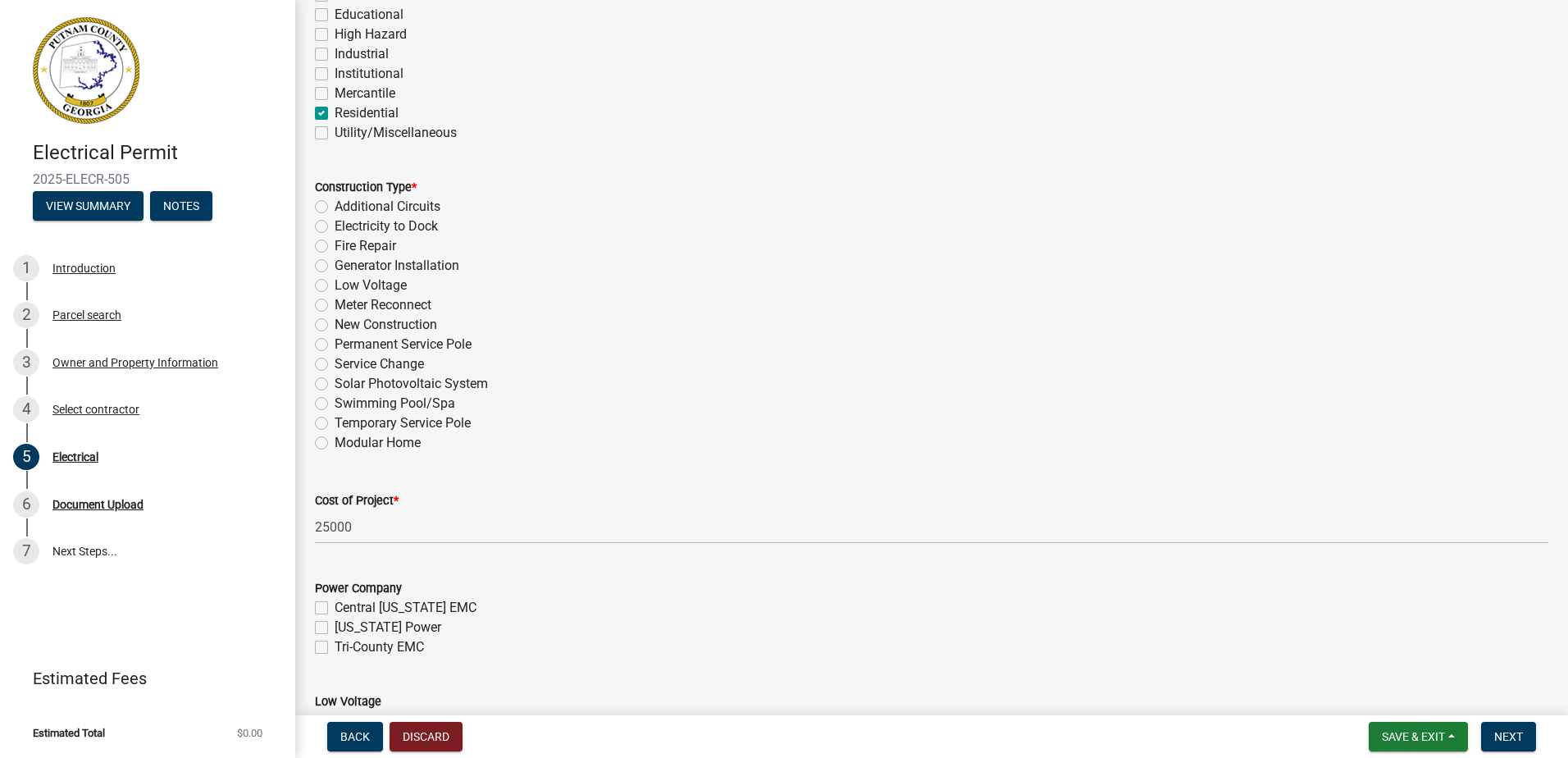
scroll to position [409, 0]
click at [402, 344] on label "Permanent Service Pole" at bounding box center [403, 344] width 137 height 20
click at [345, 344] on input "Permanent Service Pole" at bounding box center [340, 340] width 11 height 11
radio input "true"
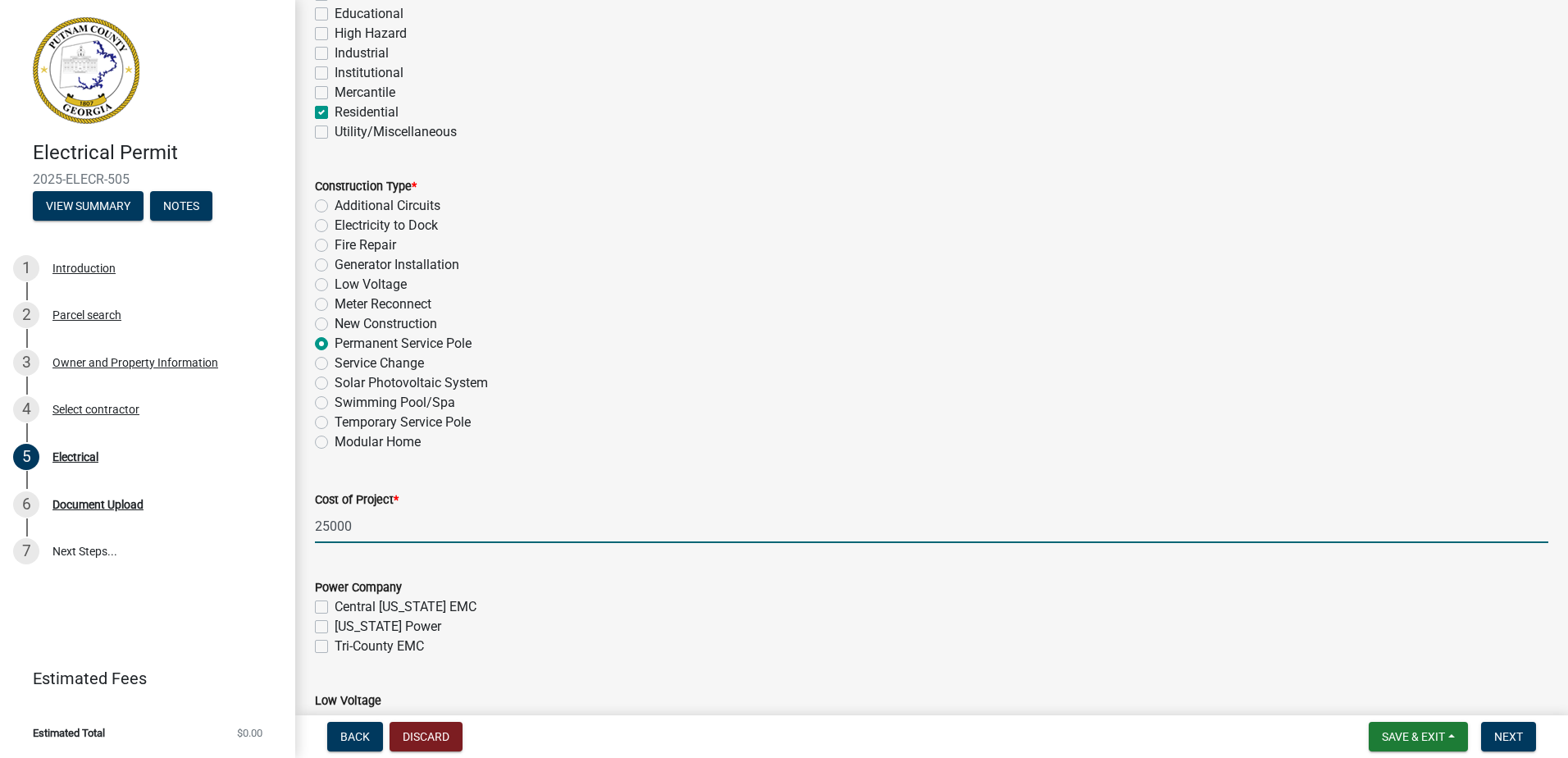
click at [392, 529] on input "25000" at bounding box center [932, 526] width 1234 height 34
click at [393, 529] on input "25000" at bounding box center [932, 526] width 1234 height 34
type input "2300"
click at [480, 478] on div "Cost of Project * 2300" at bounding box center [932, 505] width 1234 height 77
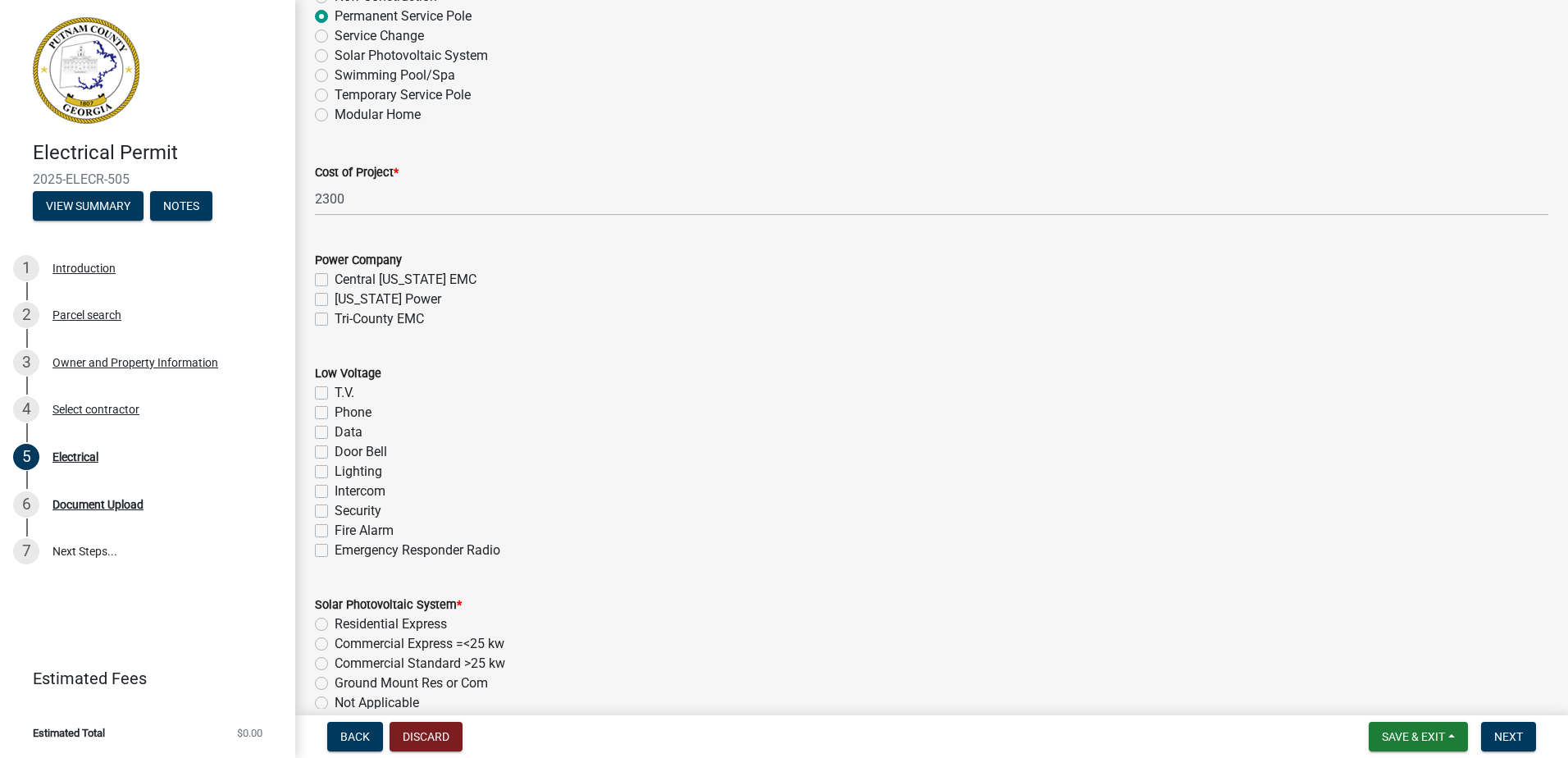
scroll to position [737, 0]
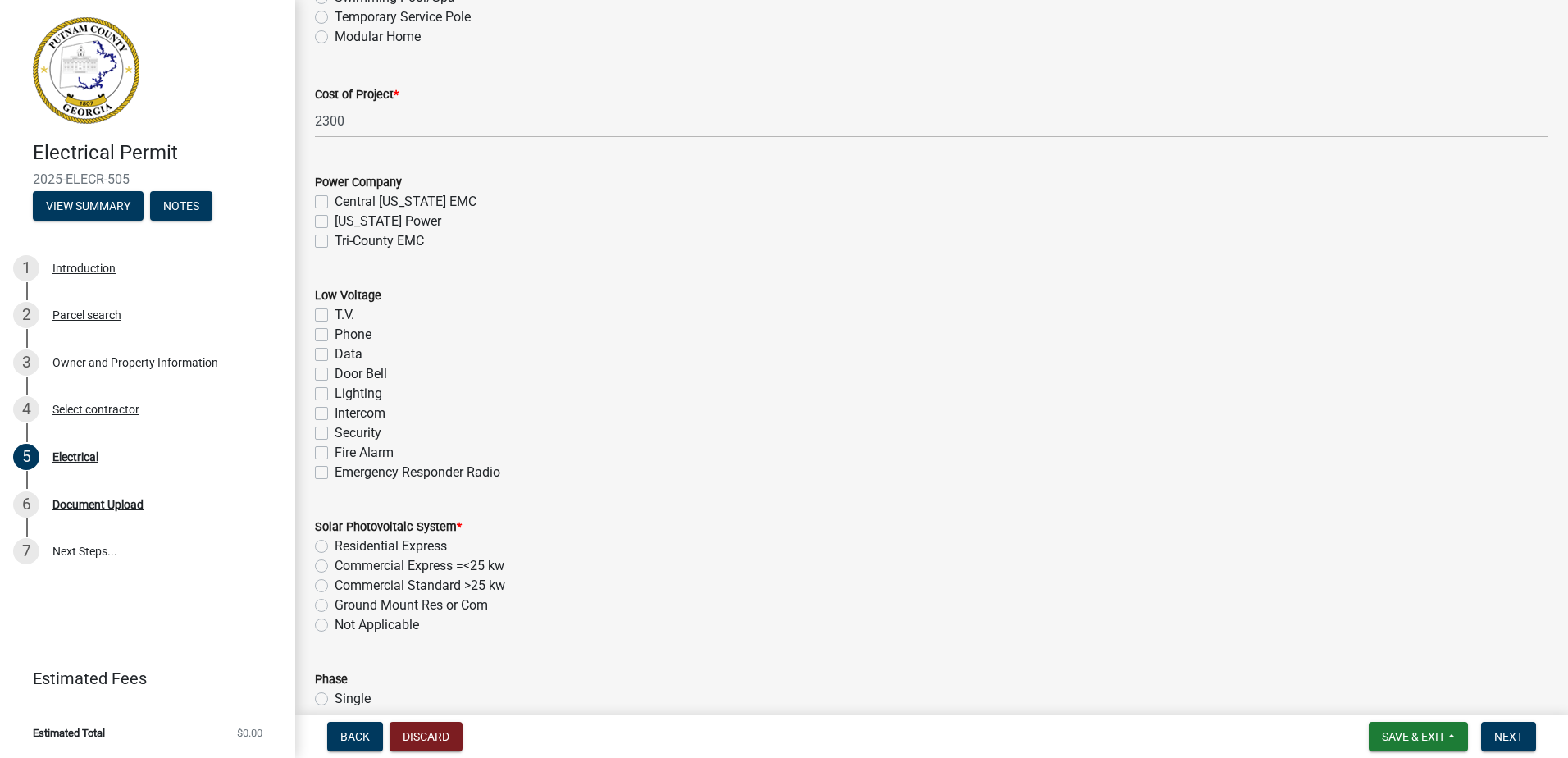
click at [401, 628] on label "Not Applicable" at bounding box center [377, 626] width 85 height 20
click at [345, 626] on input "Not Applicable" at bounding box center [340, 621] width 11 height 11
radio input "true"
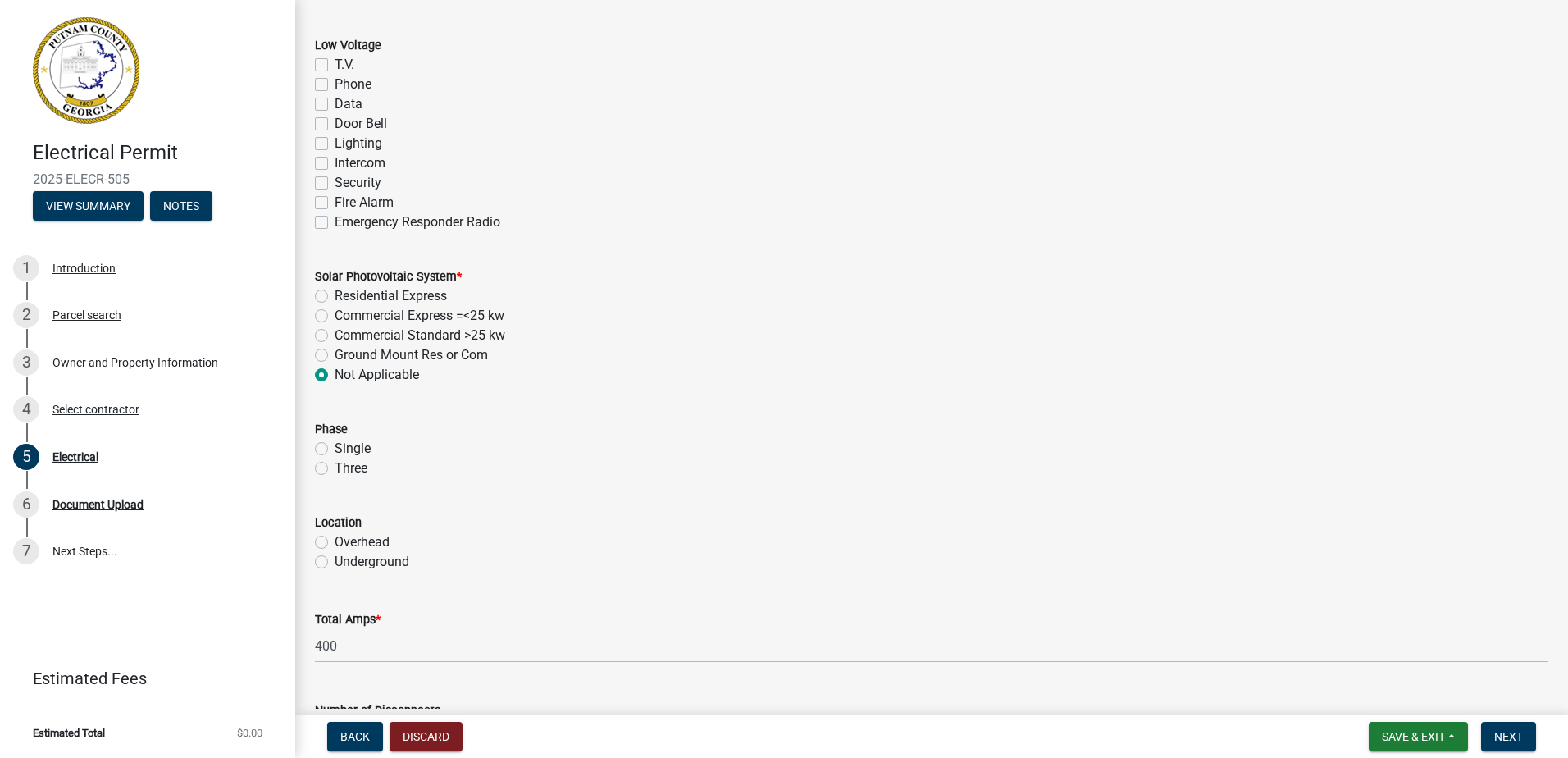
scroll to position [1065, 0]
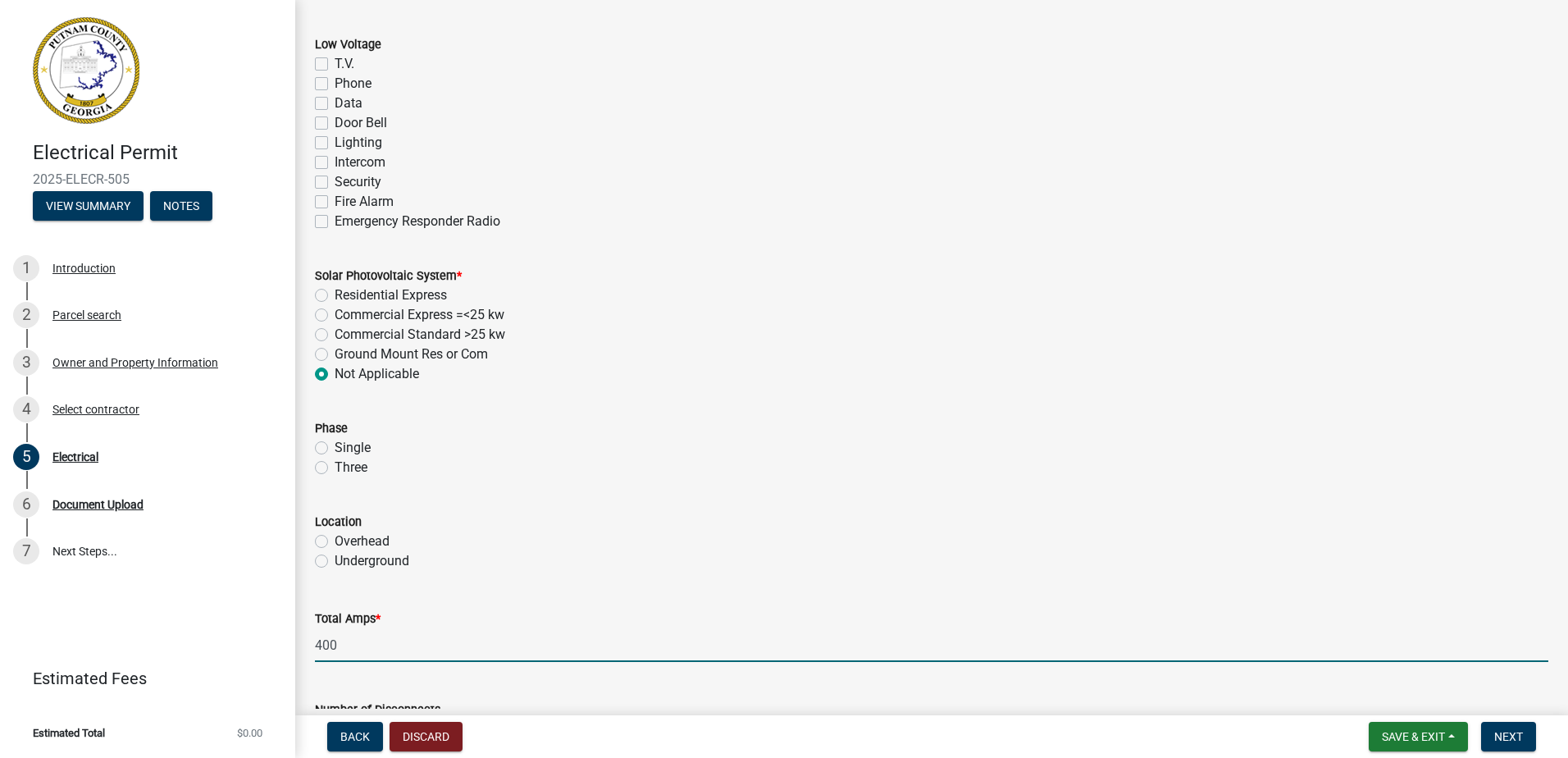
click at [415, 640] on input "400" at bounding box center [932, 645] width 1234 height 34
type input "200"
click at [303, 492] on div "Location Overhead Underground" at bounding box center [932, 532] width 1258 height 79
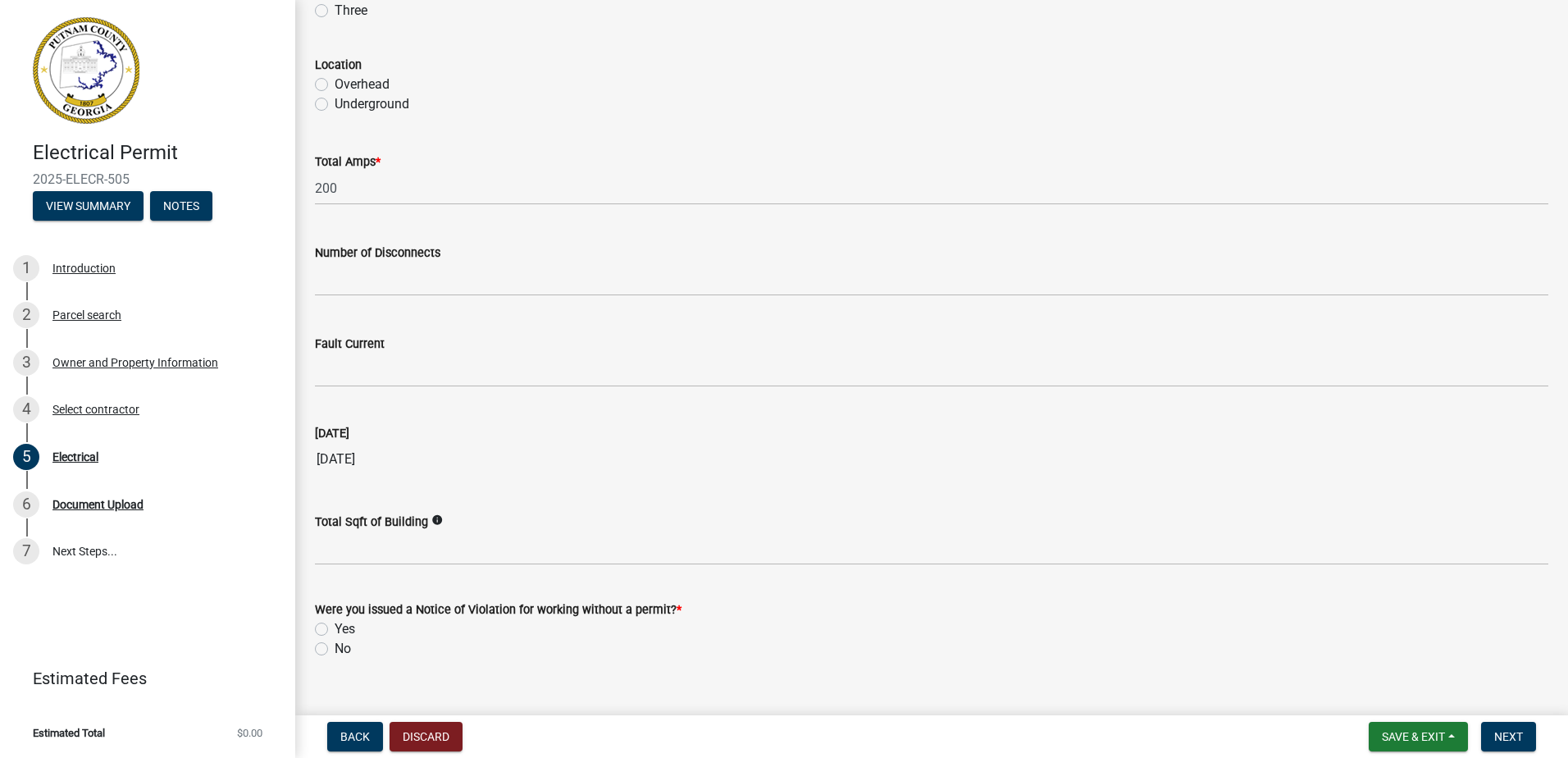
scroll to position [1551, 0]
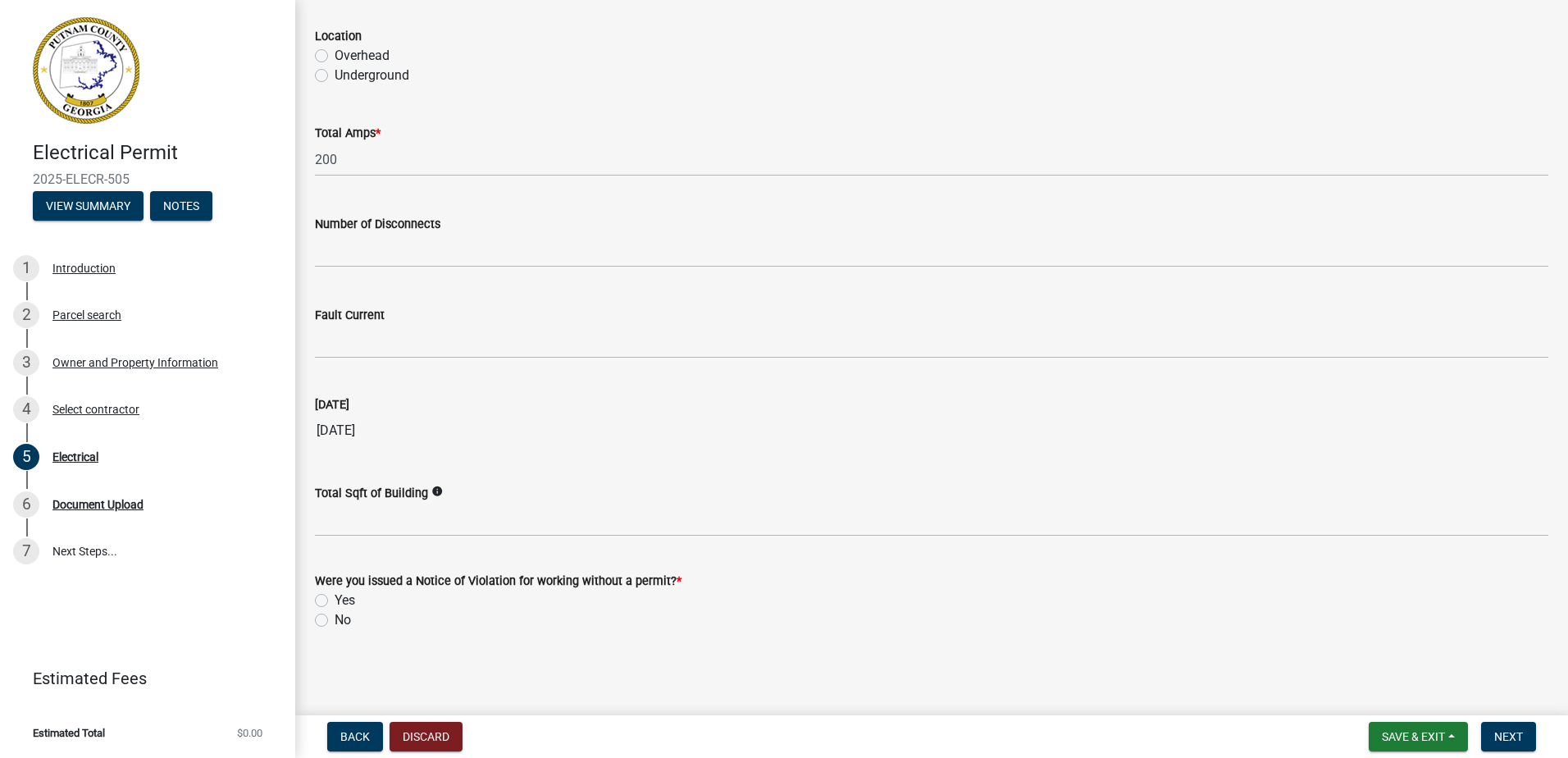
click at [345, 624] on label "No" at bounding box center [343, 621] width 16 height 20
click at [345, 621] on input "No" at bounding box center [340, 616] width 11 height 11
radio input "true"
click at [1452, 735] on button "Save & Exit" at bounding box center [1418, 737] width 99 height 29
click at [1433, 695] on button "Save & Exit" at bounding box center [1403, 694] width 131 height 39
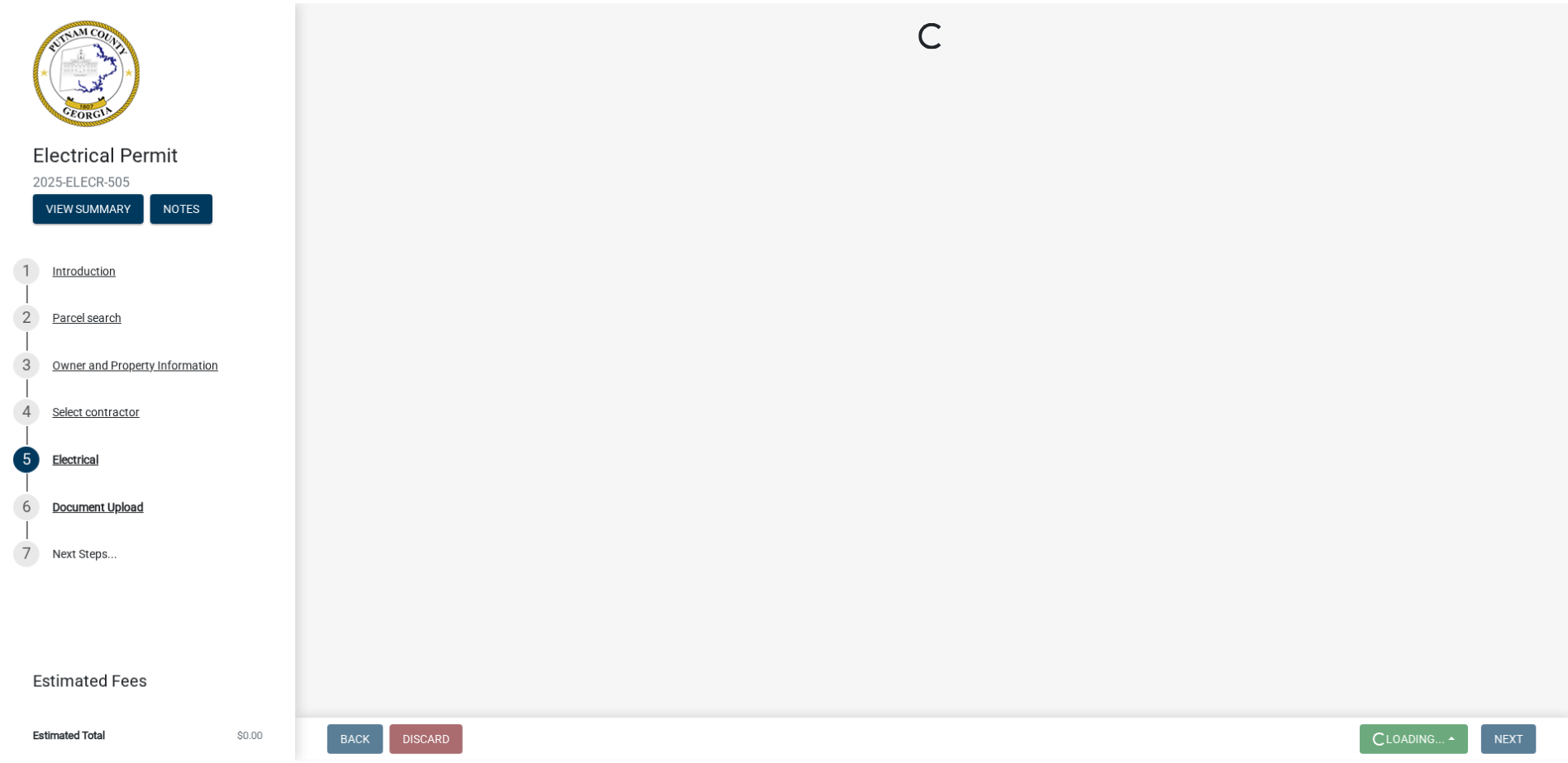
scroll to position [0, 0]
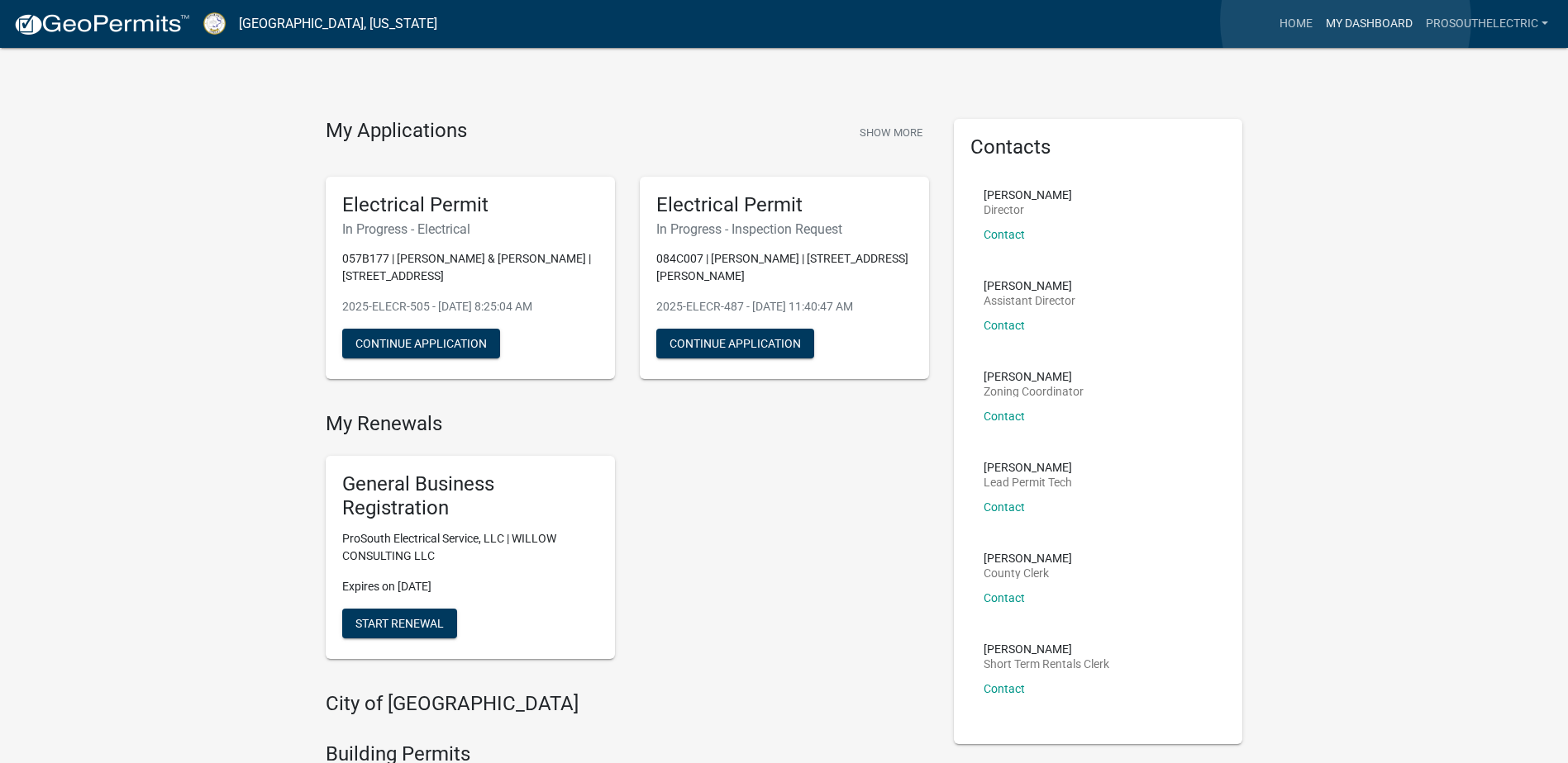
click at [1345, 20] on link "My Dashboard" at bounding box center [1368, 24] width 100 height 31
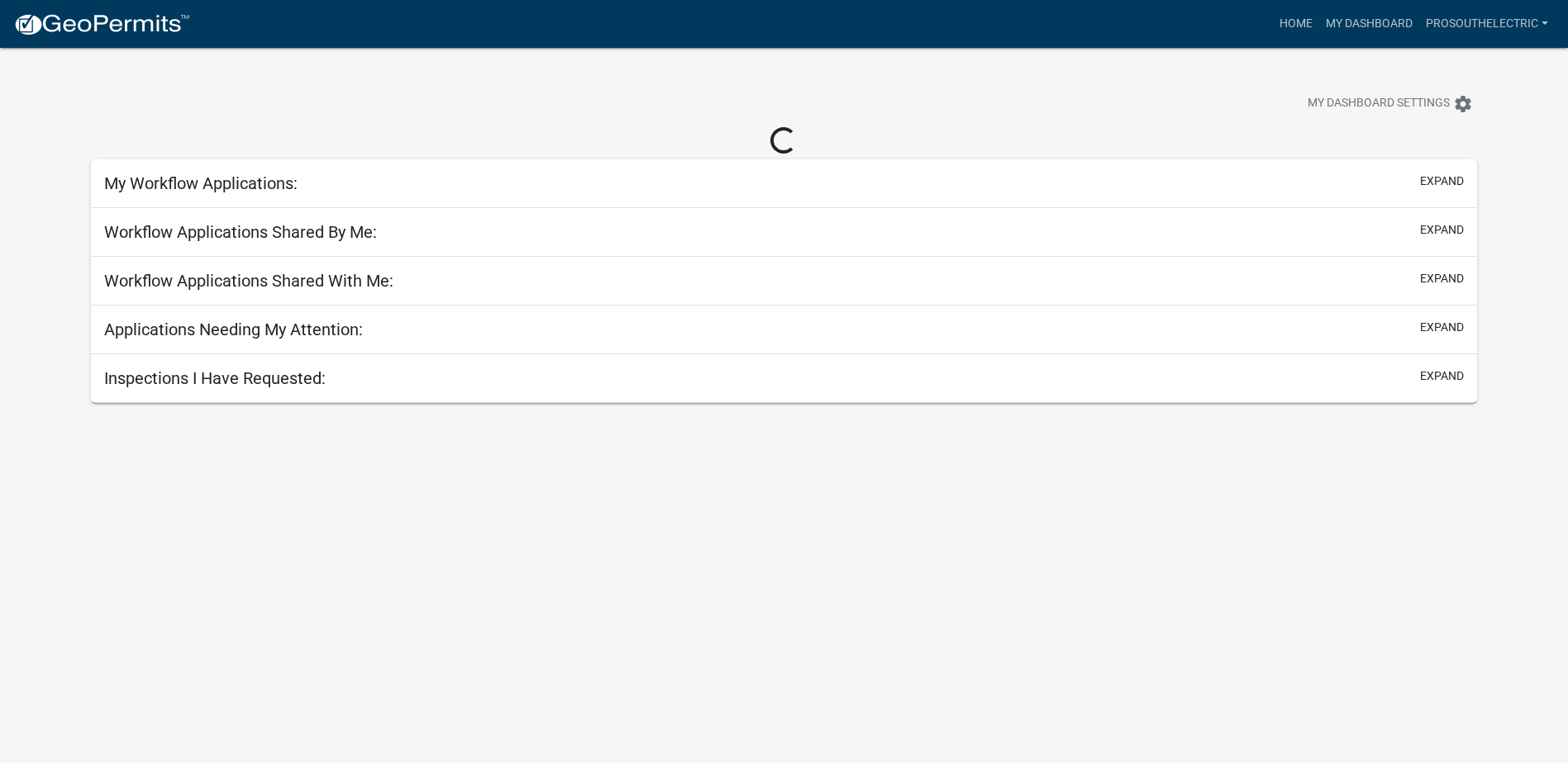
select select "3: 100"
